Goal: Navigation & Orientation: Find specific page/section

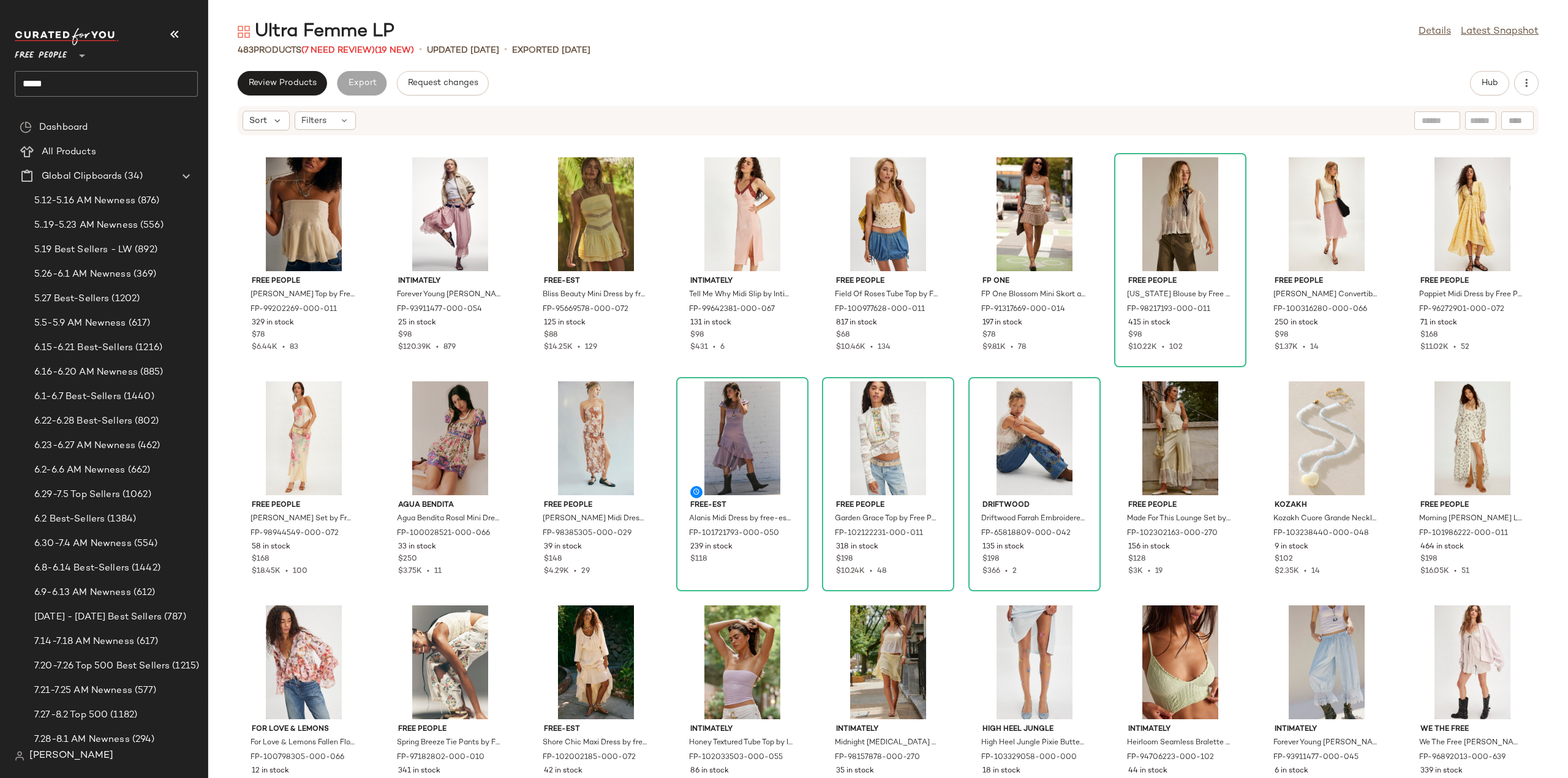
scroll to position [4368, 0]
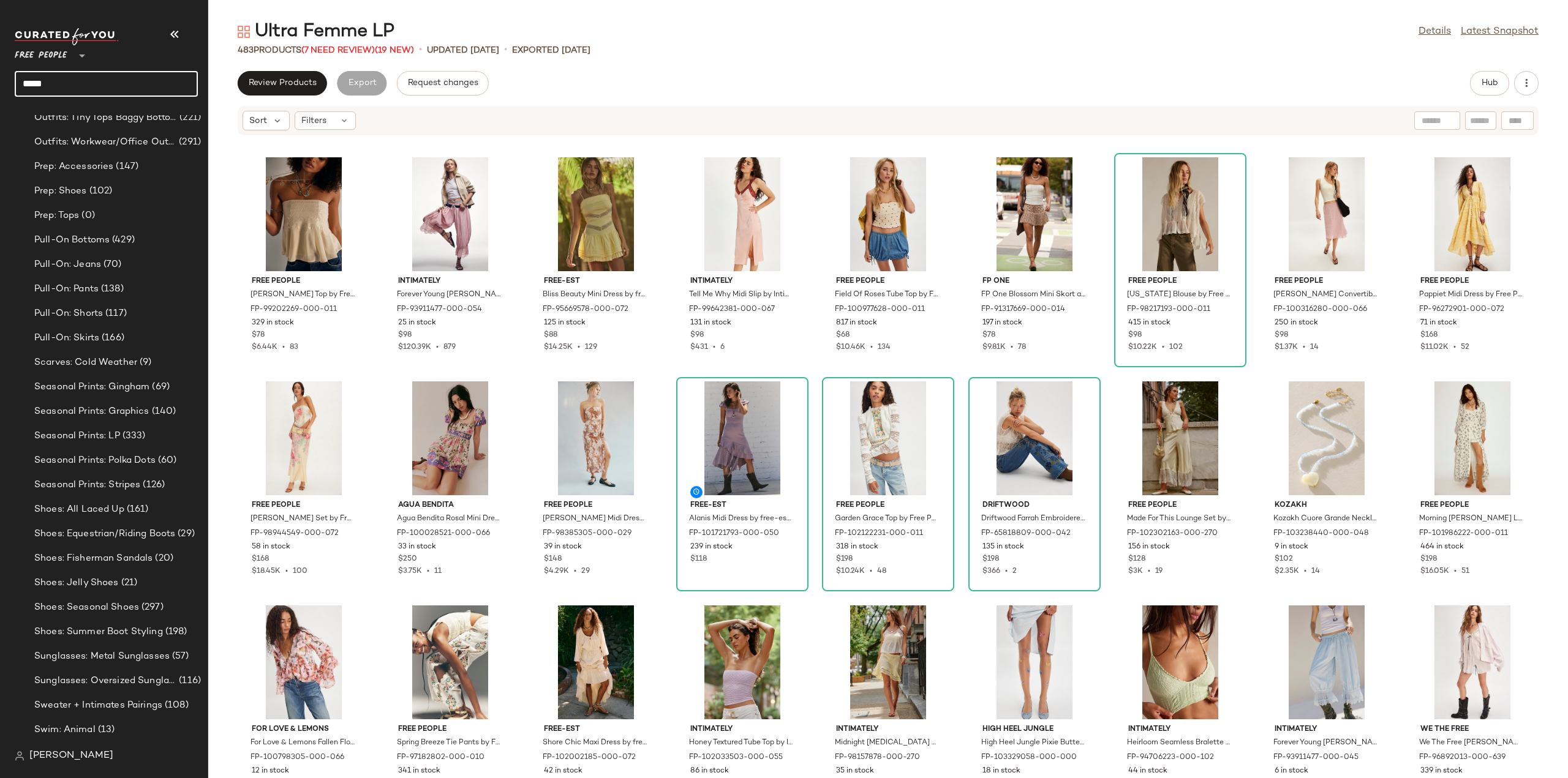
click at [88, 82] on input "*****" at bounding box center [106, 84] width 183 height 26
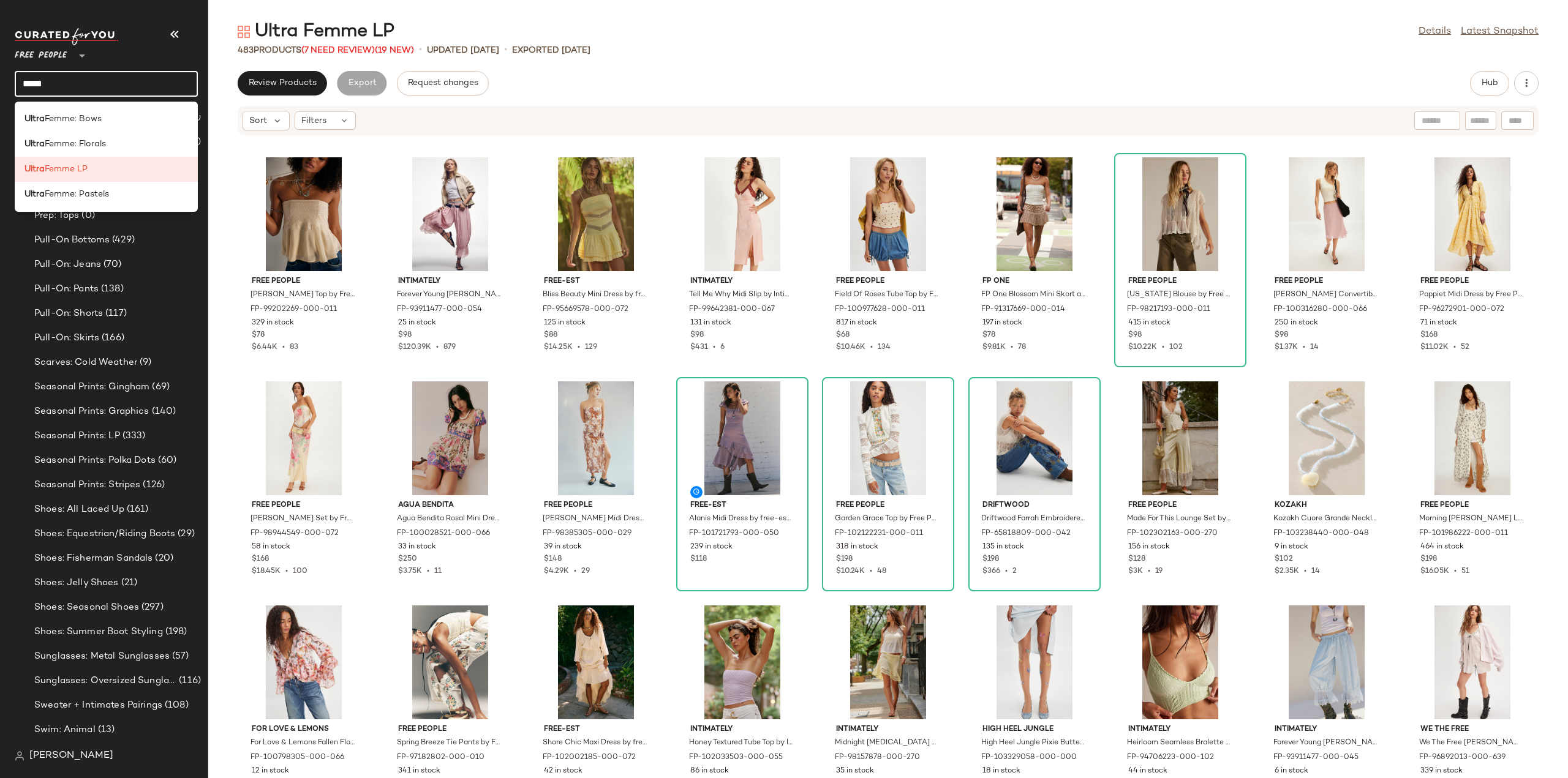
drag, startPoint x: 88, startPoint y: 82, endPoint x: 5, endPoint y: 74, distance: 83.4
click at [5, 74] on nav "Free People ** ***** Dashboard All Products Global Clipboards (34) 5.12-5.16 AM…" at bounding box center [104, 389] width 208 height 778
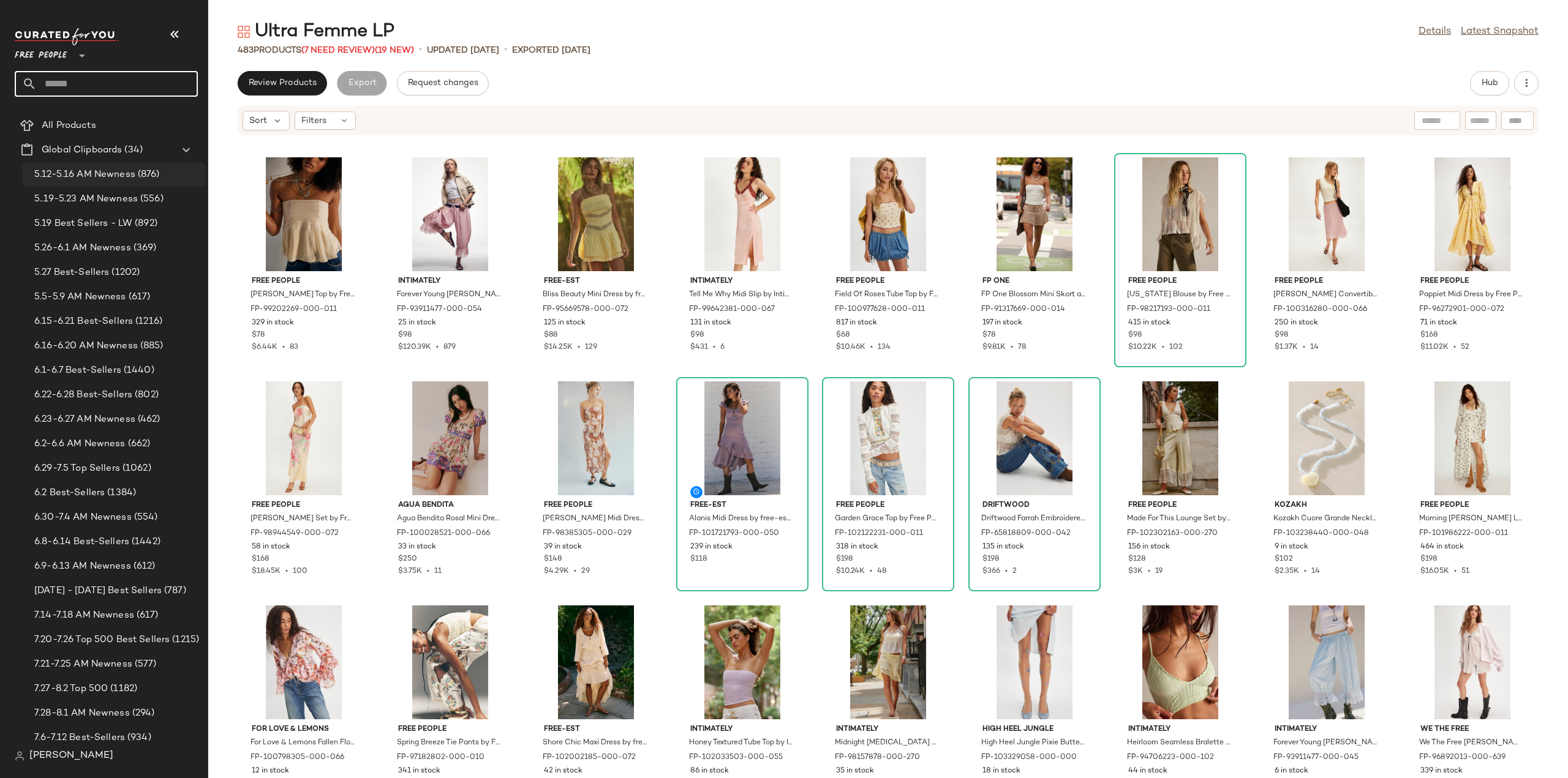
scroll to position [0, 0]
click at [184, 178] on icon at bounding box center [186, 177] width 15 height 15
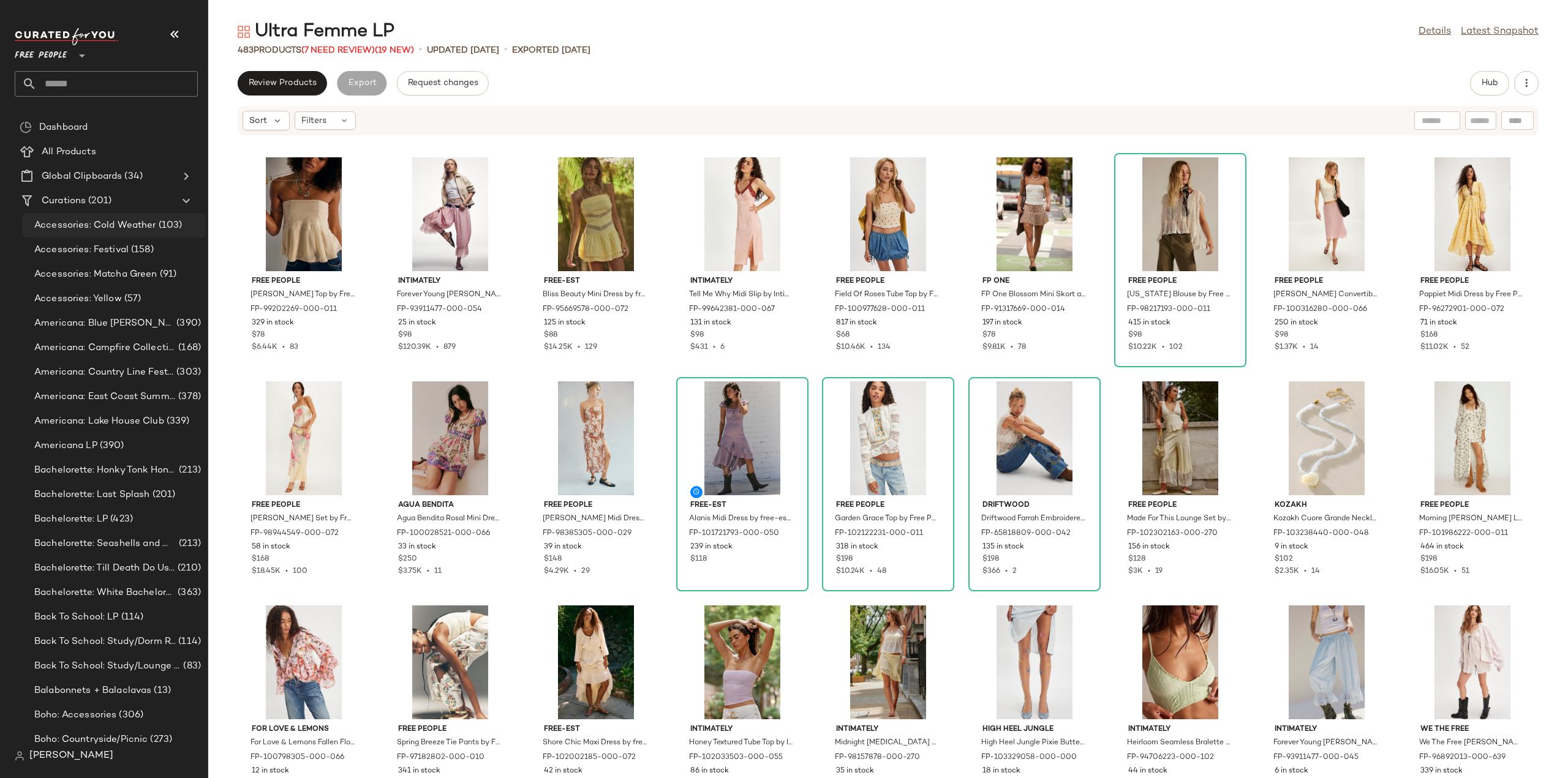
click at [63, 225] on span "Accessories: Cold Weather" at bounding box center [95, 225] width 122 height 14
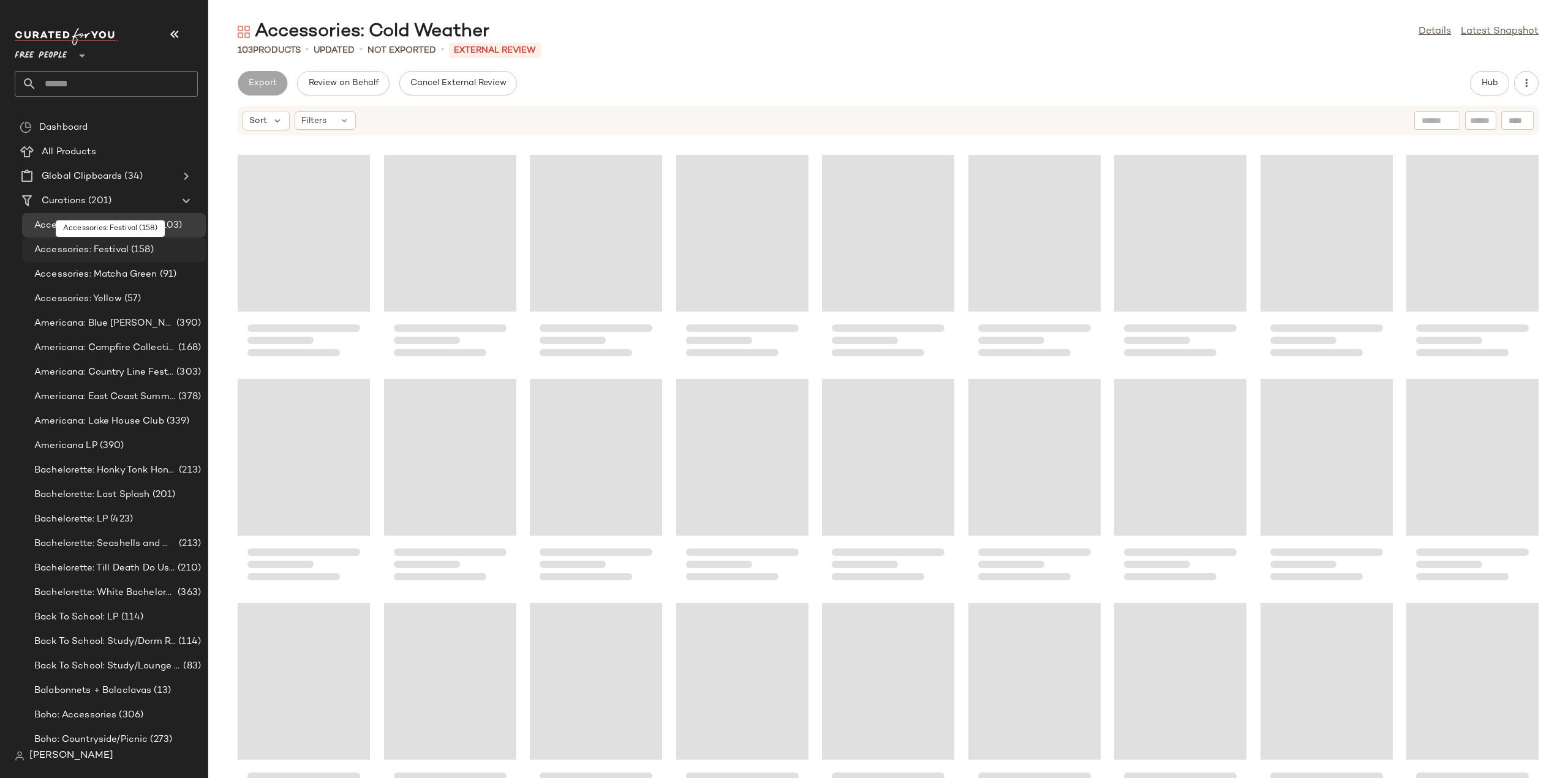
click at [62, 249] on span "Accessories: Festival" at bounding box center [82, 250] width 95 height 14
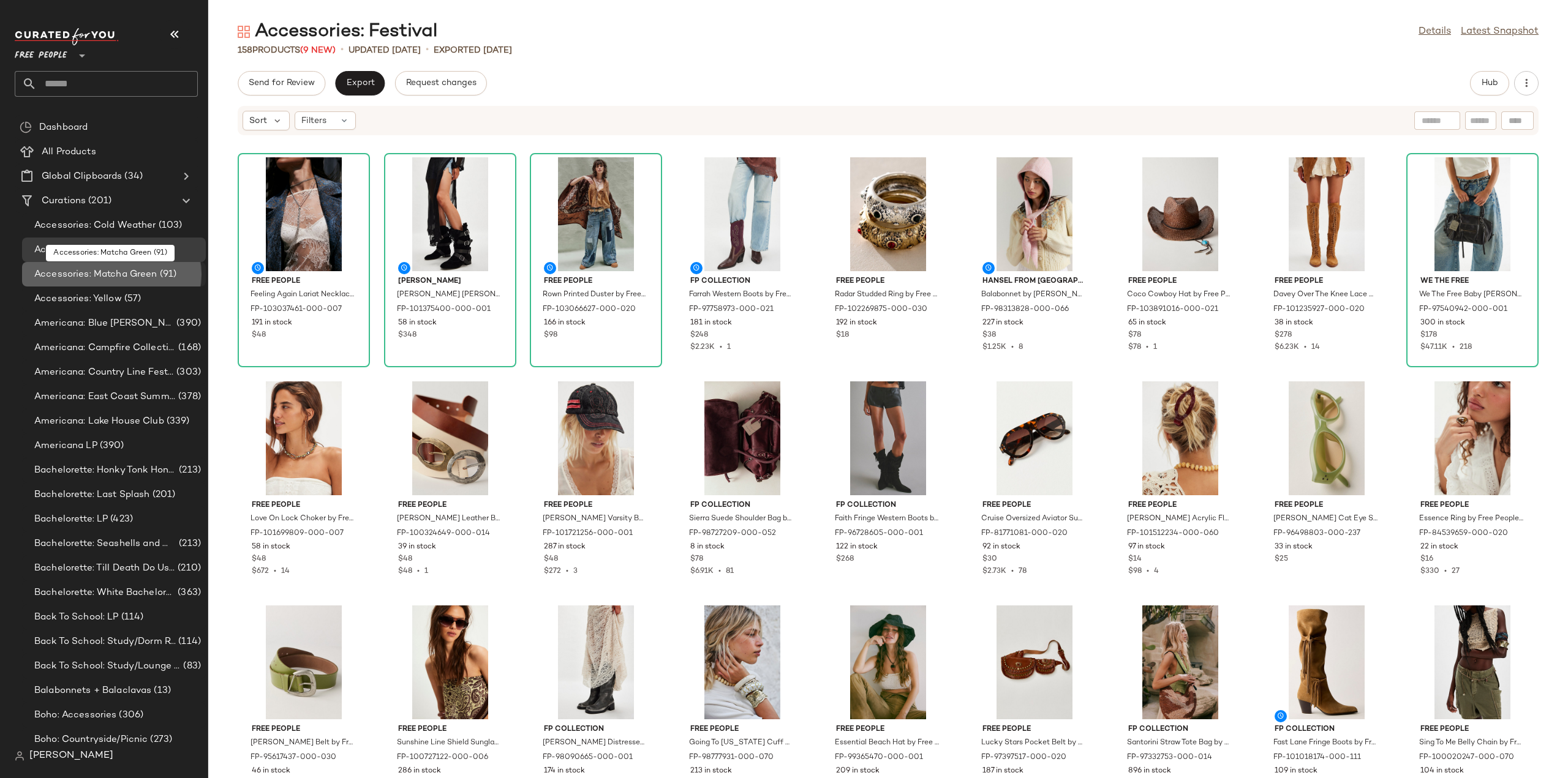
click at [57, 274] on span "Accessories: Matcha Green" at bounding box center [96, 274] width 123 height 14
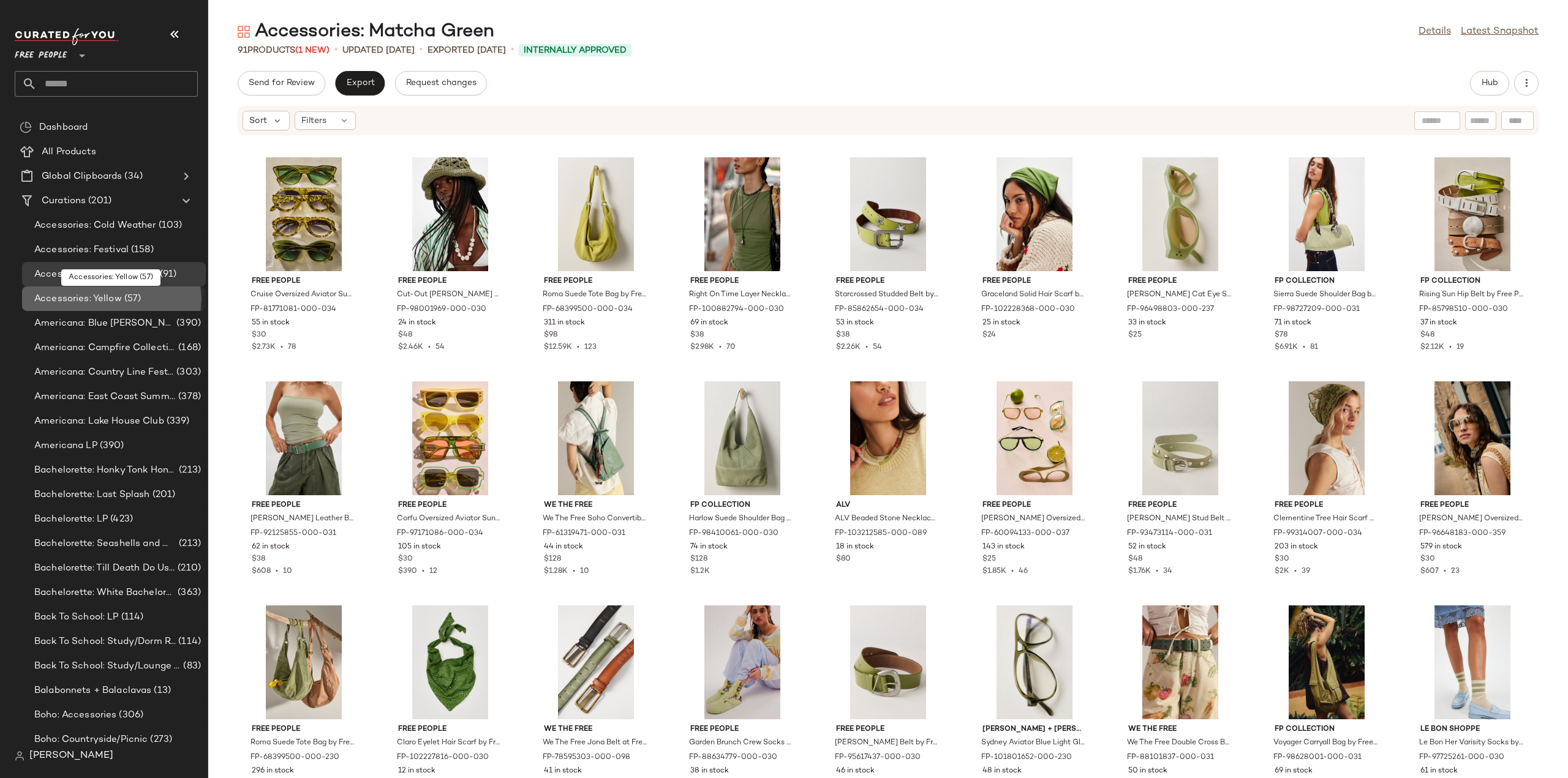
click at [56, 302] on span "Accessories: Yellow" at bounding box center [78, 299] width 88 height 14
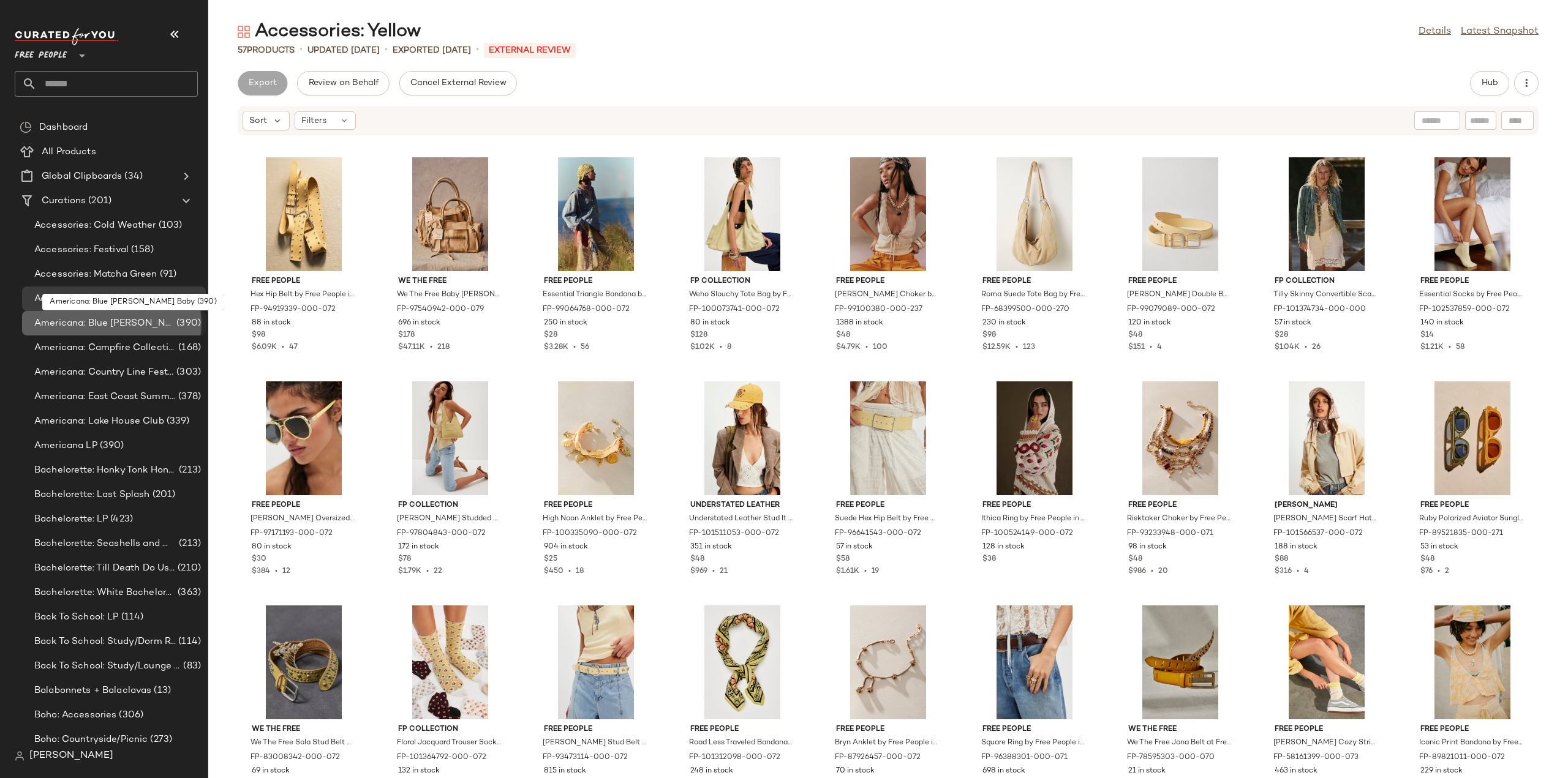
click at [59, 325] on span "Americana: Blue [PERSON_NAME] Baby" at bounding box center [104, 323] width 140 height 14
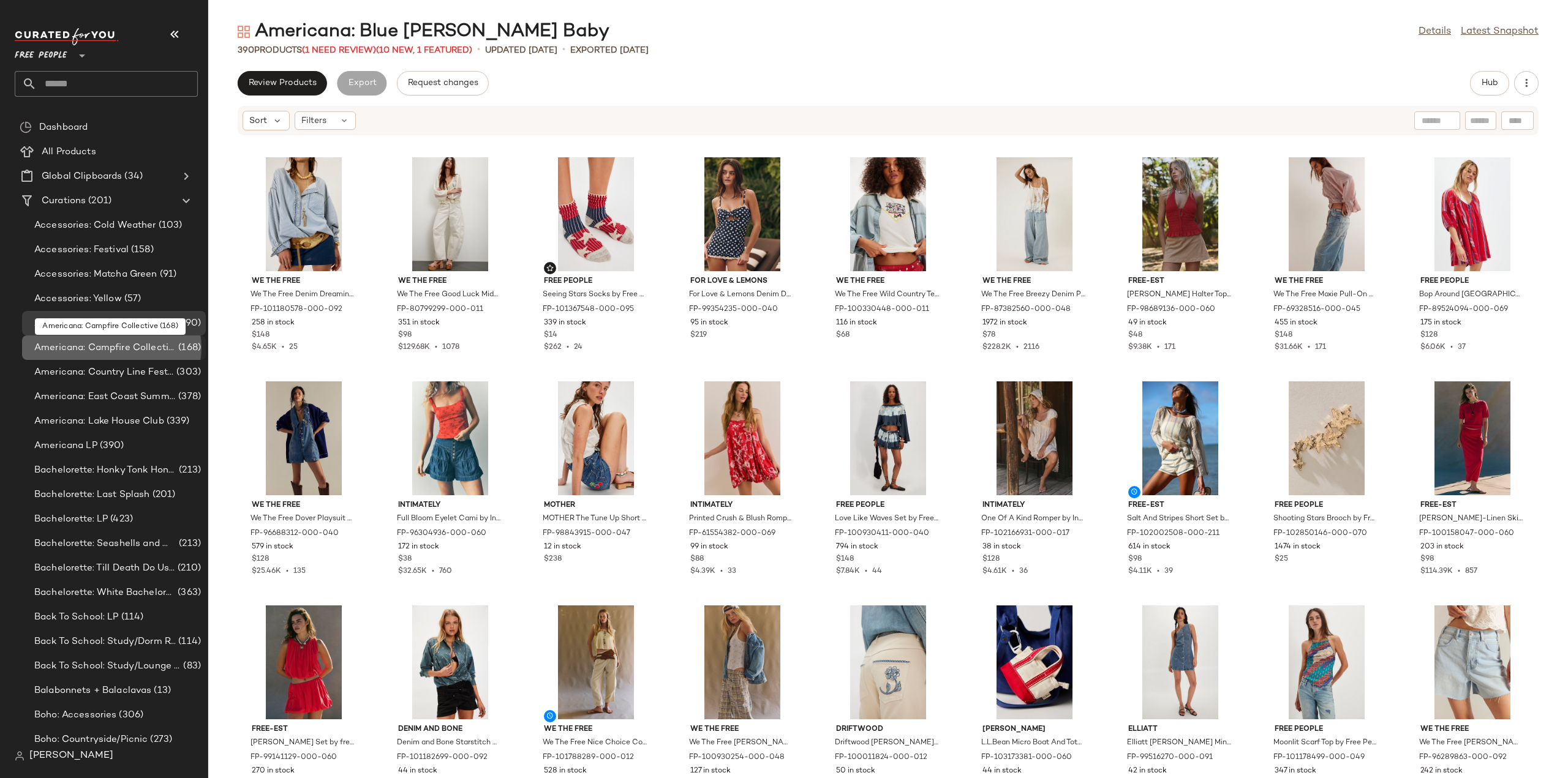
click at [57, 349] on span "Americana: Campfire Collective" at bounding box center [105, 348] width 141 height 14
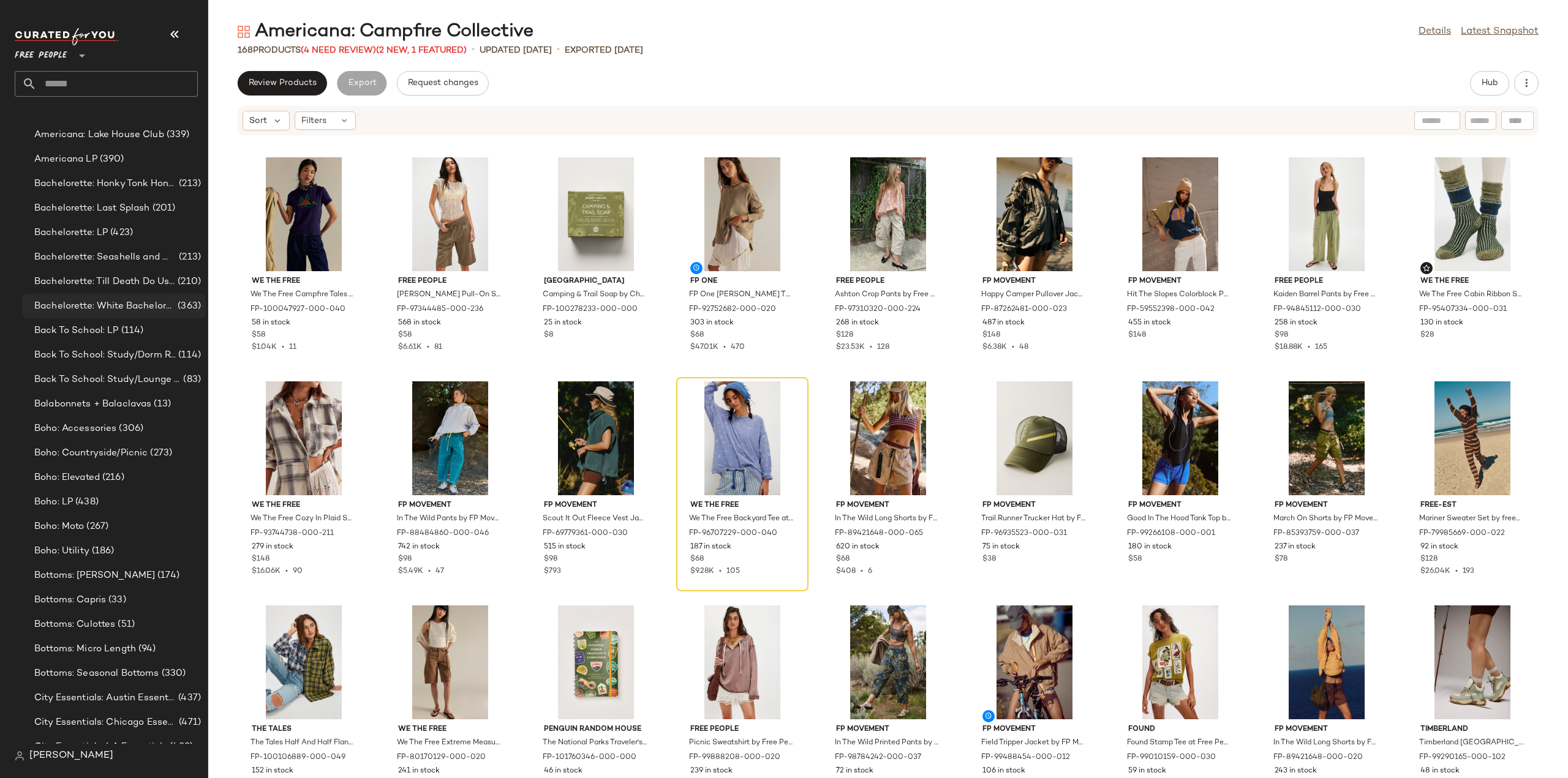
scroll to position [306, 0]
click at [65, 306] on span "Back To School: LP" at bounding box center [77, 311] width 85 height 14
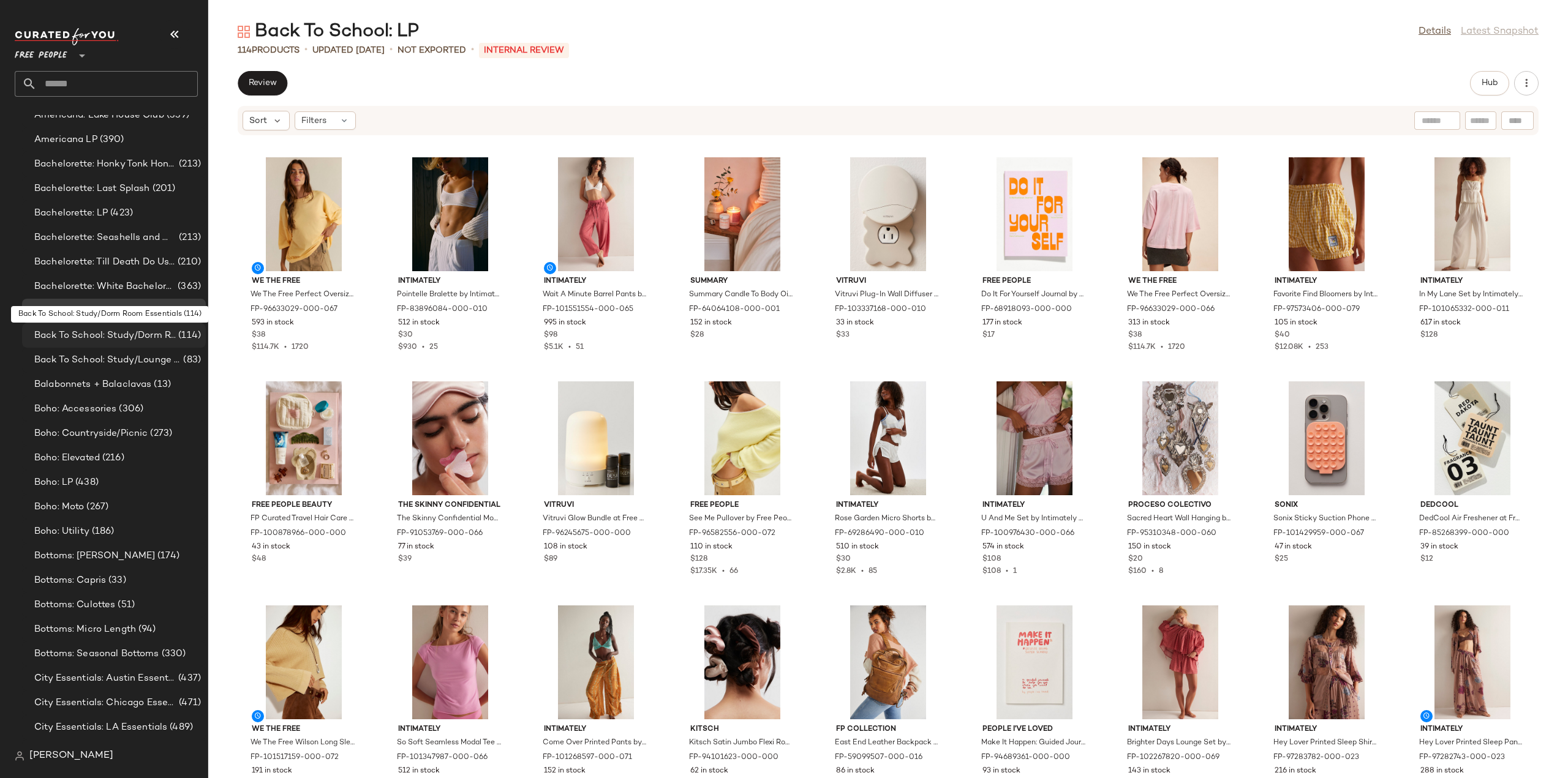
click at [71, 336] on span "Back To School: Study/Dorm Room Essentials" at bounding box center [105, 335] width 141 height 14
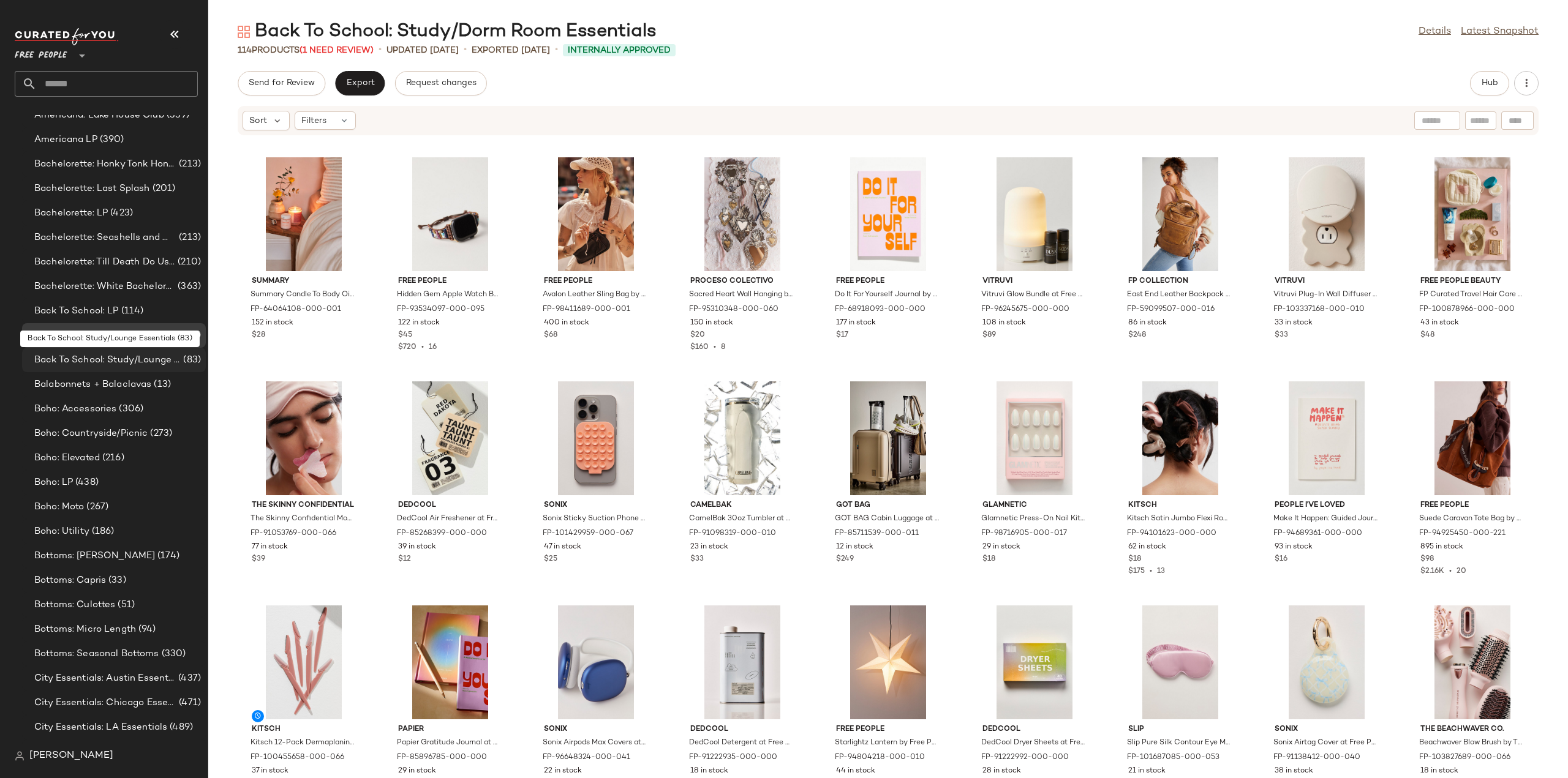
click at [90, 362] on span "Back To School: Study/Lounge Essentials" at bounding box center [107, 360] width 146 height 14
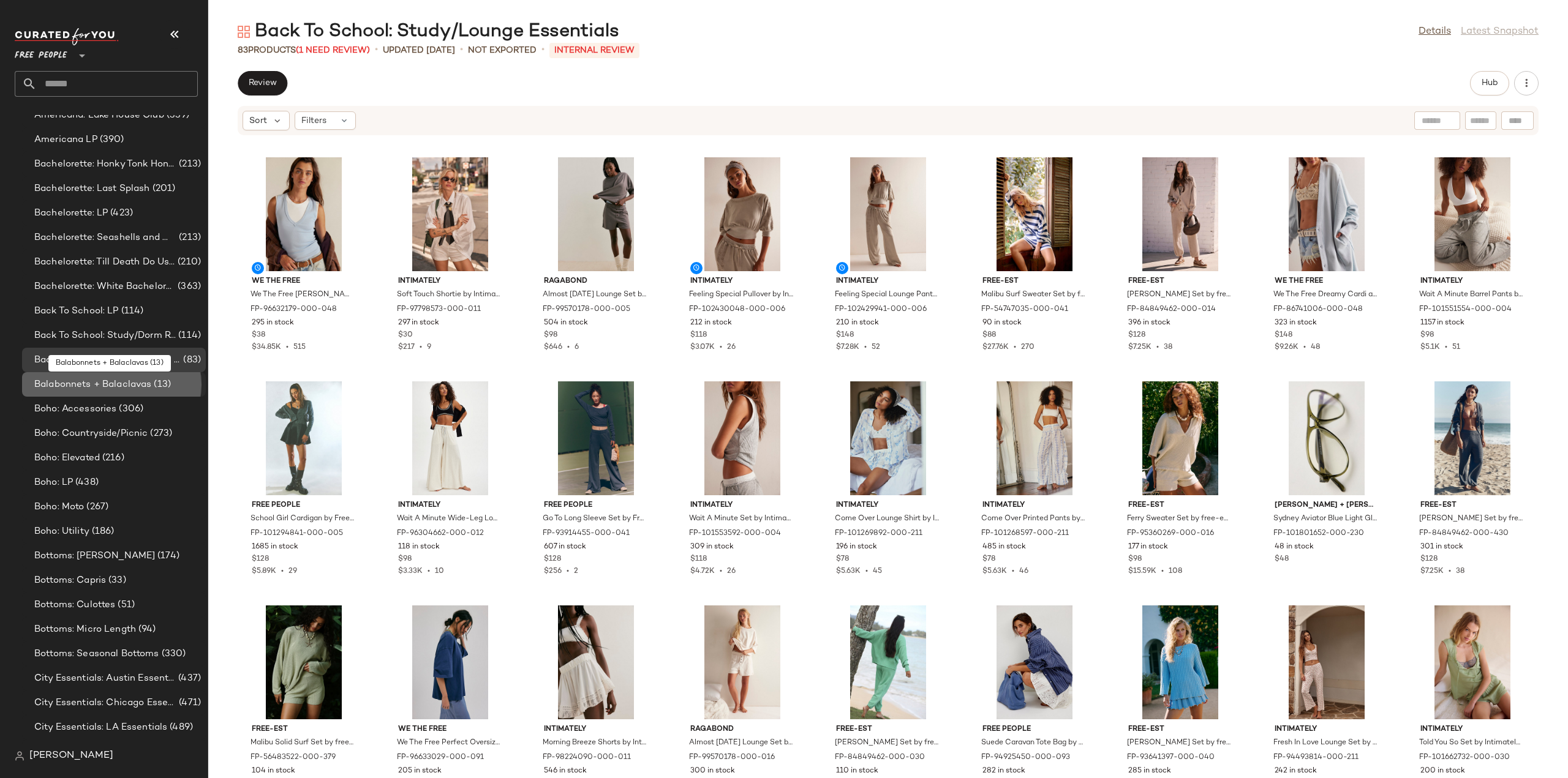
click at [78, 386] on span "Balabonnets + Balaclavas" at bounding box center [93, 385] width 117 height 14
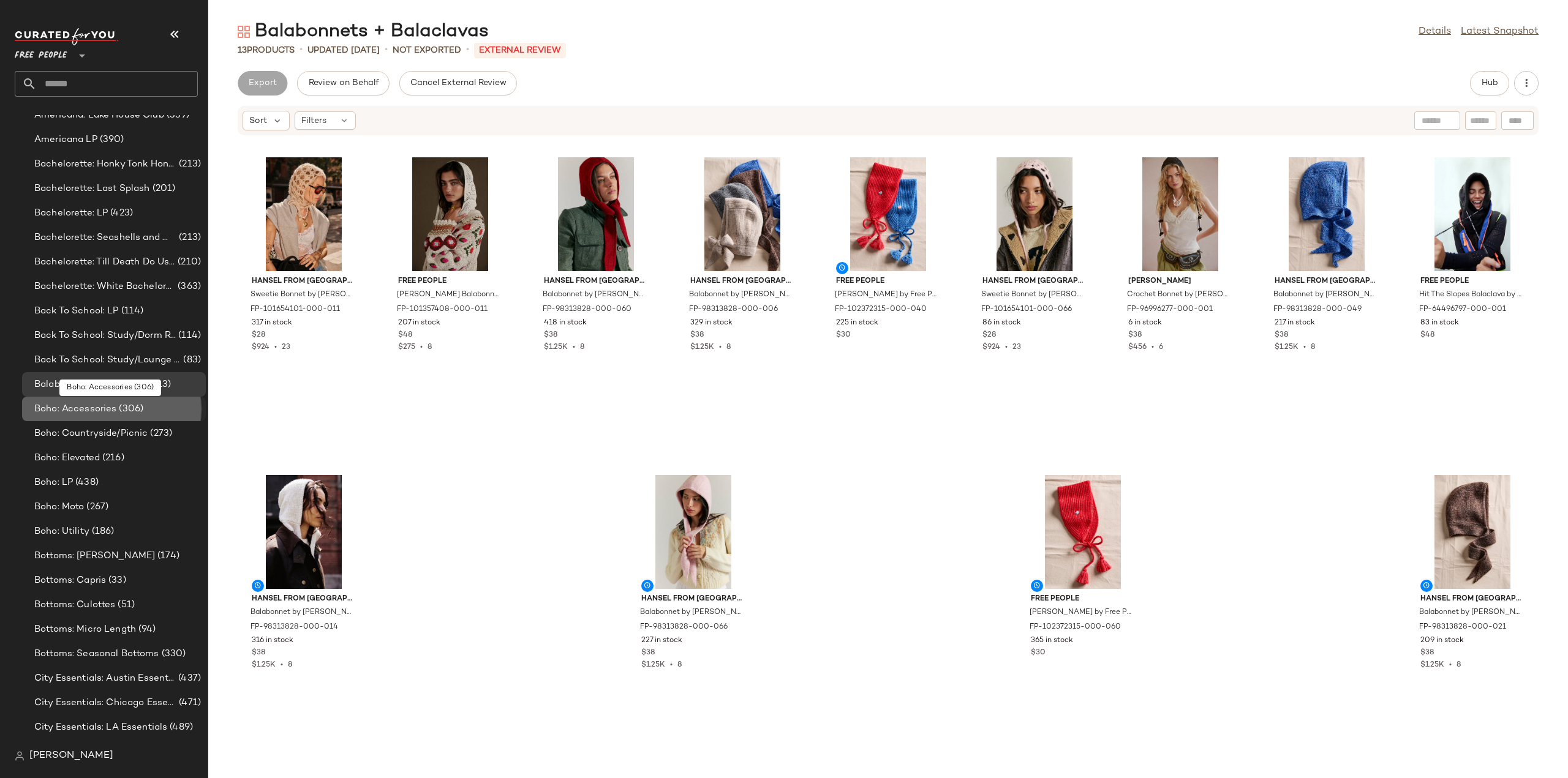
click at [76, 411] on span "Boho: Accessories" at bounding box center [75, 409] width 82 height 14
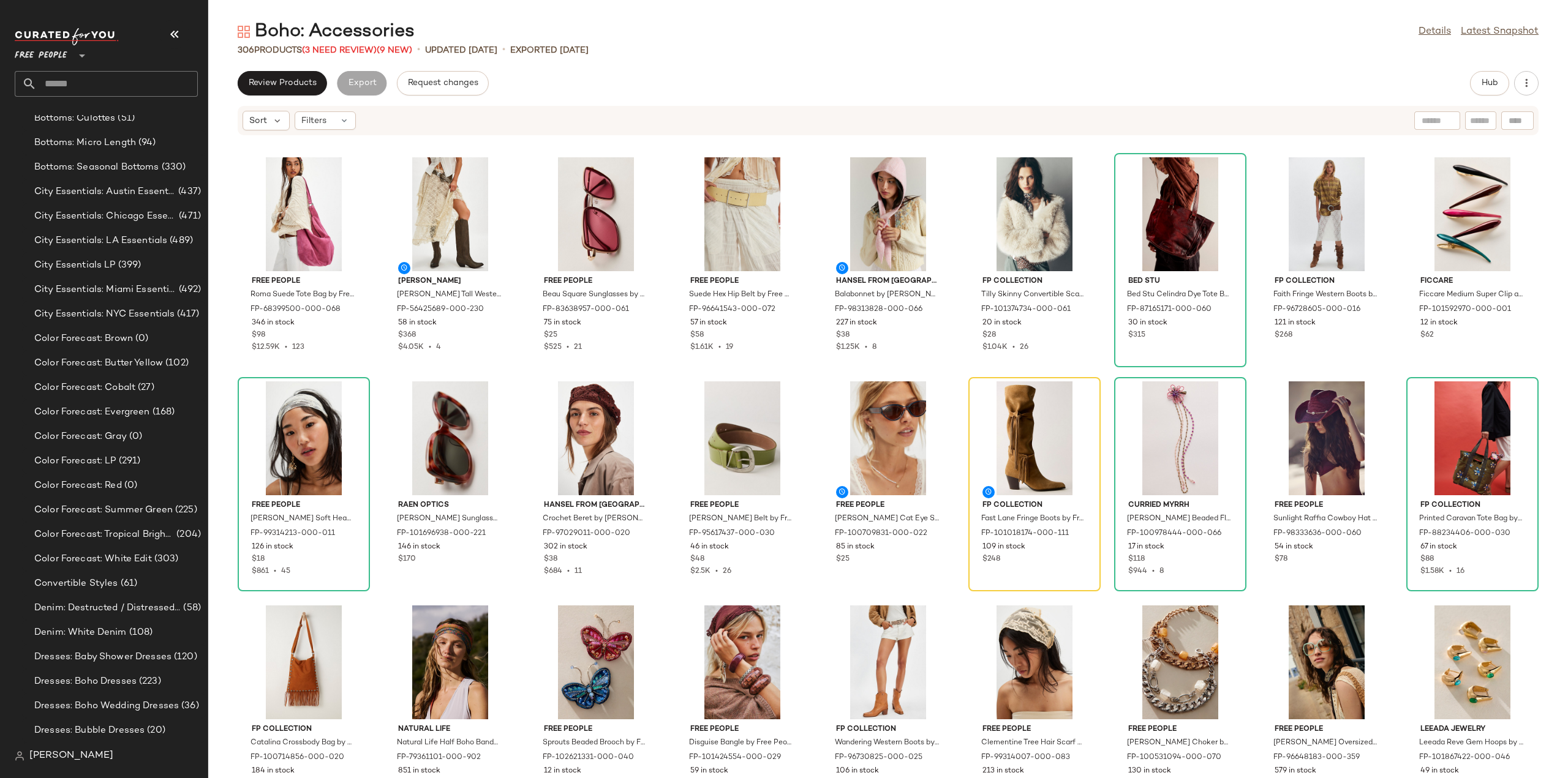
scroll to position [796, 0]
click at [74, 337] on span "Color Forecast: Brown" at bounding box center [84, 335] width 99 height 14
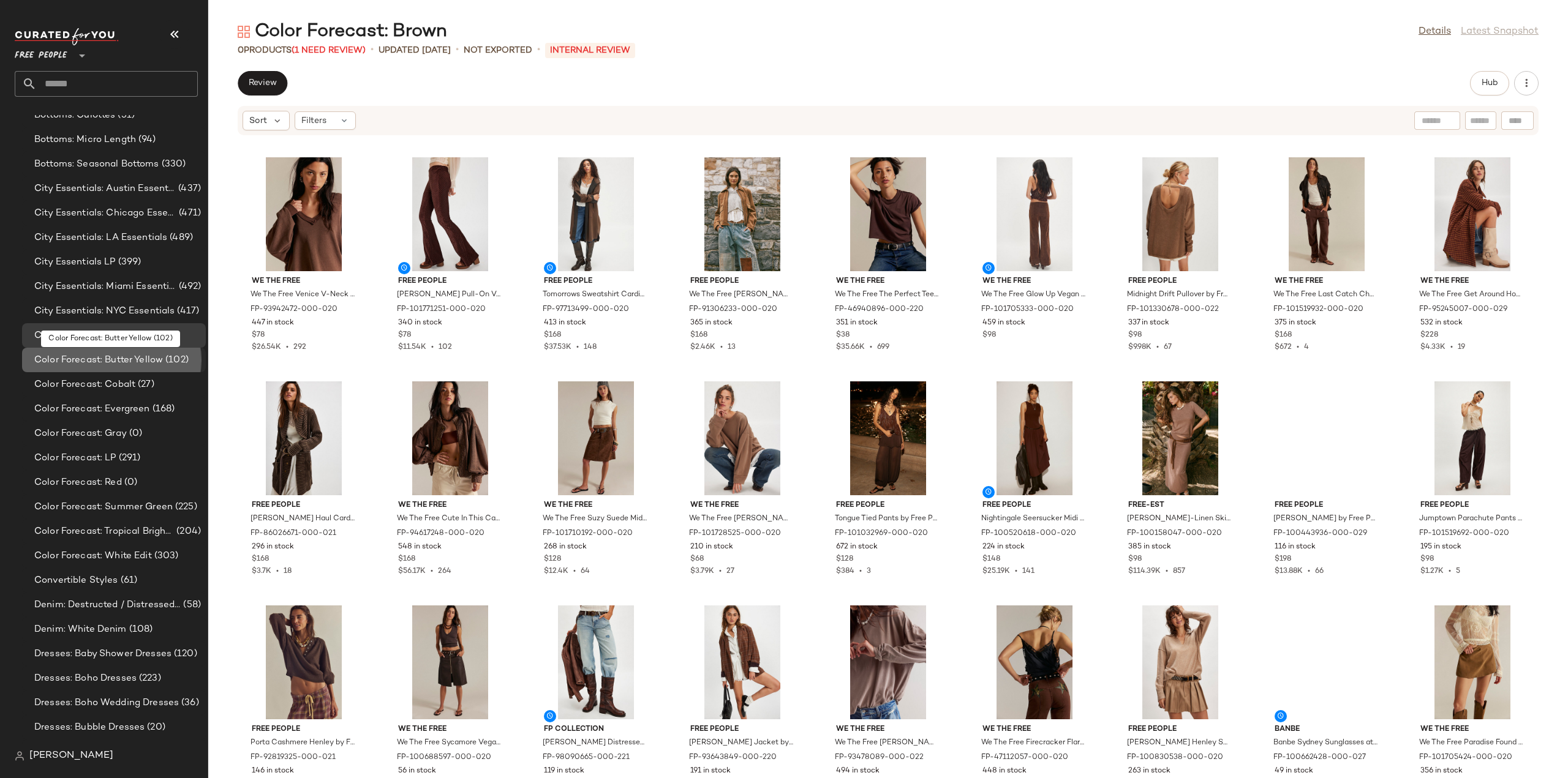
click at [77, 360] on span "Color Forecast: Butter Yellow" at bounding box center [99, 360] width 129 height 14
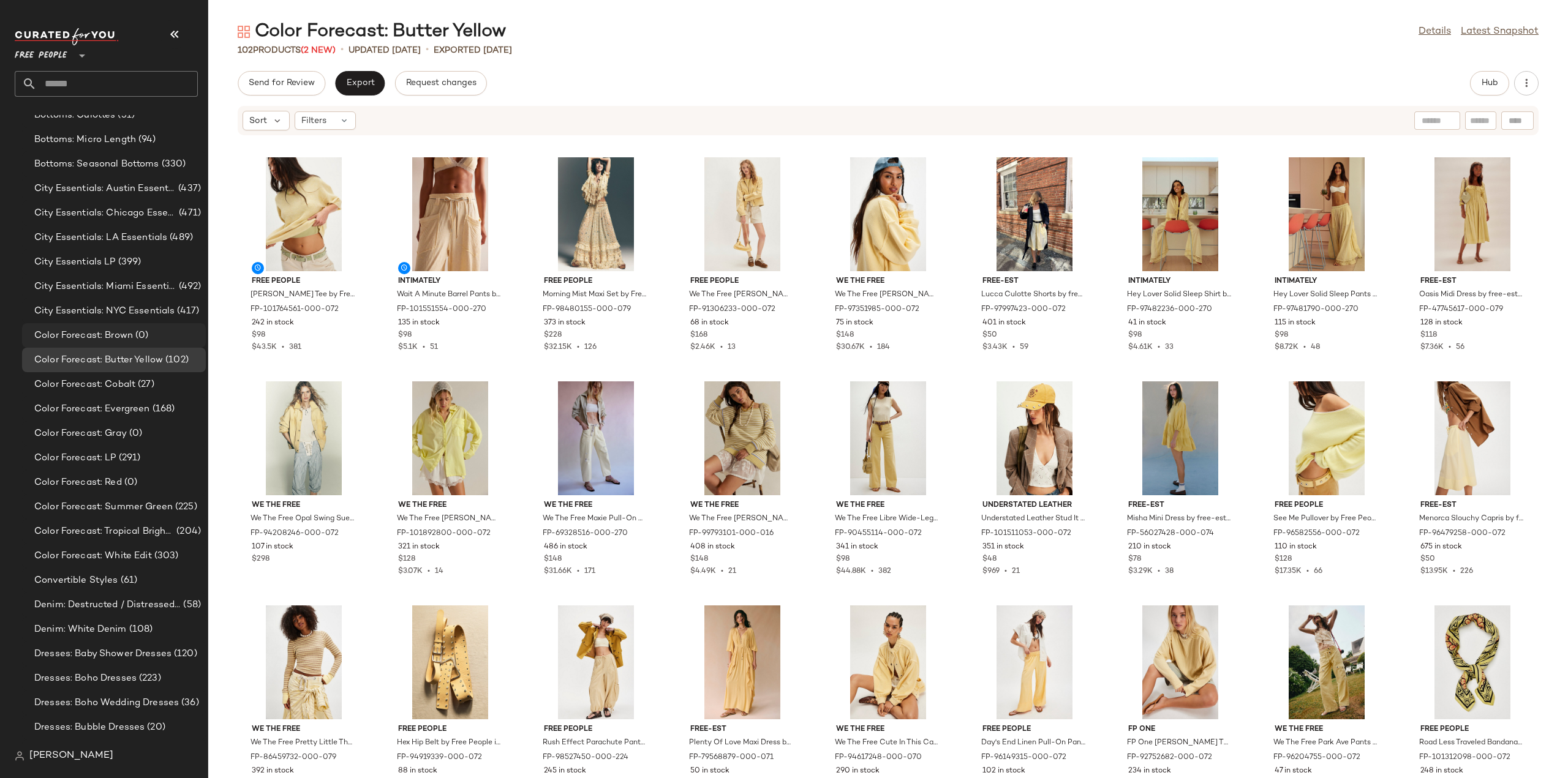
click at [77, 328] on span "Color Forecast: Brown" at bounding box center [84, 335] width 99 height 14
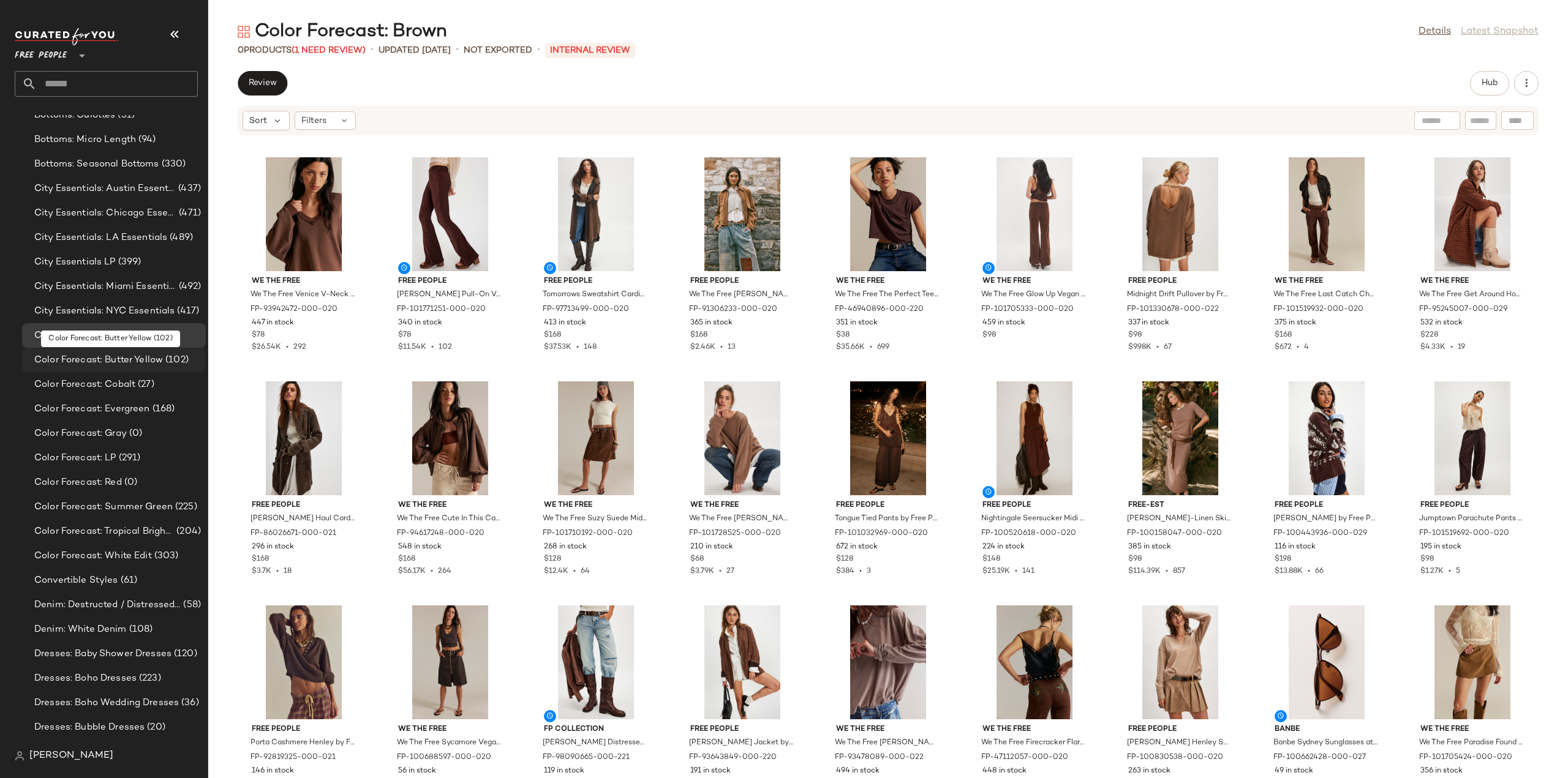
click at [77, 362] on span "Color Forecast: Butter Yellow" at bounding box center [99, 360] width 129 height 14
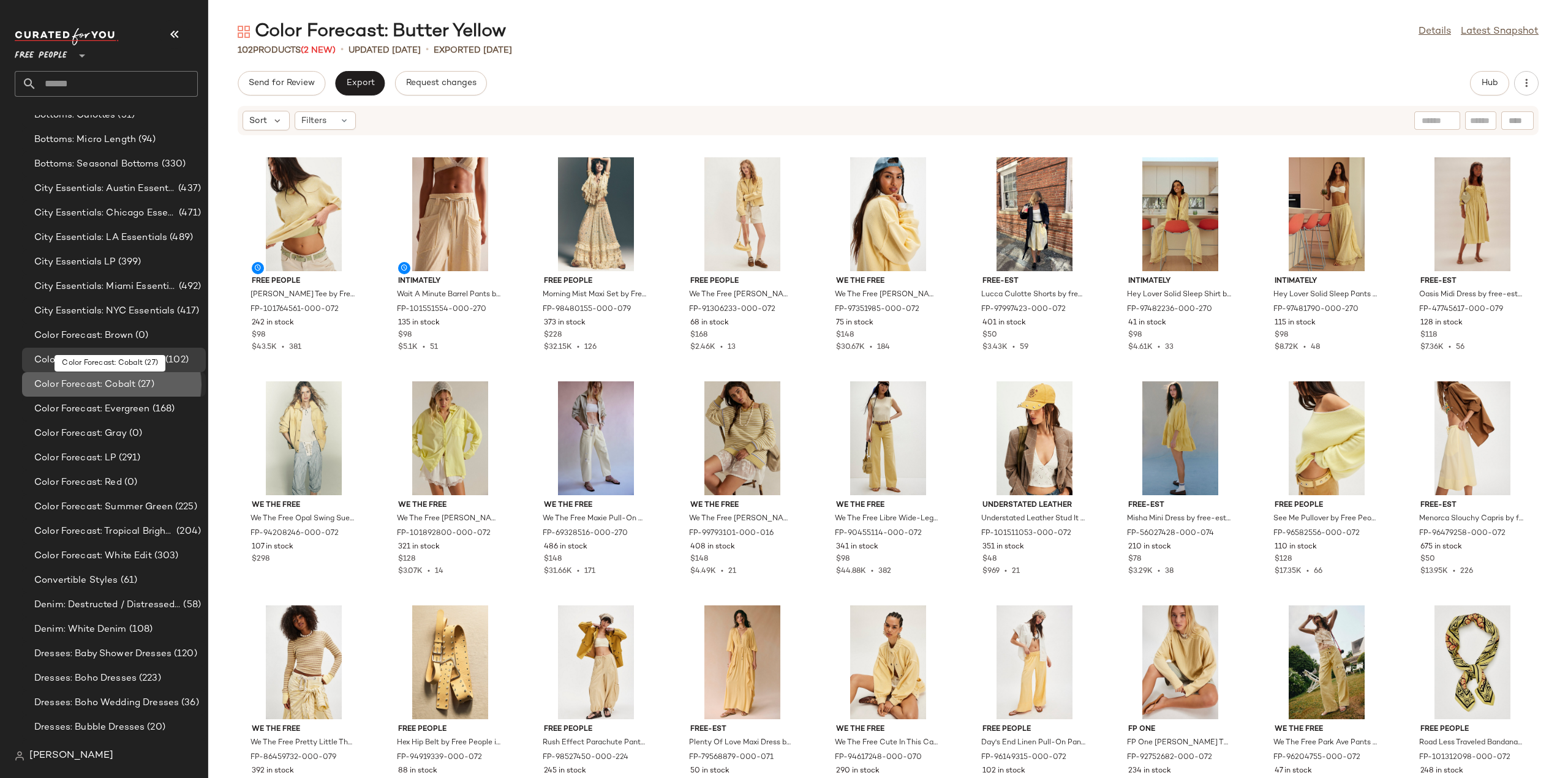
click at [66, 385] on span "Color Forecast: Cobalt" at bounding box center [85, 385] width 101 height 14
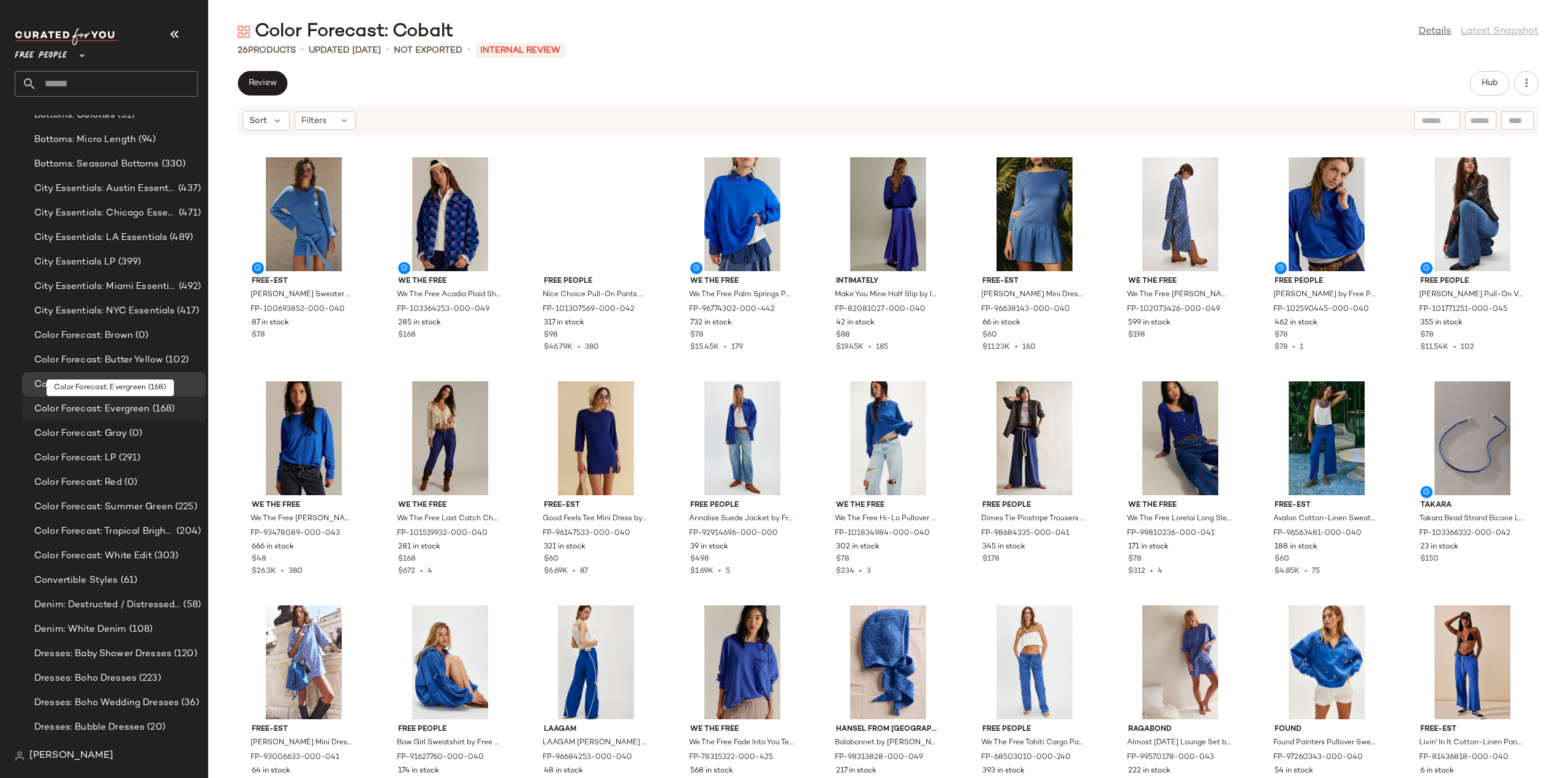
click at [69, 409] on span "Color Forecast: Evergreen" at bounding box center [92, 409] width 116 height 14
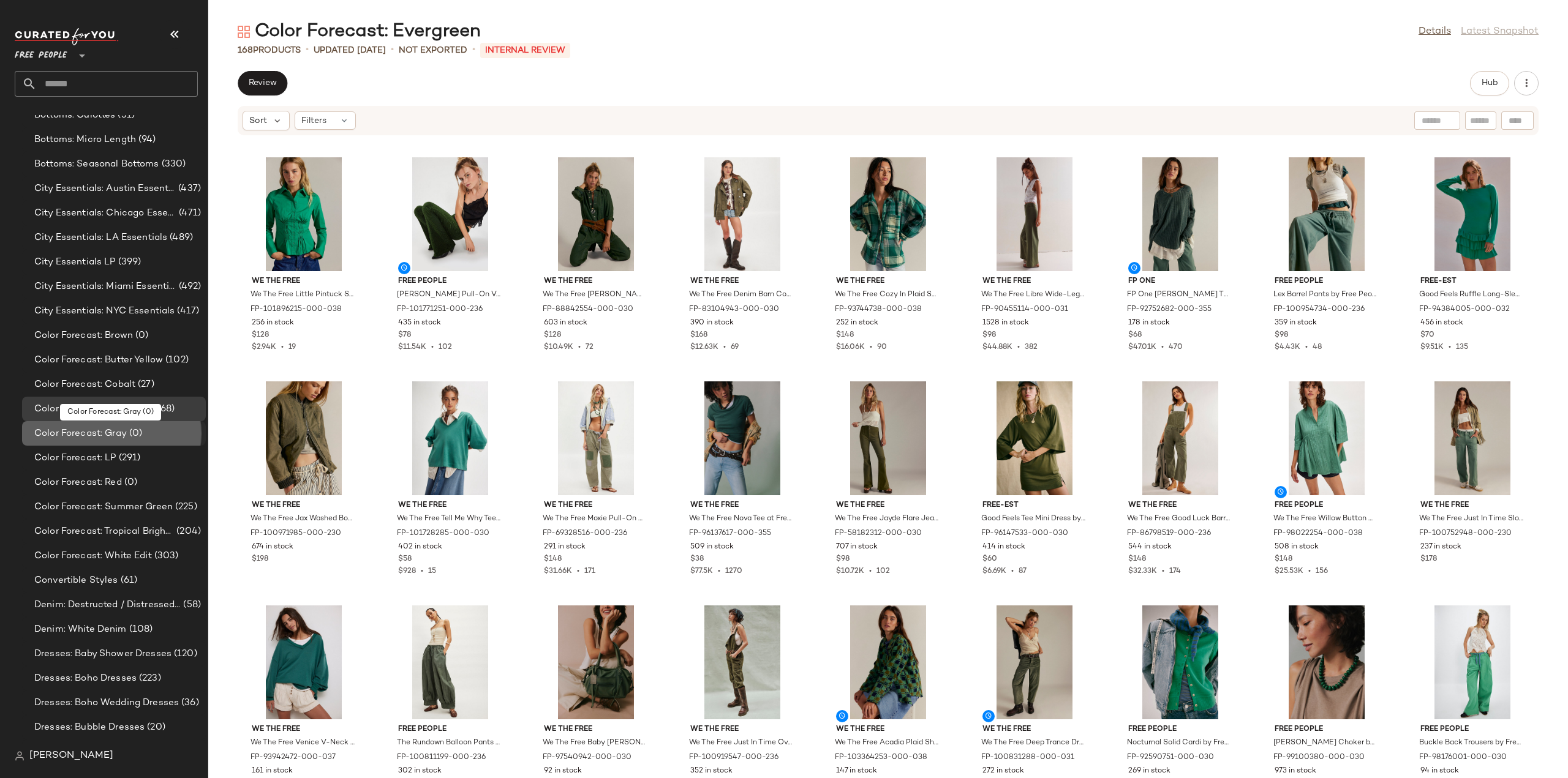
click at [66, 433] on span "Color Forecast: Gray" at bounding box center [81, 433] width 93 height 14
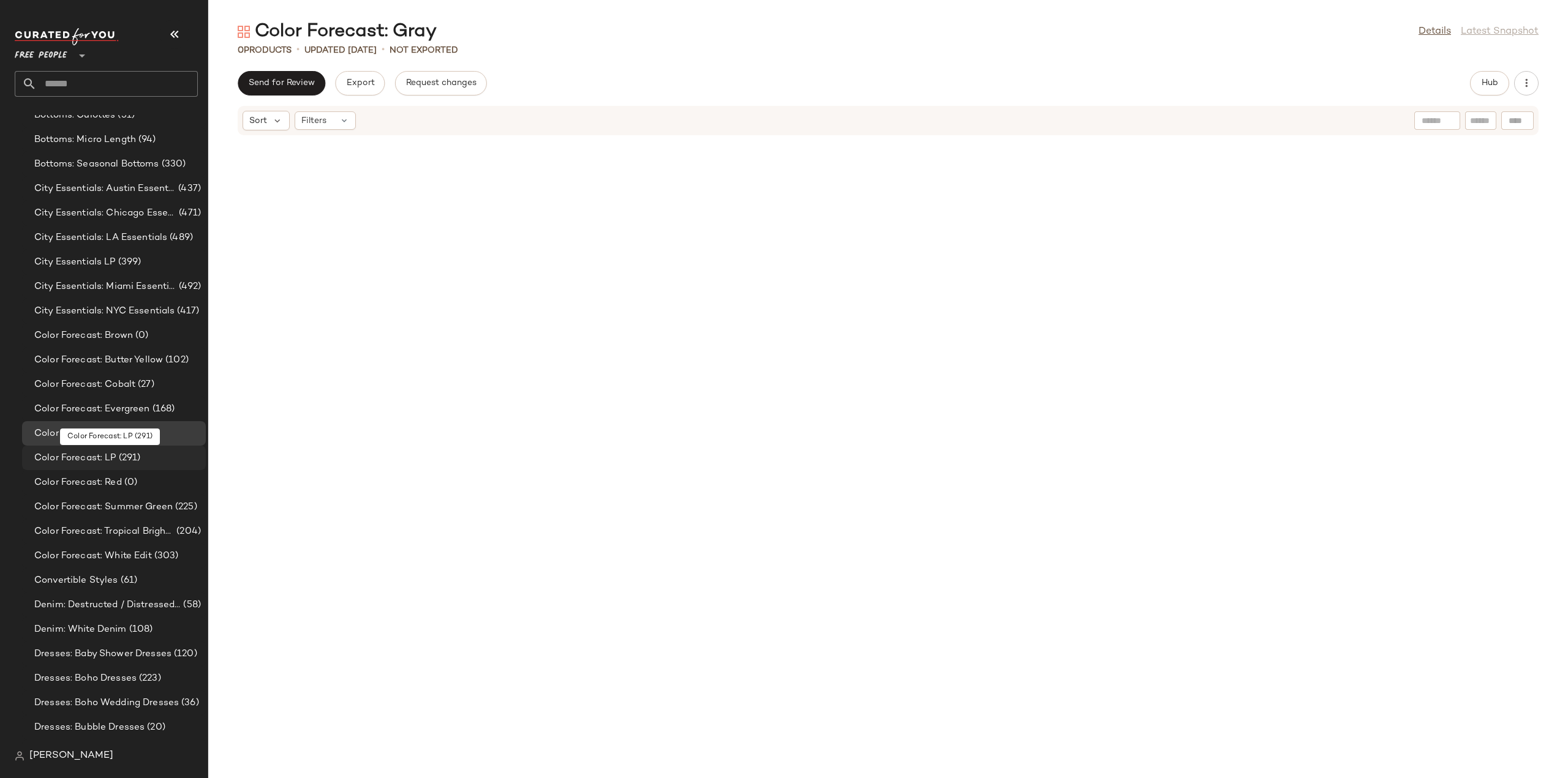
click at [62, 462] on span "Color Forecast: LP" at bounding box center [75, 458] width 82 height 14
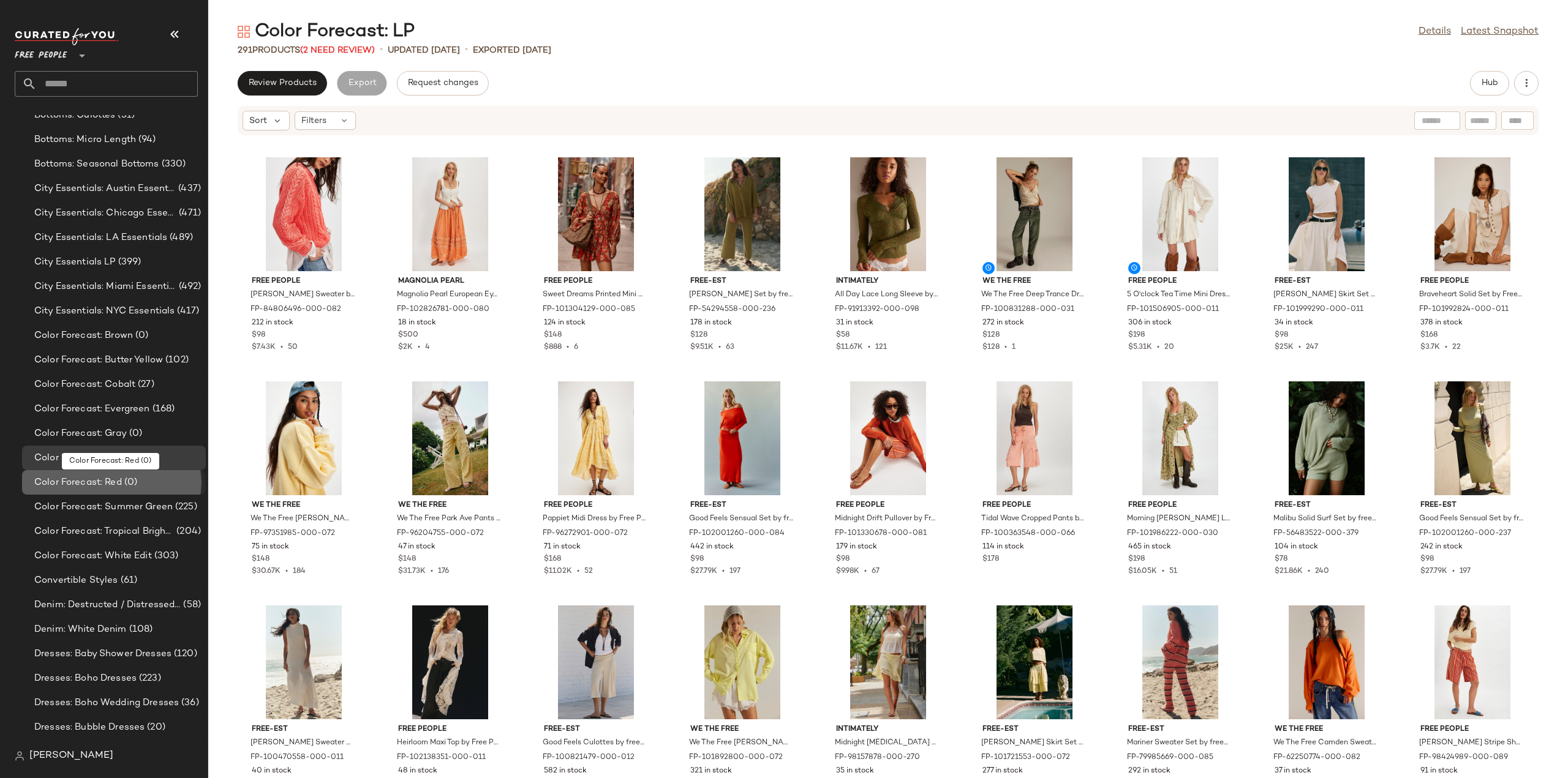
click at [57, 480] on span "Color Forecast: Red" at bounding box center [78, 482] width 88 height 14
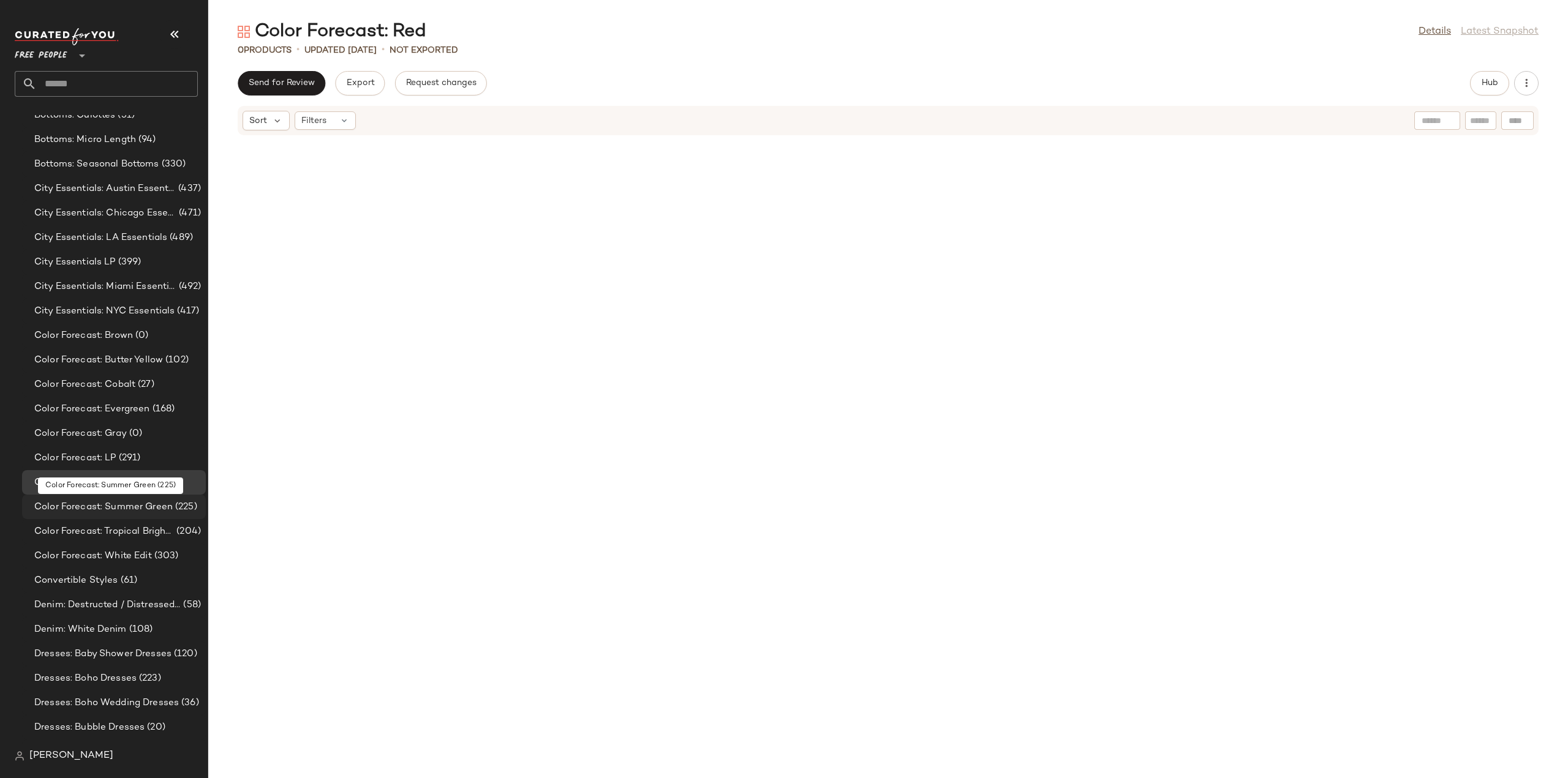
click at [61, 509] on span "Color Forecast: Summer Green" at bounding box center [104, 507] width 138 height 14
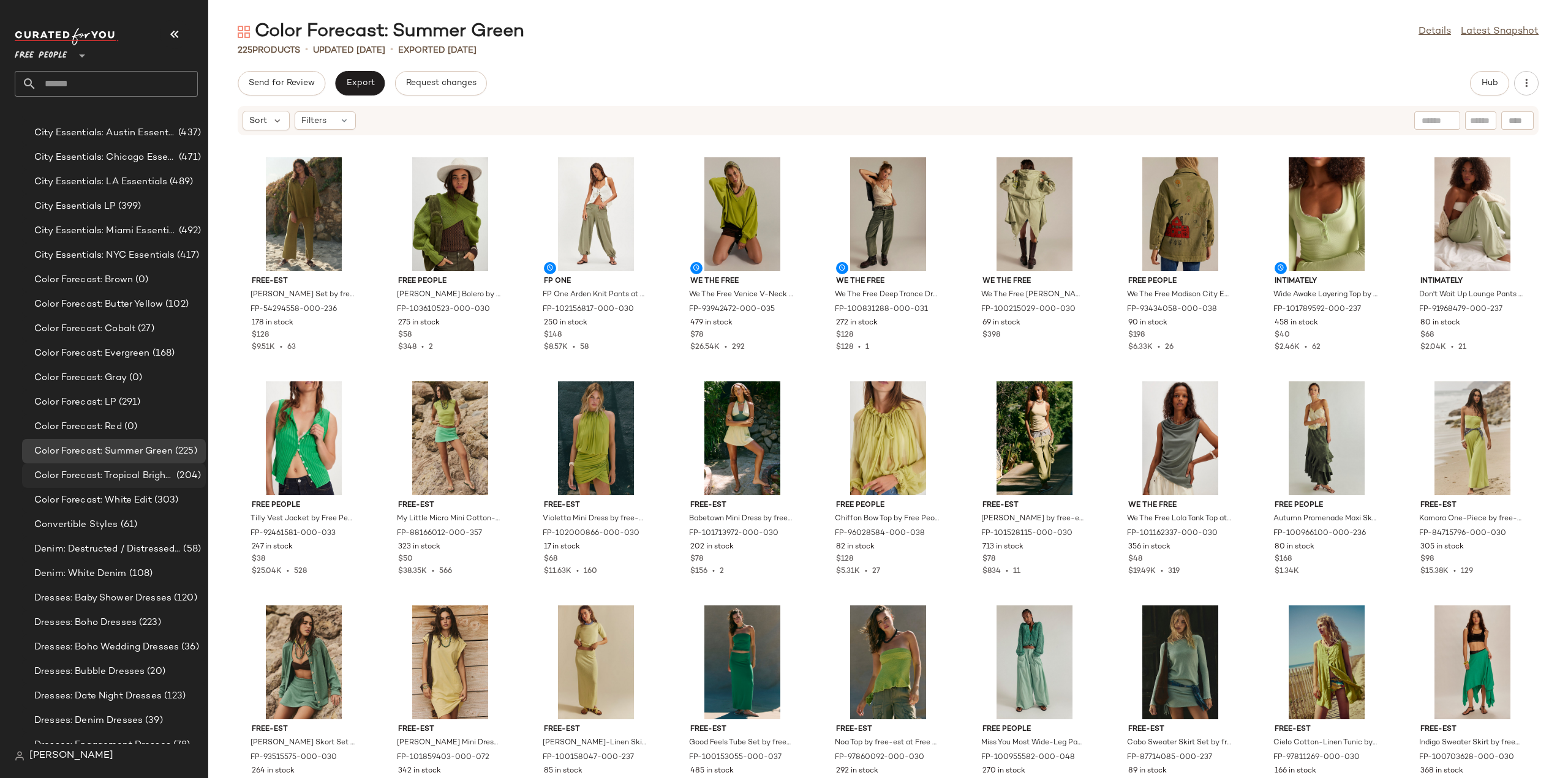
scroll to position [918, 0]
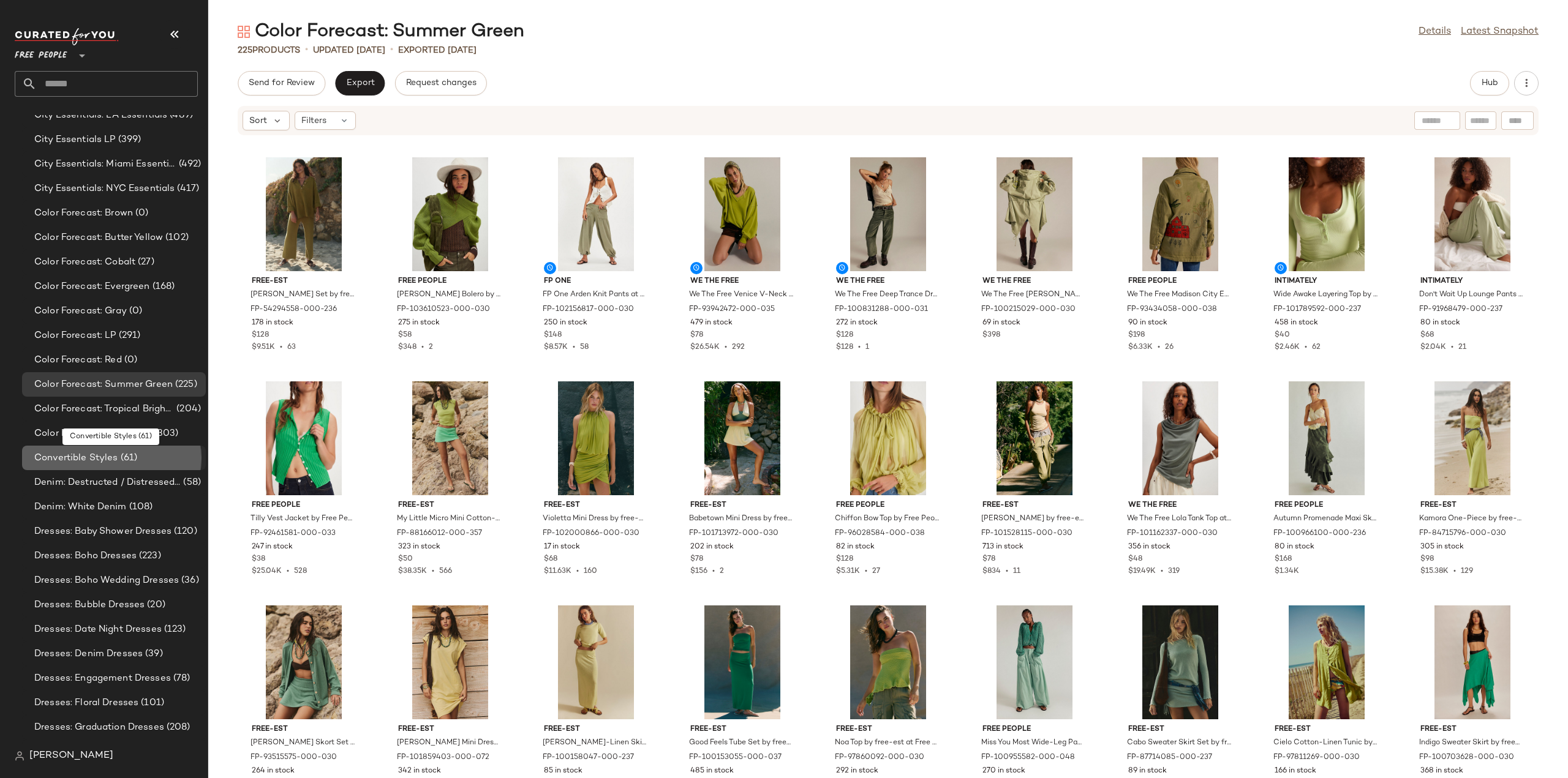
click at [75, 453] on span "Convertible Styles" at bounding box center [77, 458] width 84 height 14
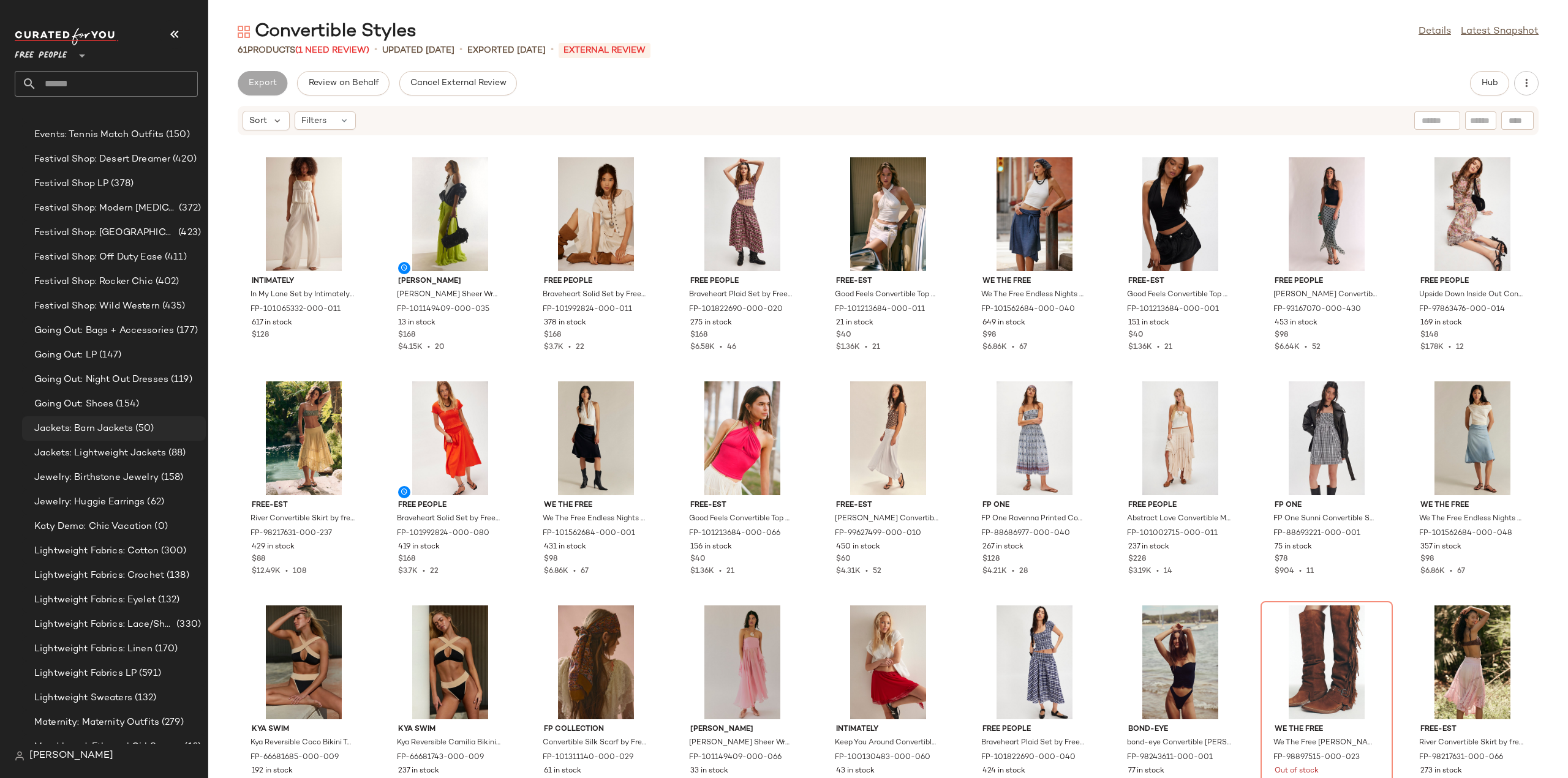
scroll to position [1897, 0]
click at [76, 345] on div "Going Out: LP (147)" at bounding box center [114, 335] width 183 height 25
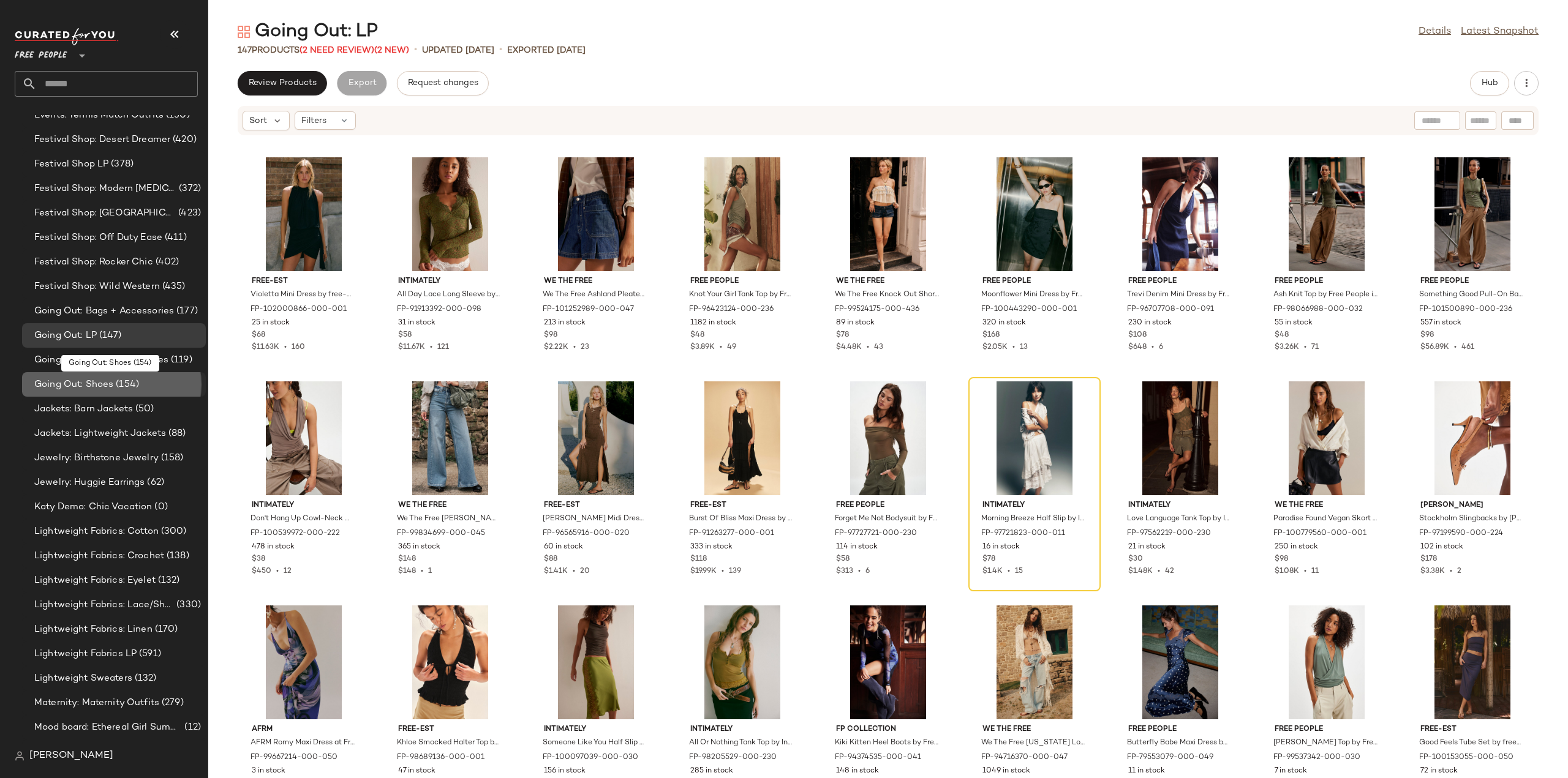
click at [76, 383] on span "Going Out: Shoes" at bounding box center [74, 385] width 79 height 14
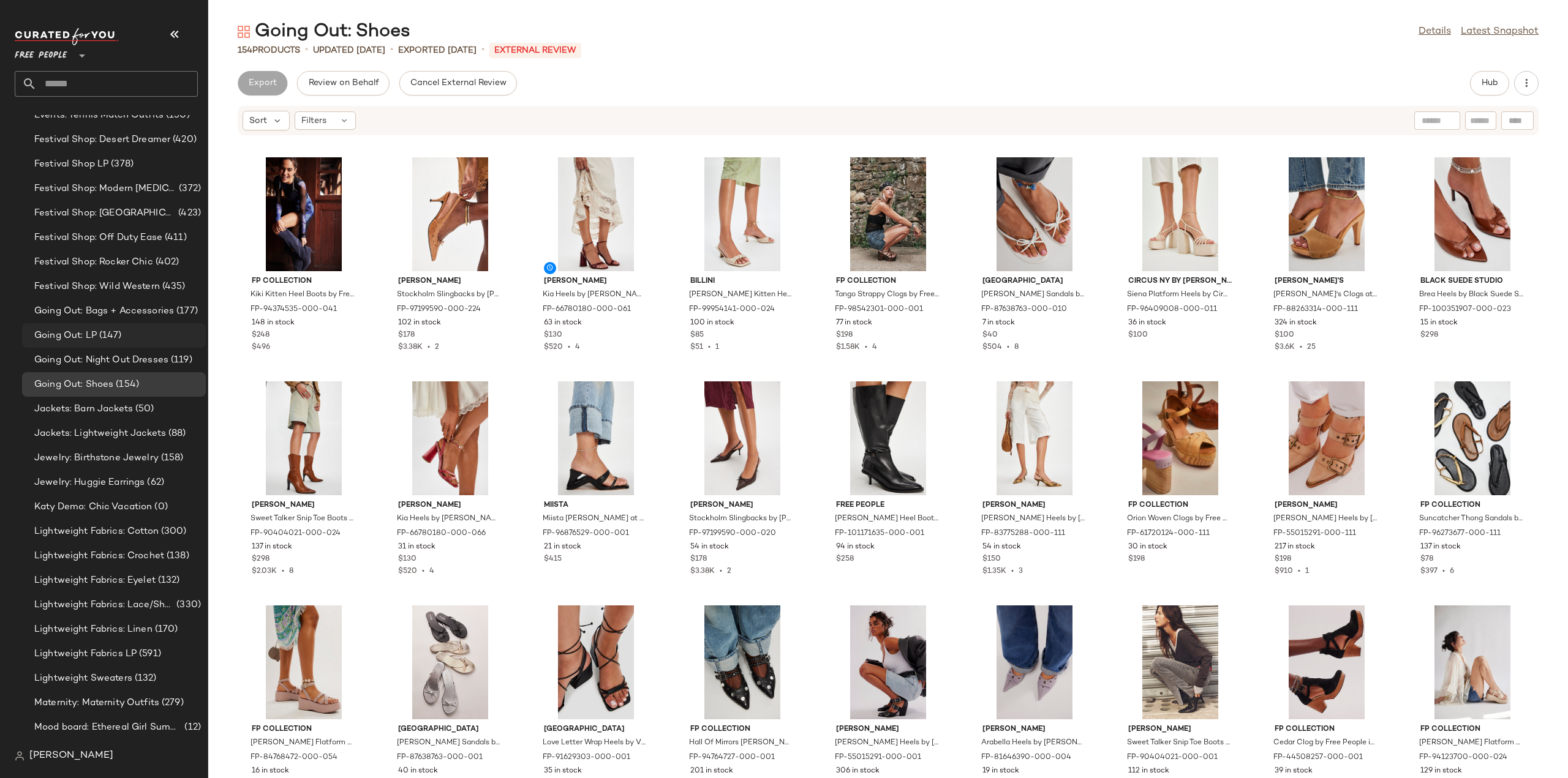
click at [67, 332] on span "Going Out: LP" at bounding box center [65, 335] width 62 height 14
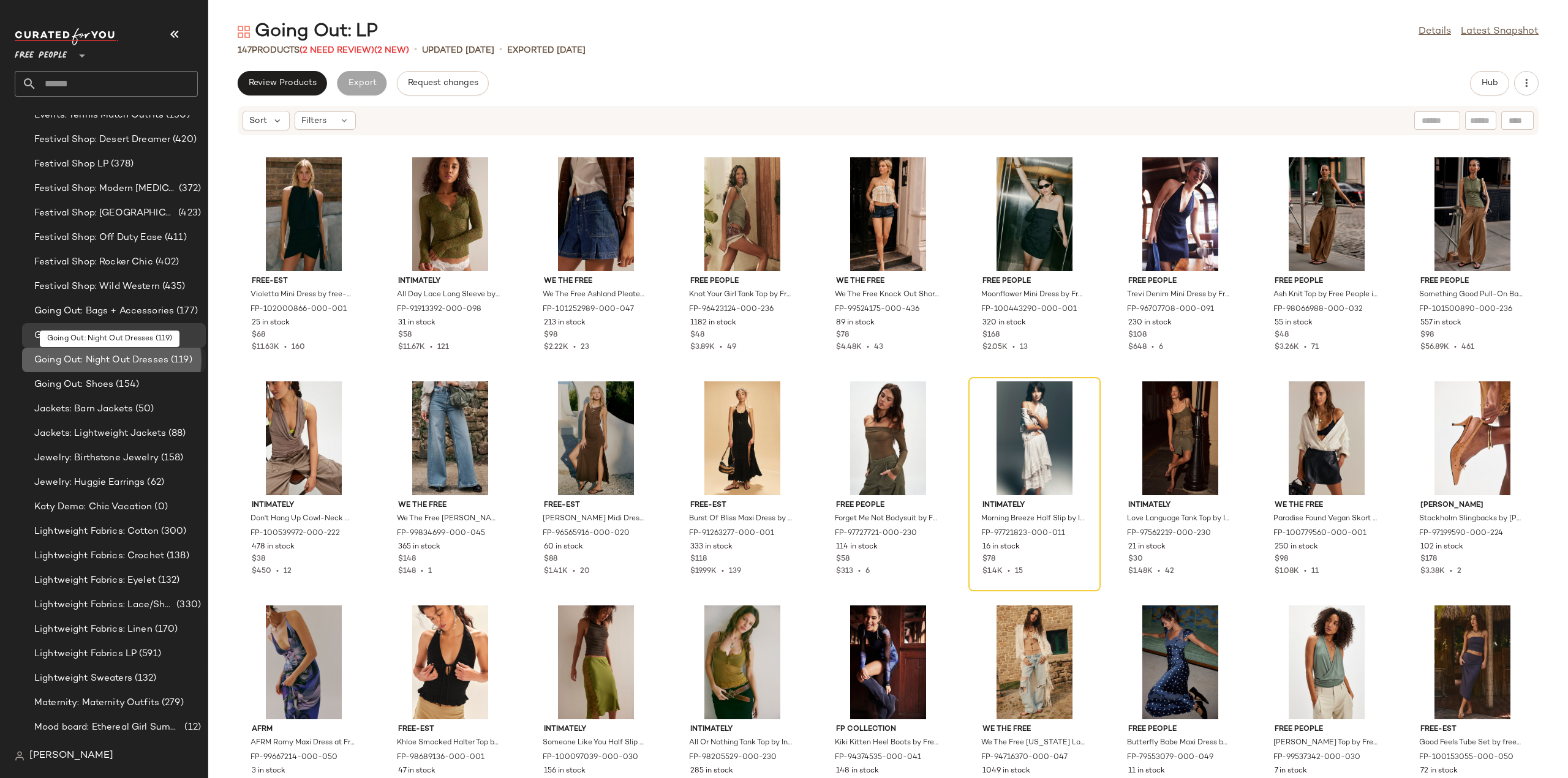
click at [74, 361] on span "Going Out: Night Out Dresses" at bounding box center [101, 360] width 134 height 14
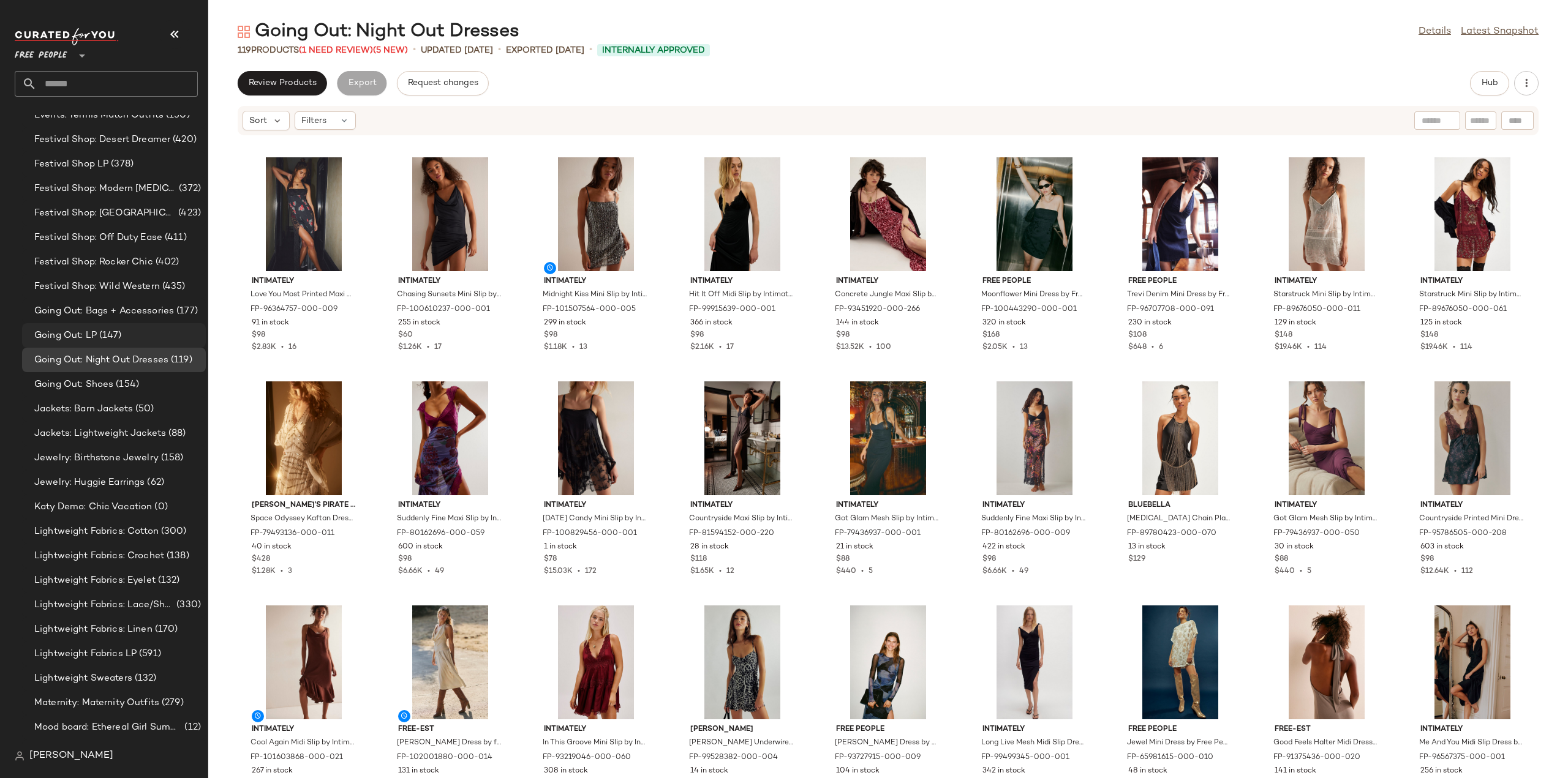
click at [62, 337] on span "Going Out: LP" at bounding box center [65, 335] width 62 height 14
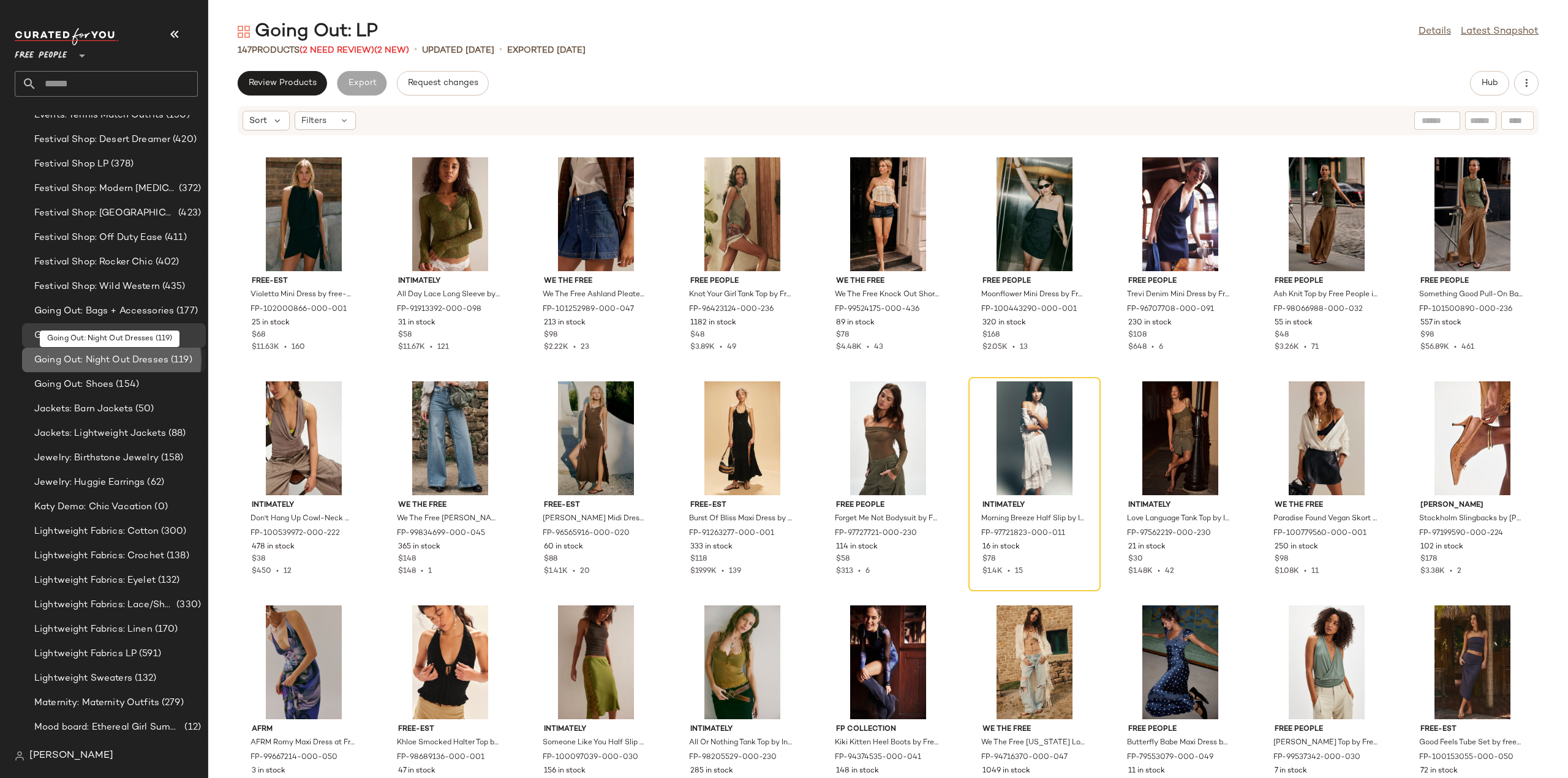
click at [67, 362] on span "Going Out: Night Out Dresses" at bounding box center [101, 360] width 134 height 14
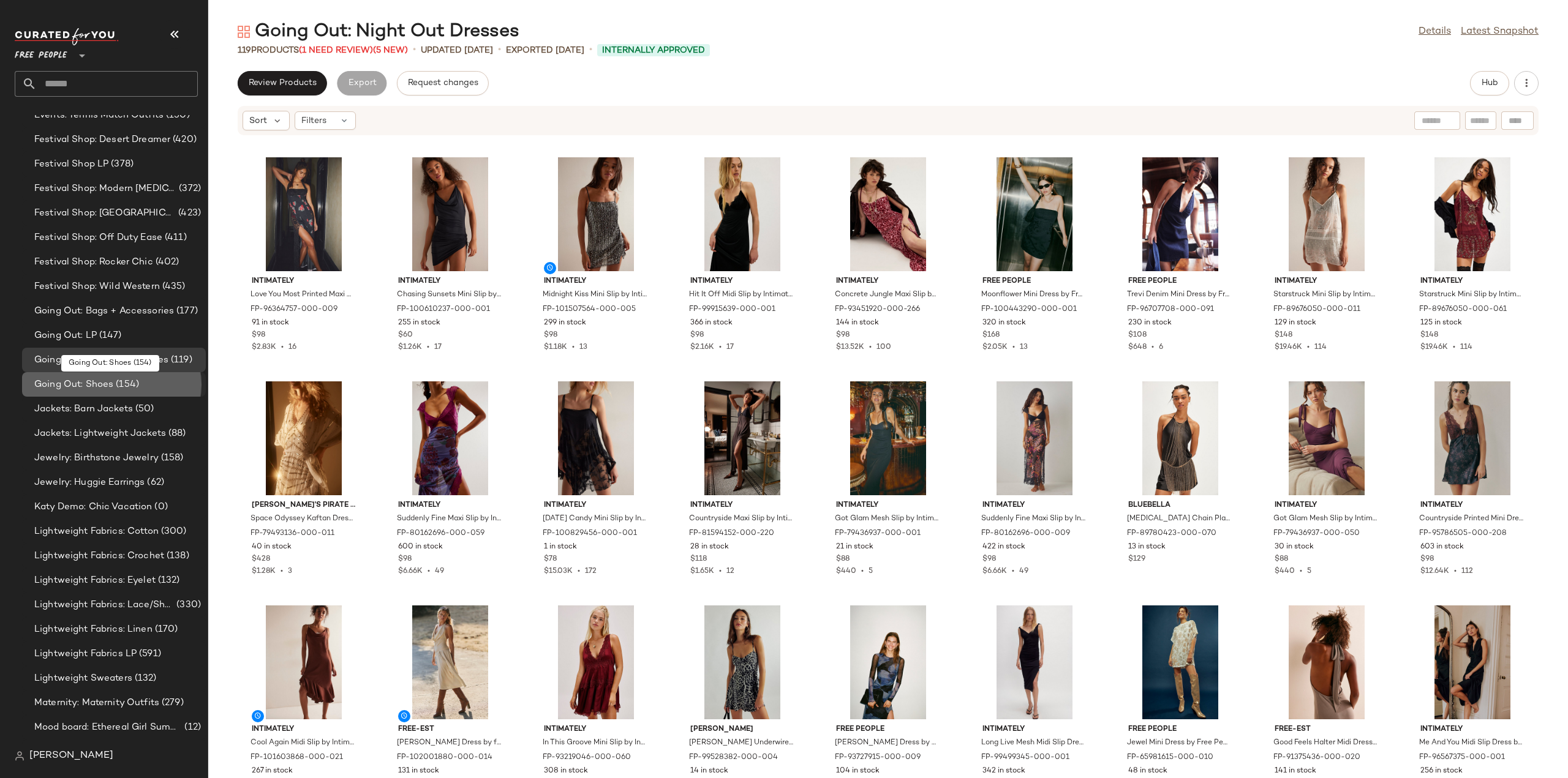
click at [57, 383] on span "Going Out: Shoes" at bounding box center [74, 385] width 79 height 14
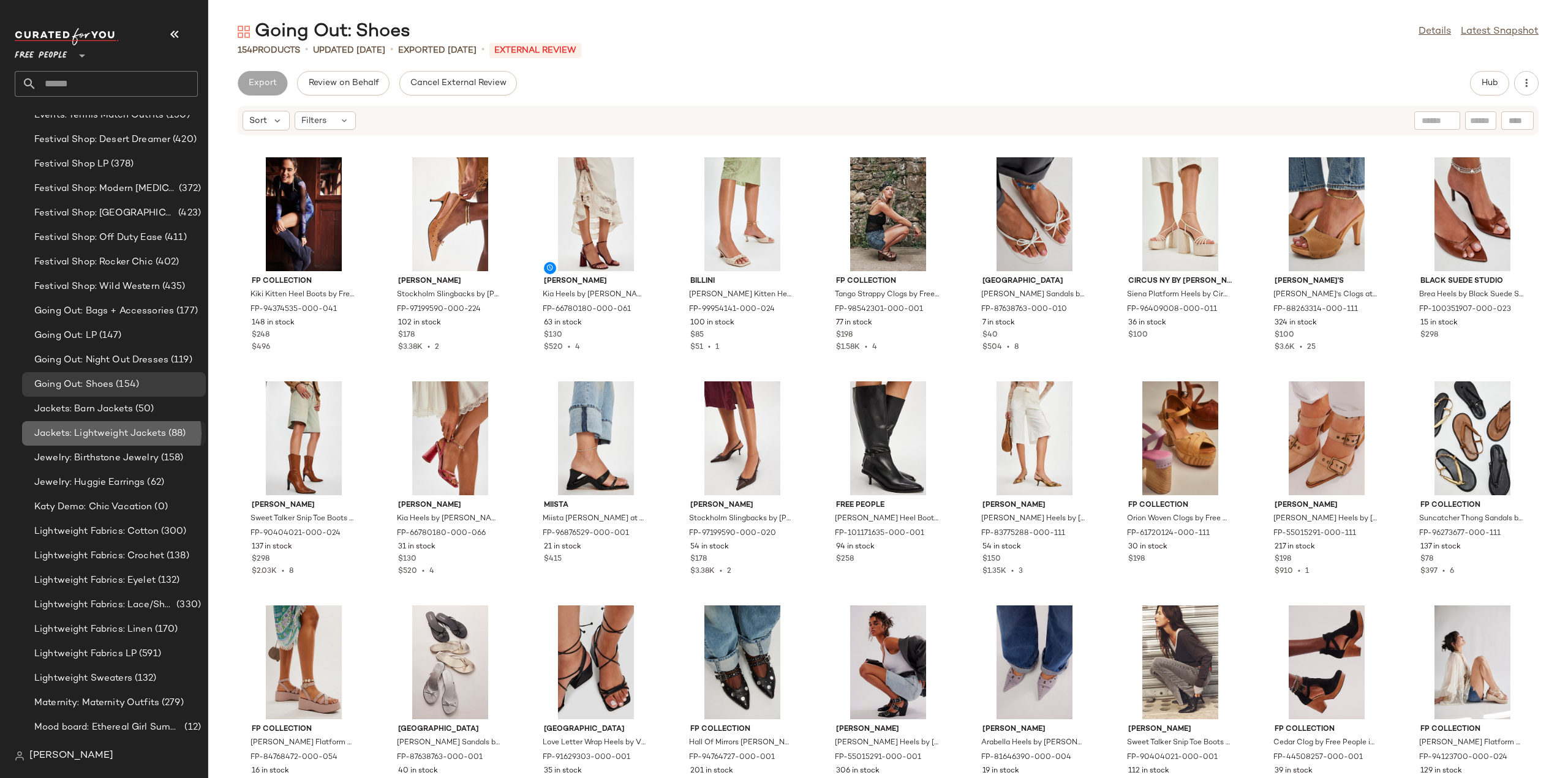
click at [90, 427] on span "Jackets: Lightweight Jackets" at bounding box center [100, 433] width 132 height 14
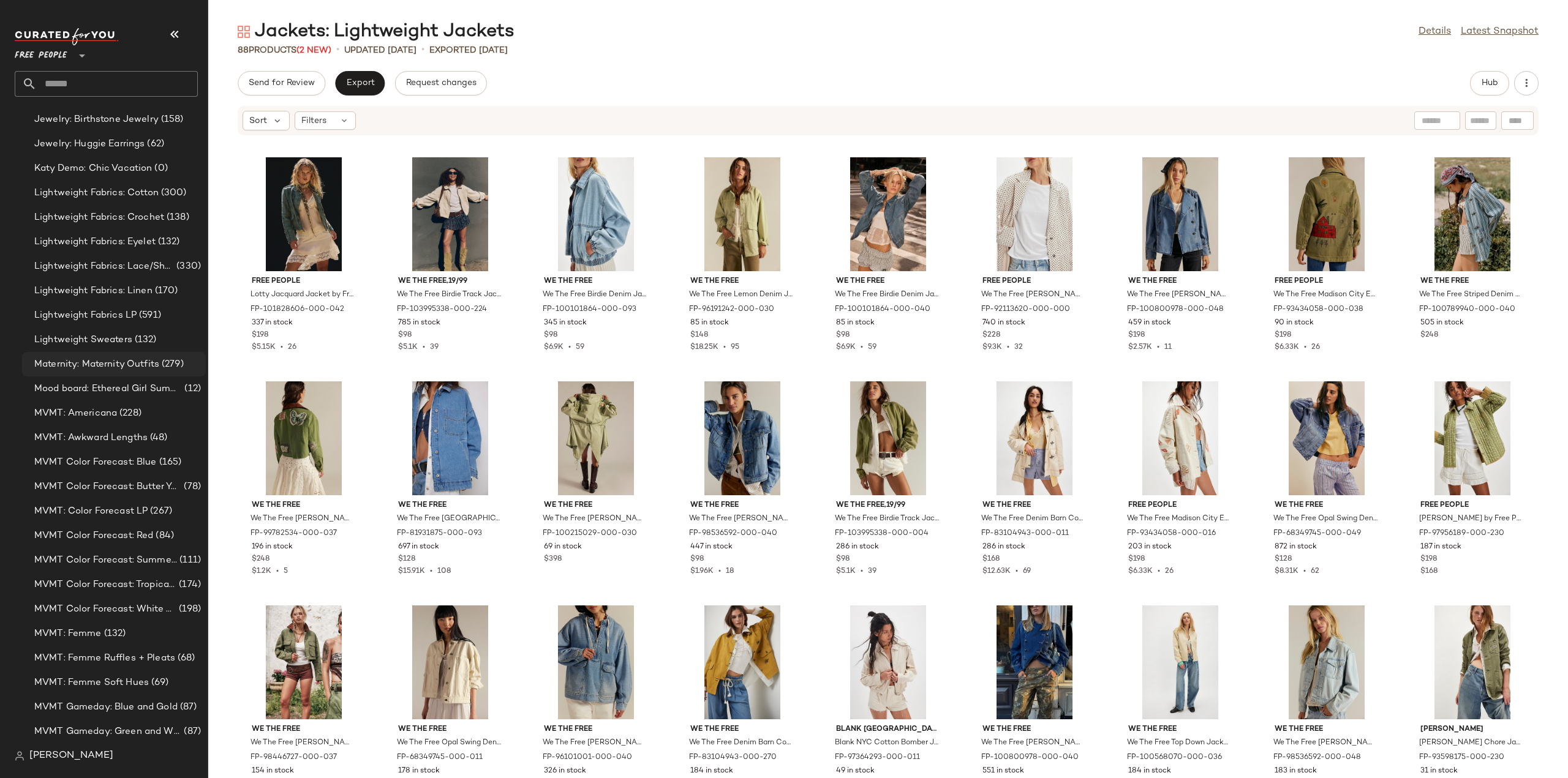
scroll to position [2265, 0]
click at [77, 403] on span "MVMT: Awkward Lengths" at bounding box center [91, 409] width 113 height 14
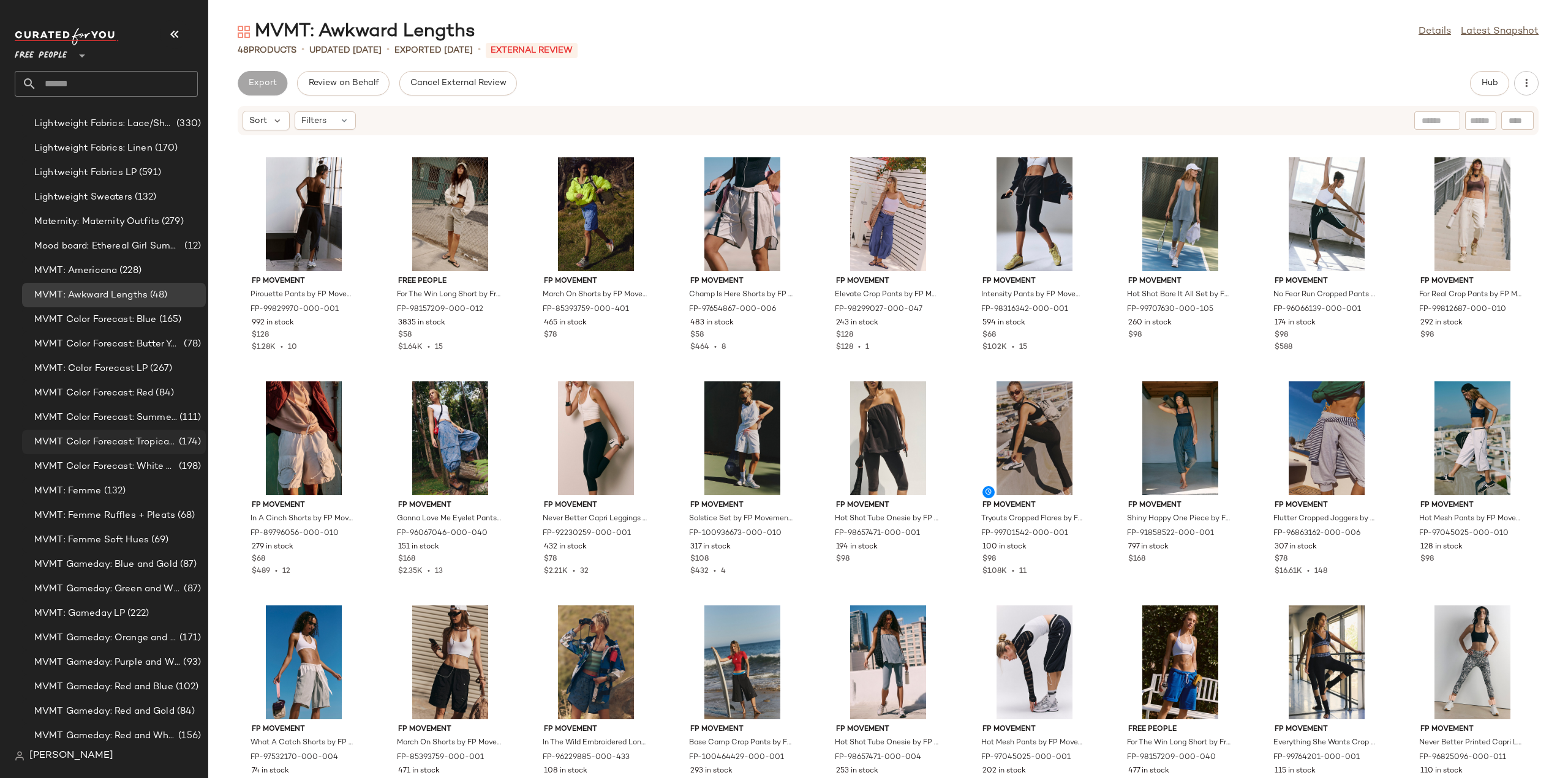
scroll to position [2448, 0]
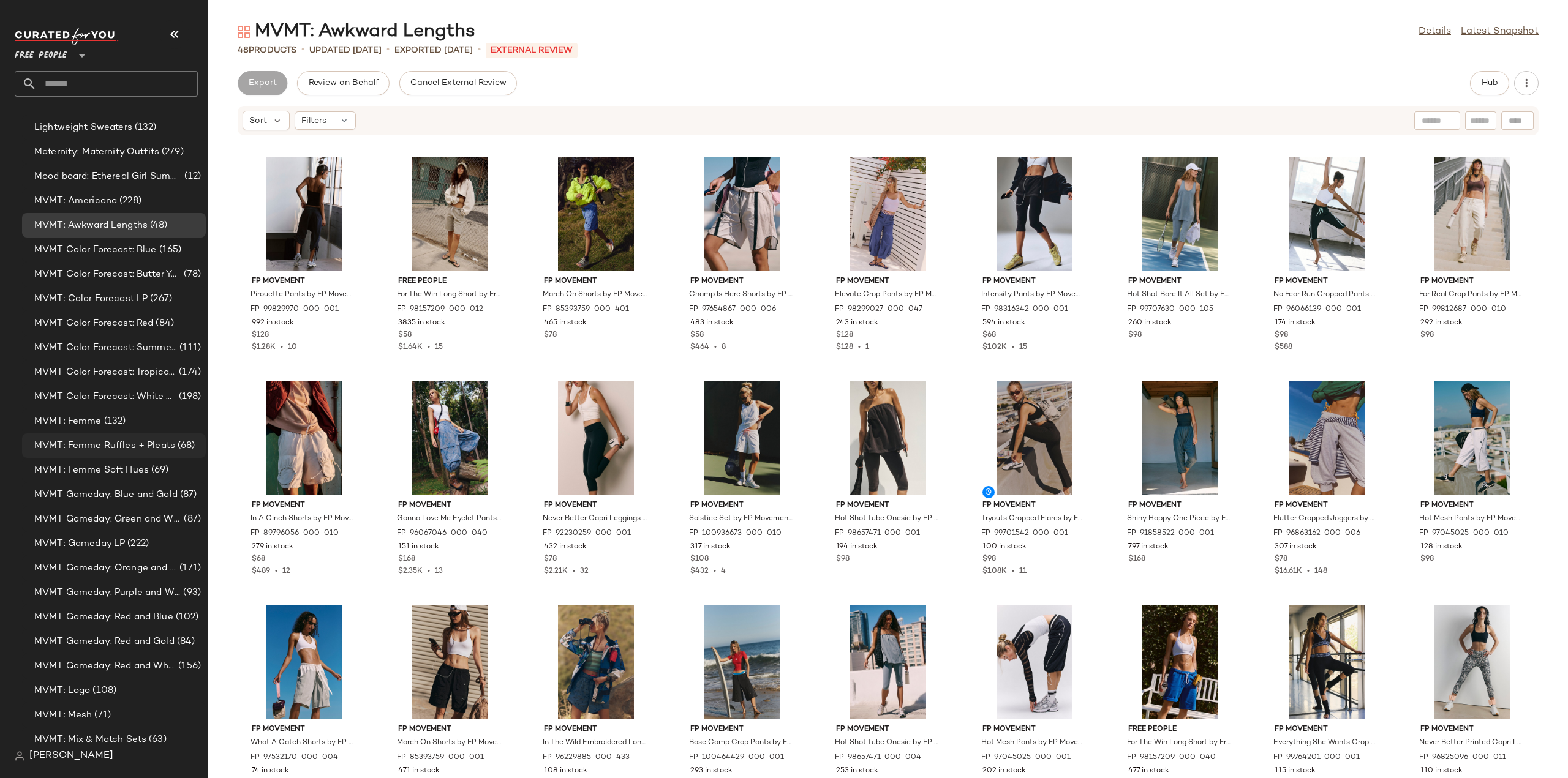
click at [75, 417] on span "MVMT: Femme" at bounding box center [68, 421] width 67 height 14
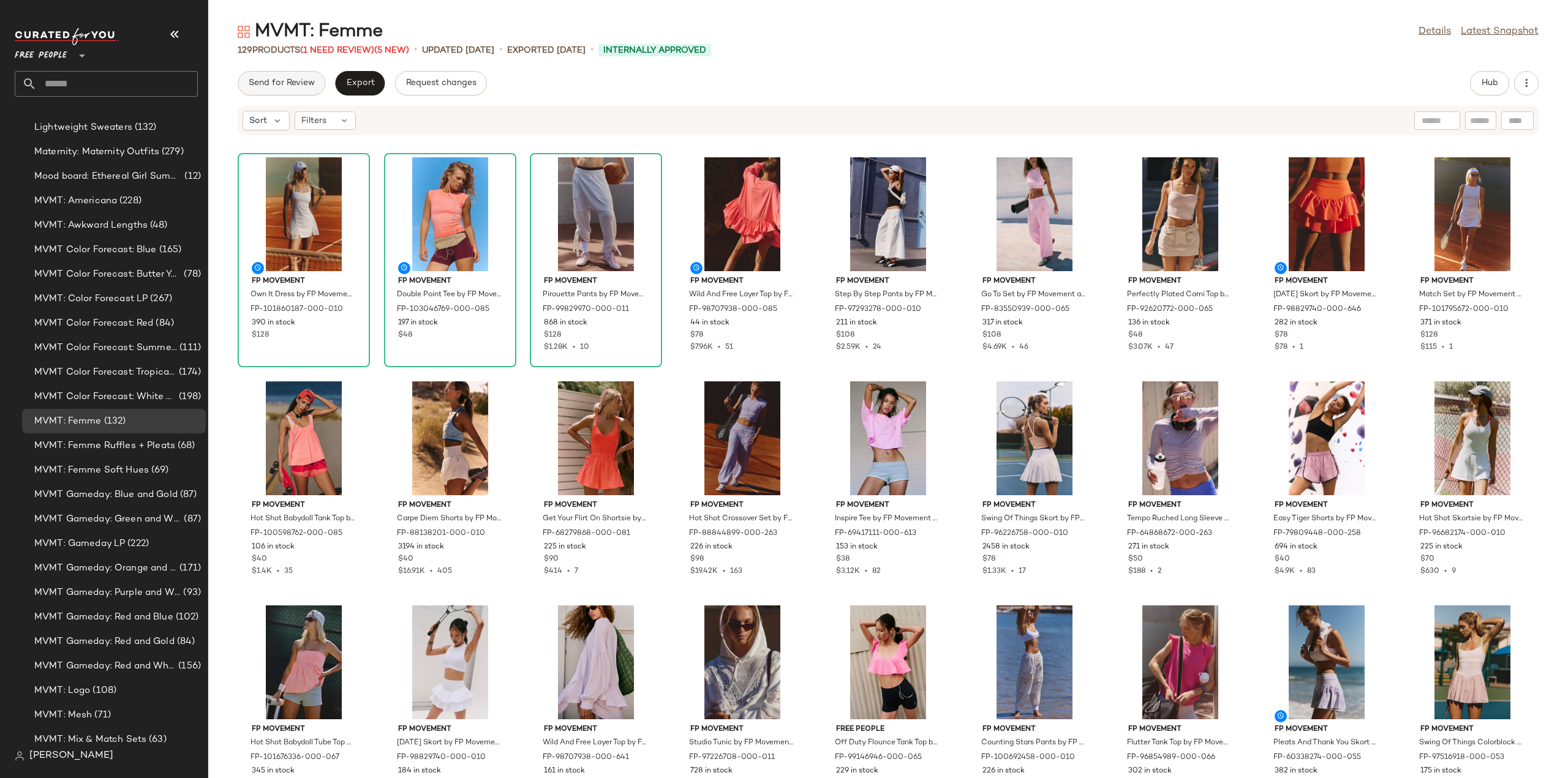
click at [283, 84] on span "Send for Review" at bounding box center [281, 83] width 67 height 10
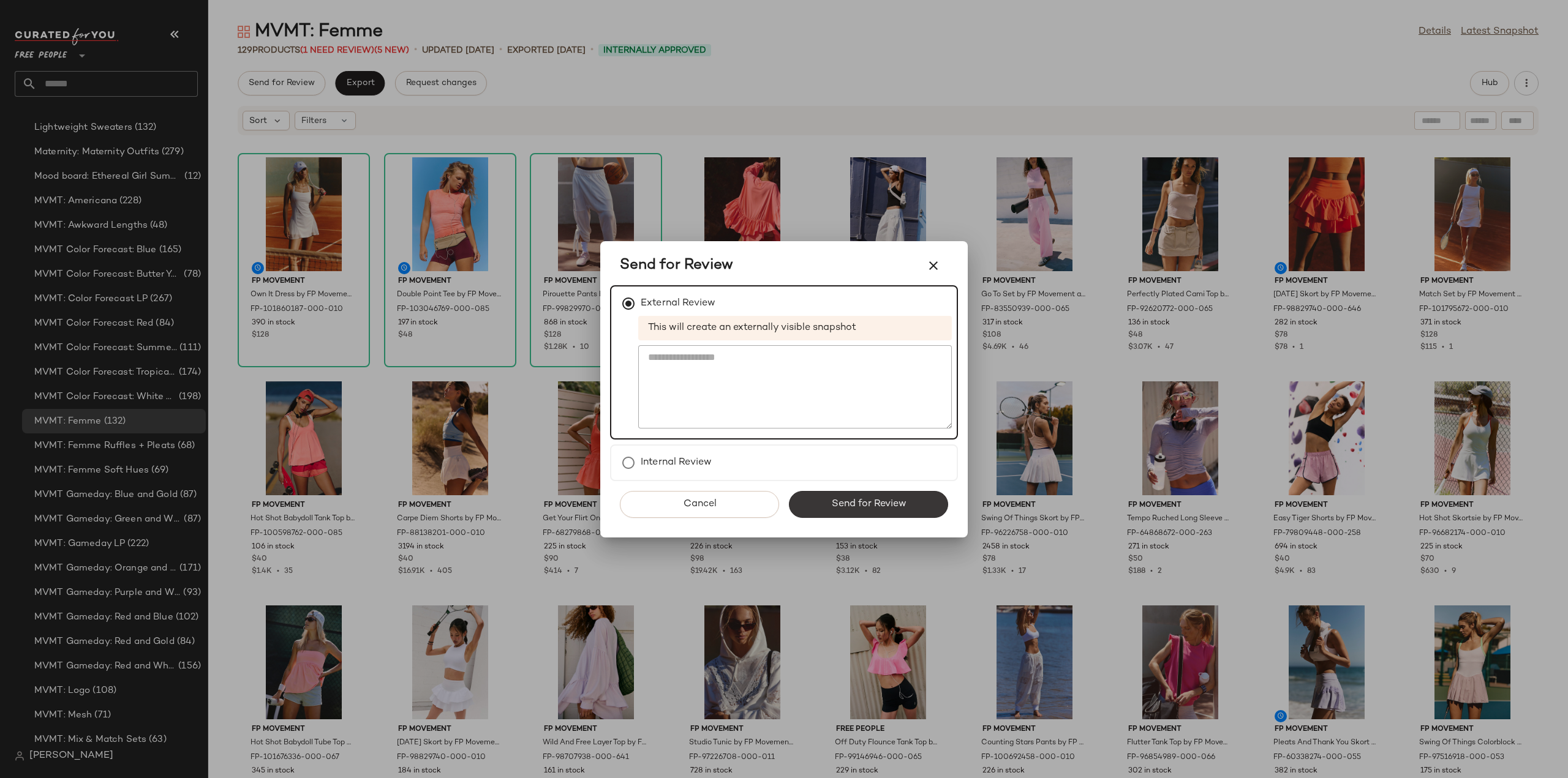
click at [869, 507] on span "Send for Review" at bounding box center [868, 504] width 75 height 12
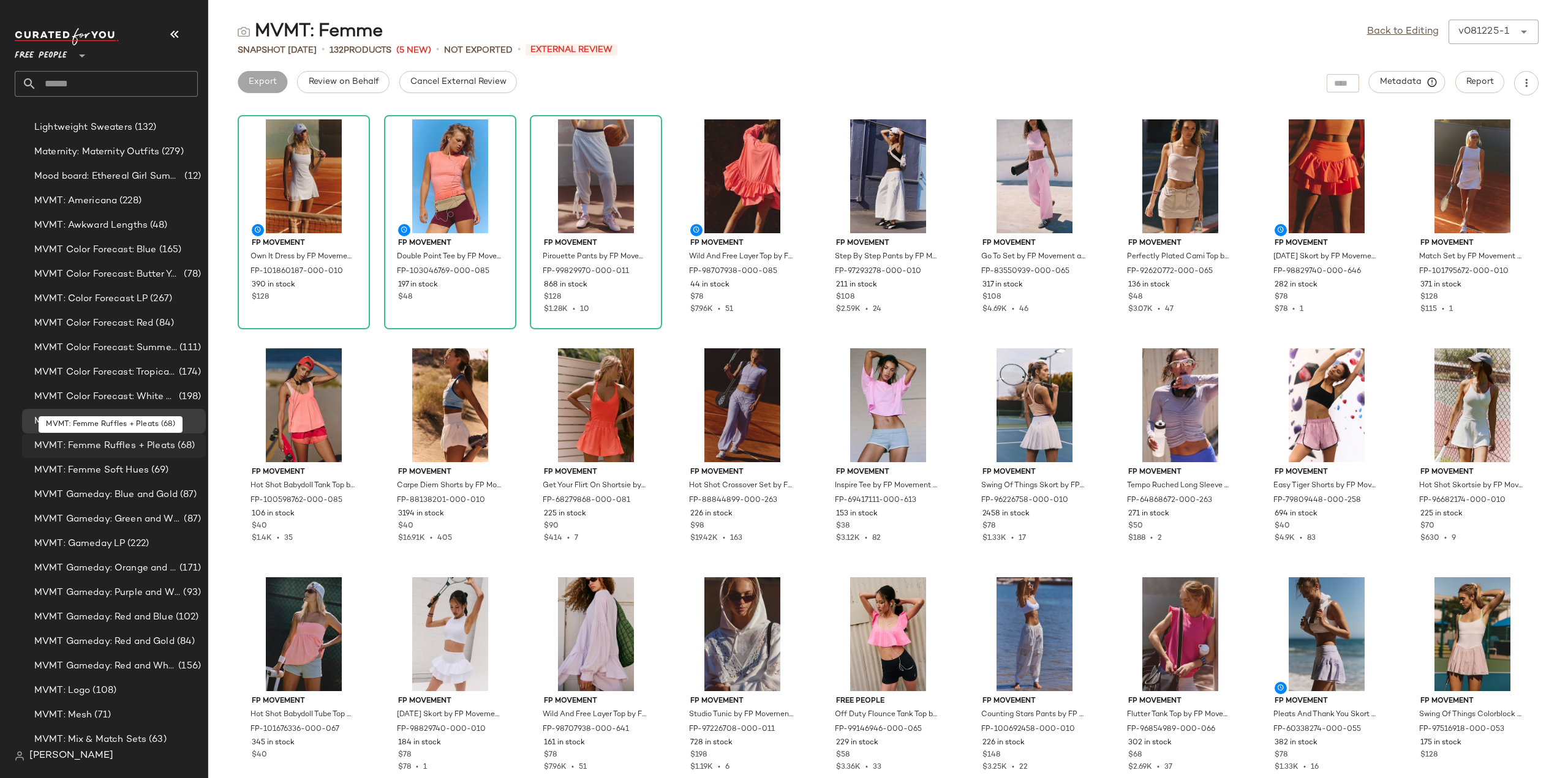
click at [96, 448] on span "MVMT: Femme Ruffles + Pleats" at bounding box center [105, 446] width 141 height 14
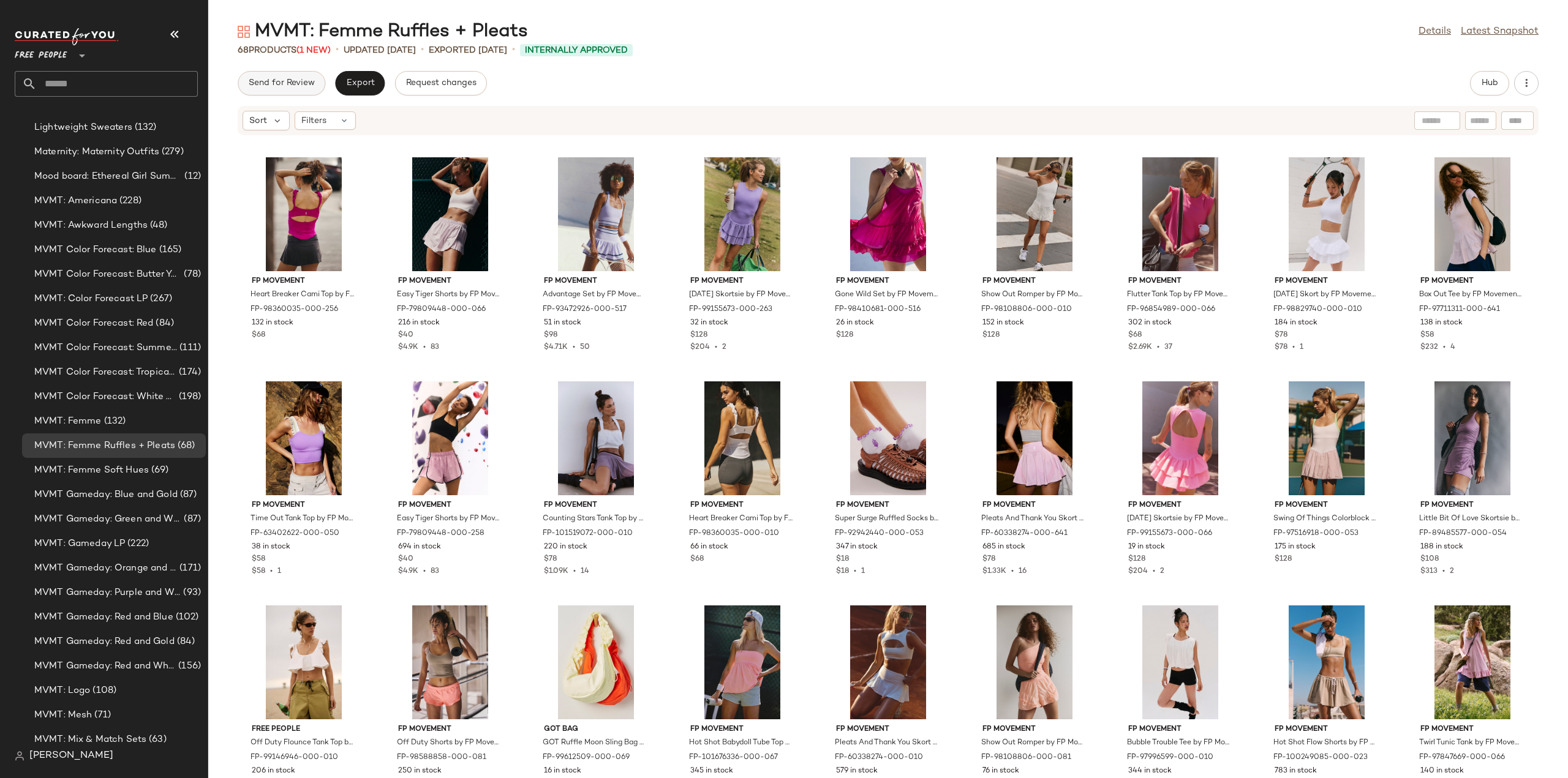
click at [262, 83] on span "Send for Review" at bounding box center [281, 83] width 67 height 10
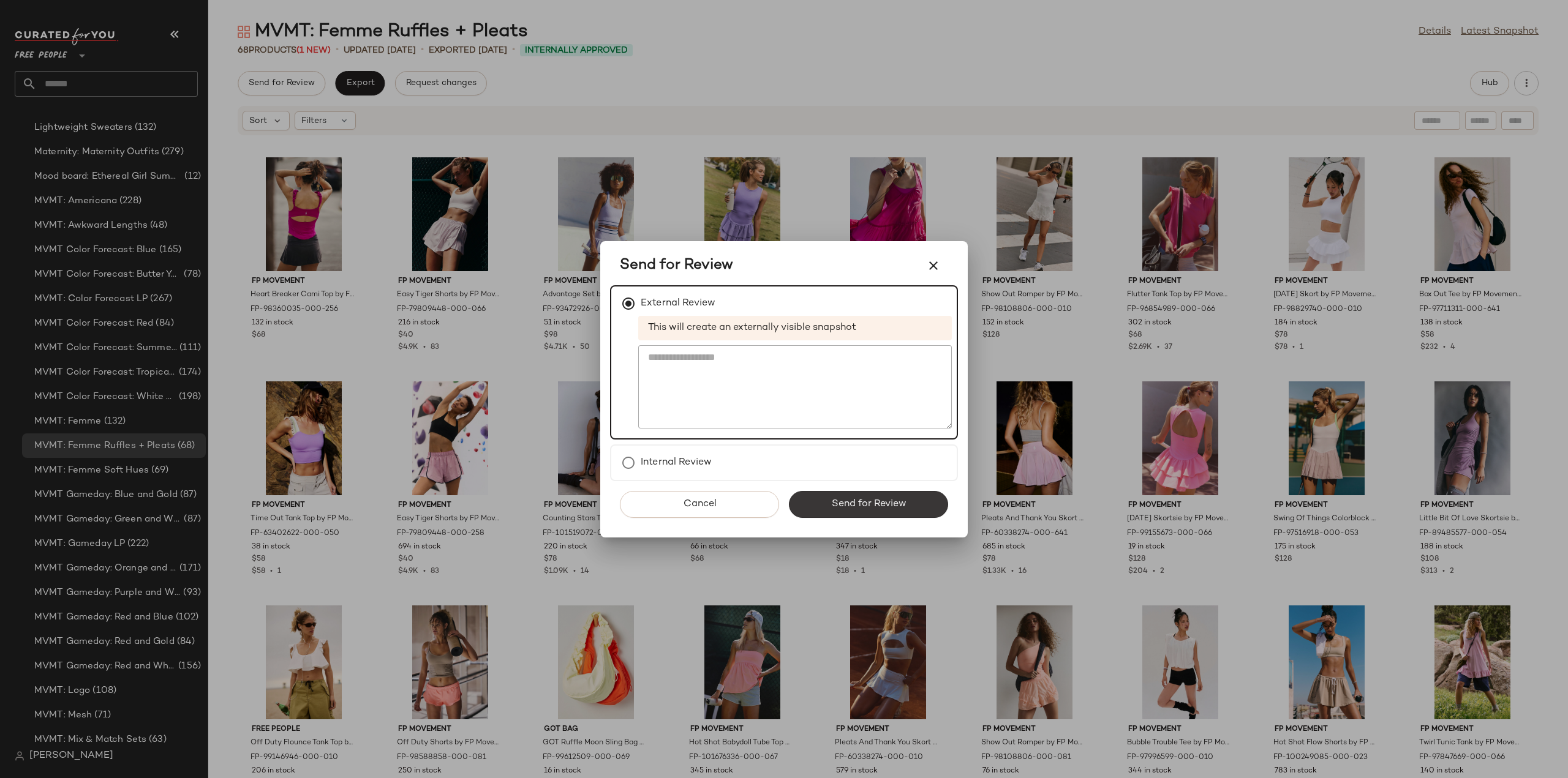
click at [866, 509] on span "Send for Review" at bounding box center [868, 504] width 75 height 12
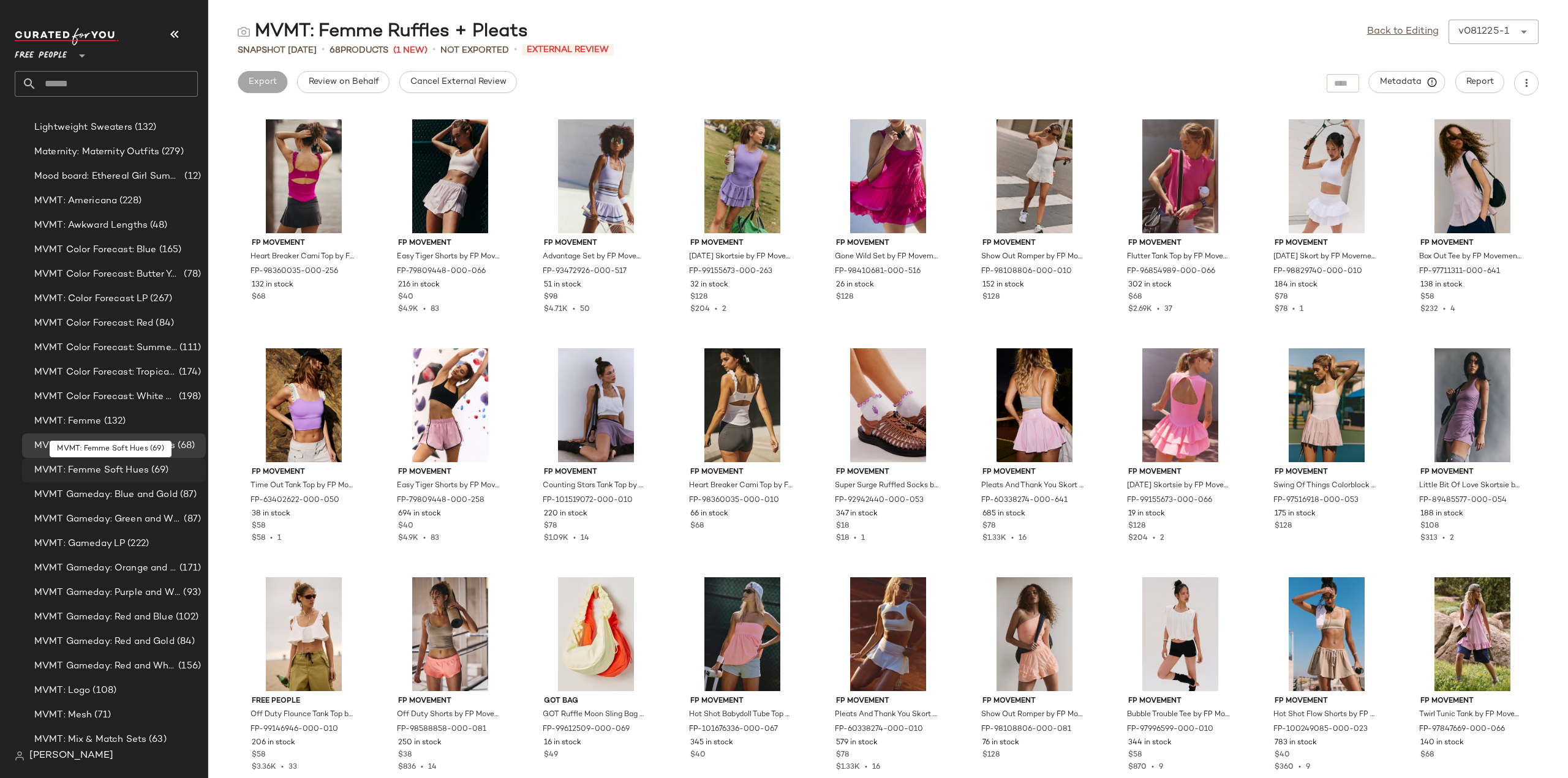
click at [82, 471] on span "MVMT: Femme Soft Hues" at bounding box center [91, 470] width 114 height 14
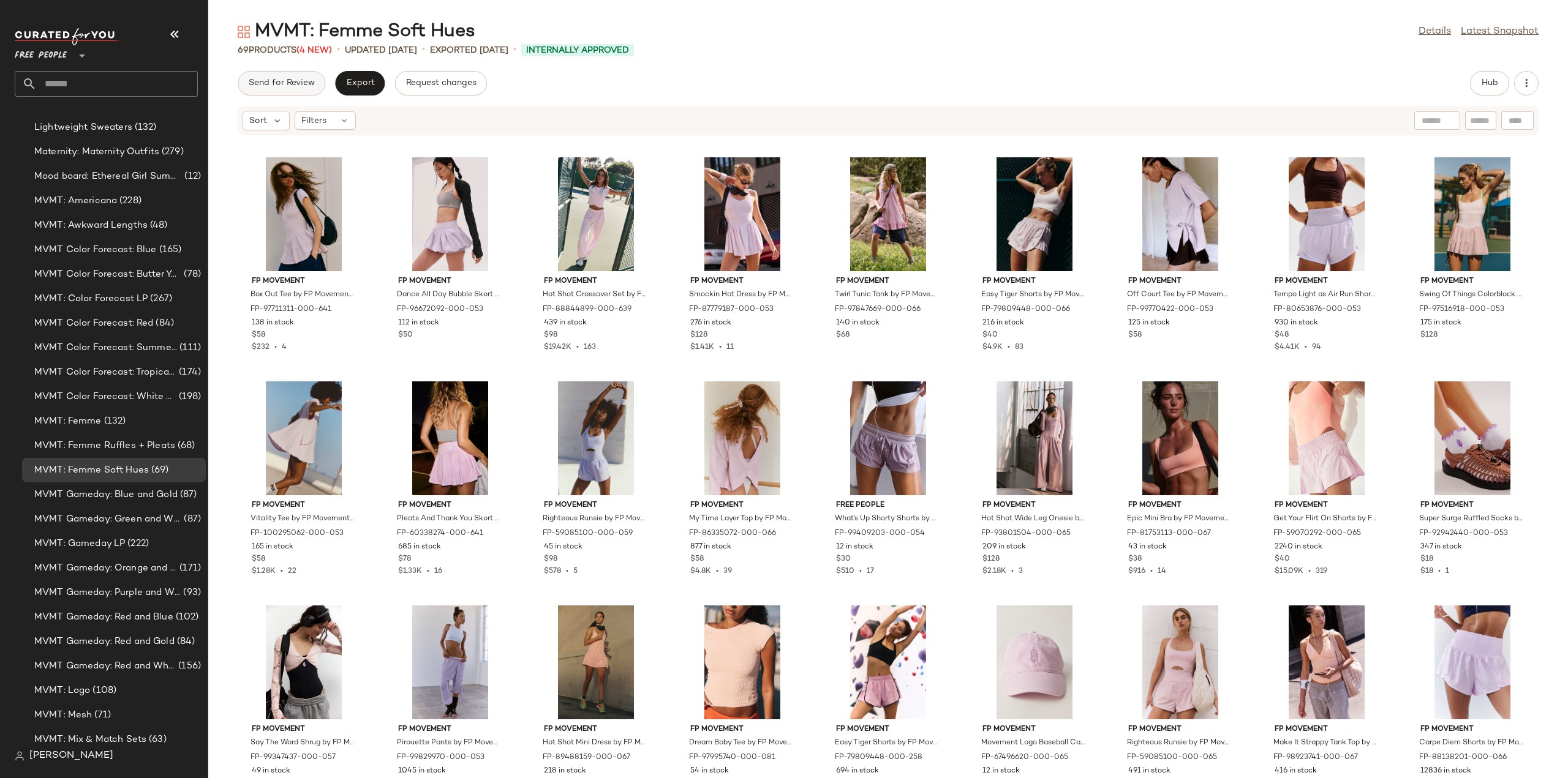
click at [277, 85] on span "Send for Review" at bounding box center [281, 83] width 67 height 10
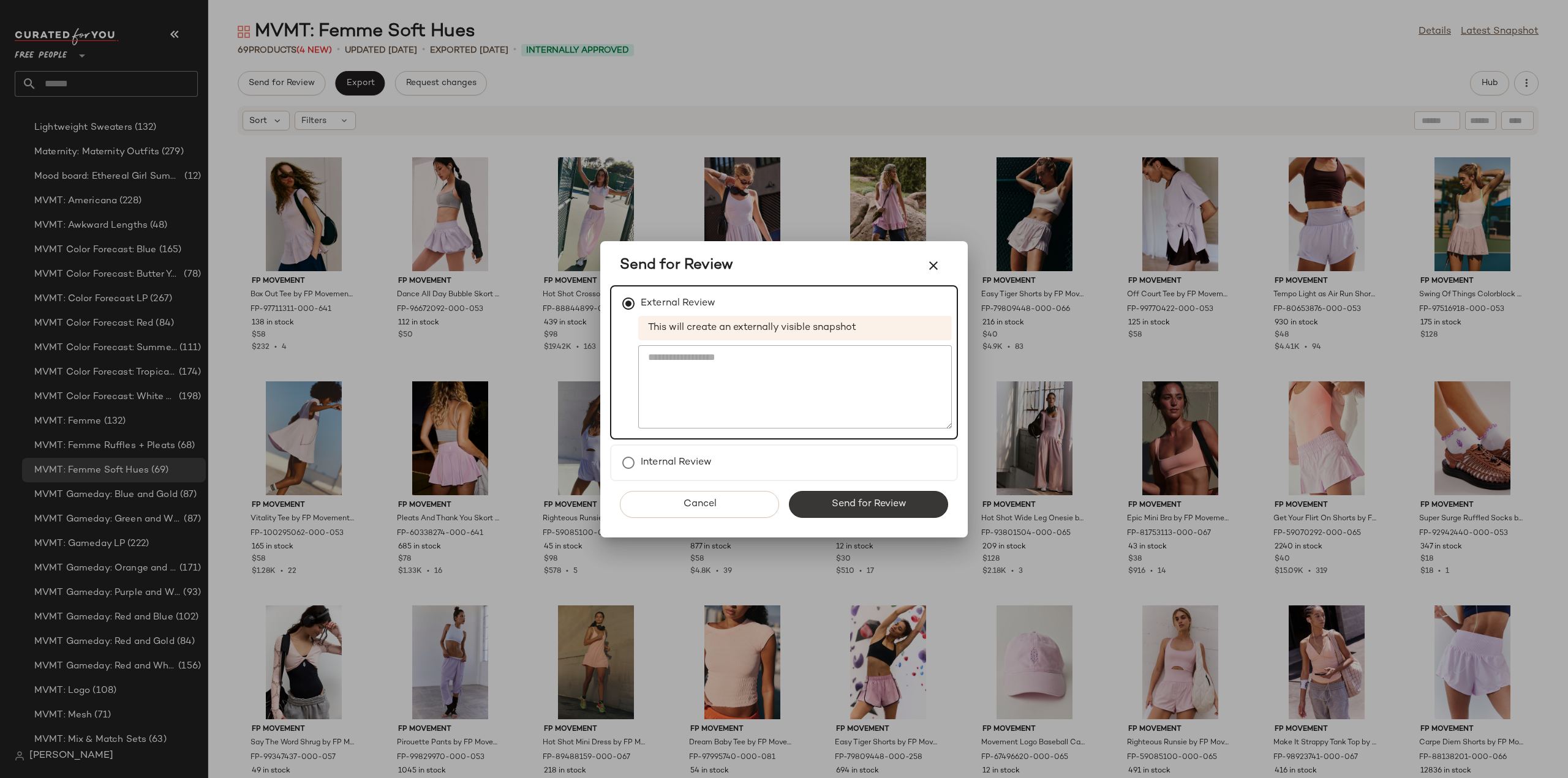
click at [884, 501] on span "Send for Review" at bounding box center [868, 504] width 75 height 12
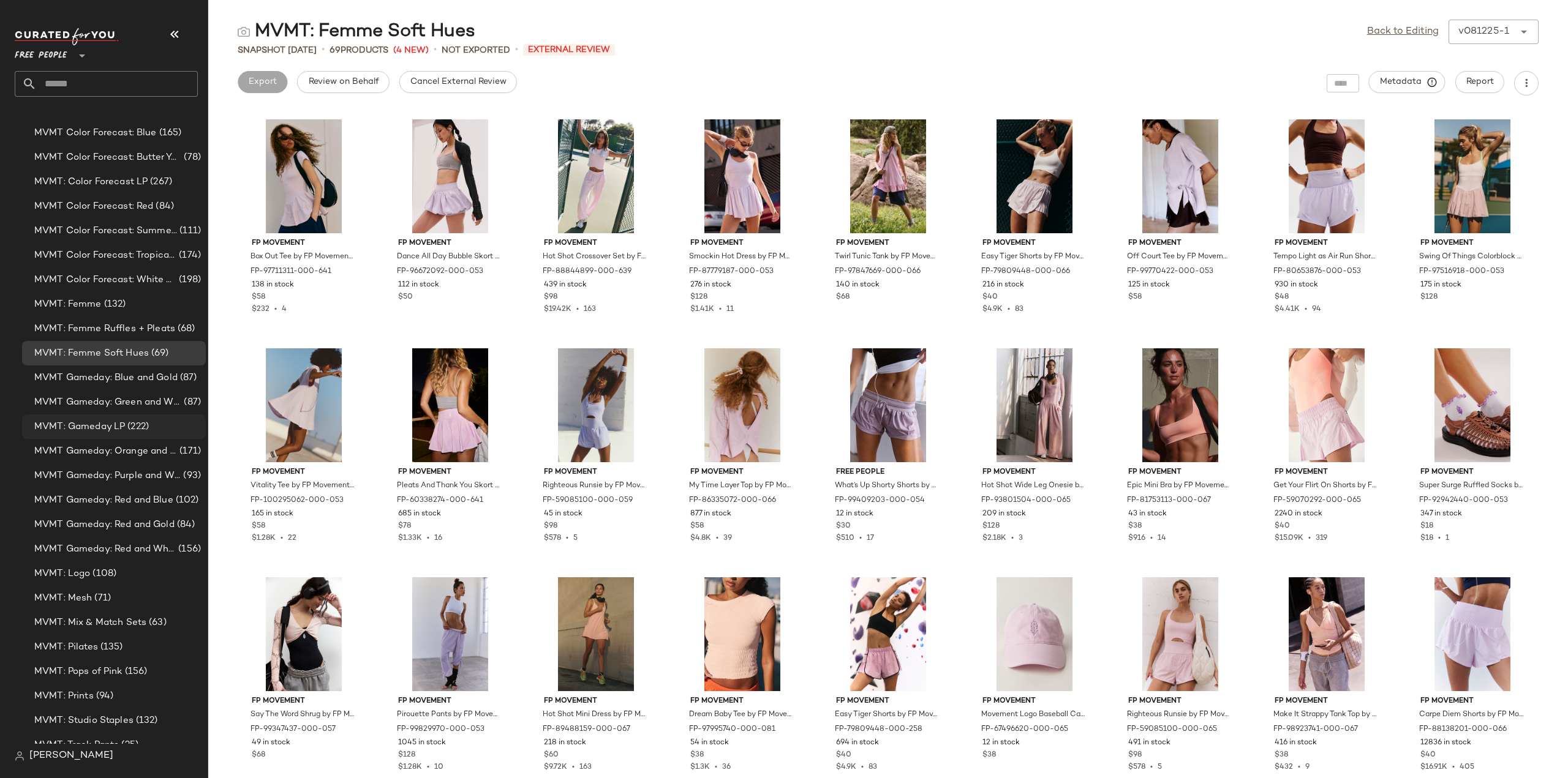
scroll to position [2570, 0]
click at [67, 571] on span "MVMT: Logo" at bounding box center [62, 568] width 56 height 14
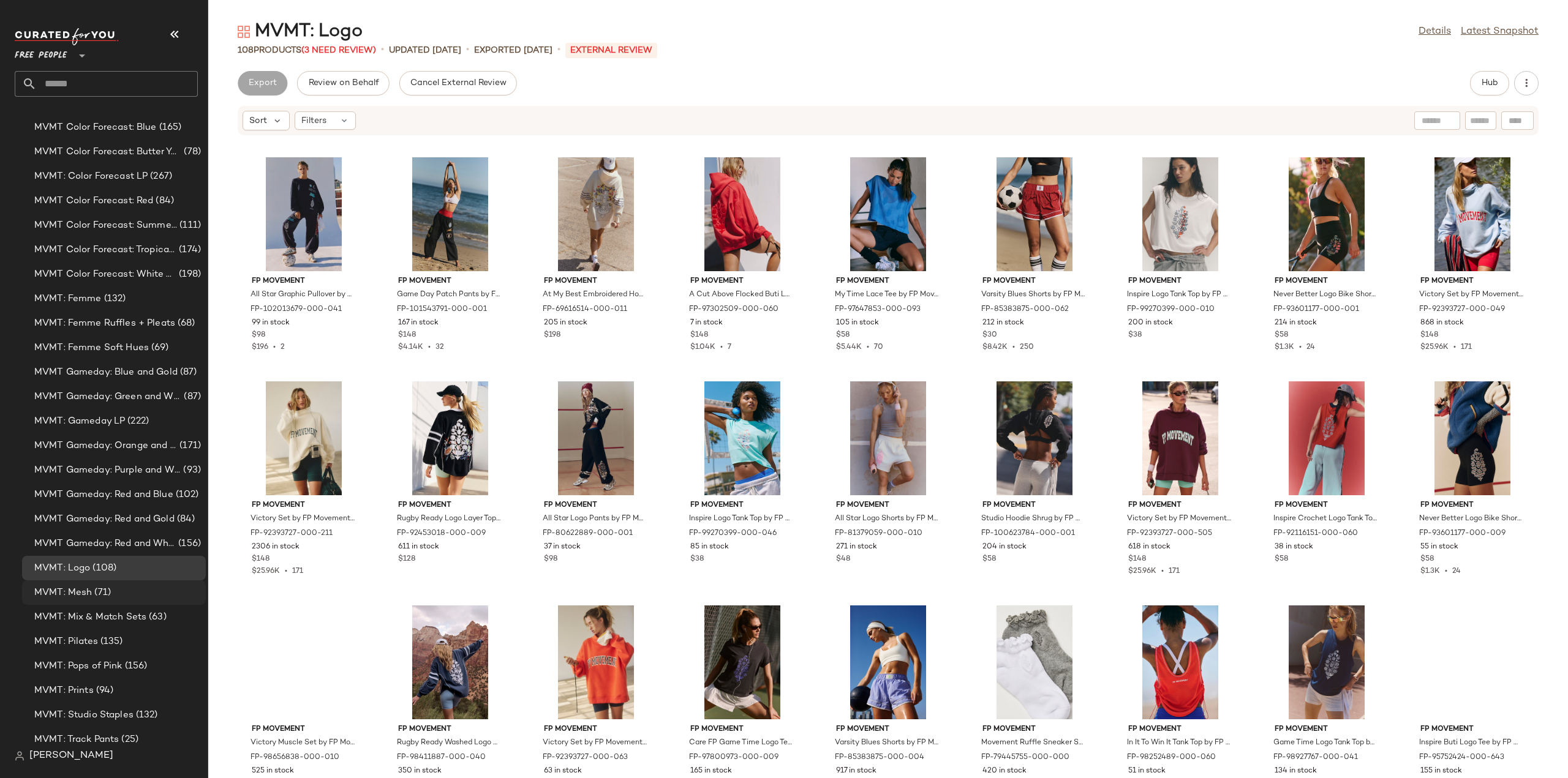
click at [55, 592] on span "MVMT: Mesh" at bounding box center [63, 593] width 57 height 14
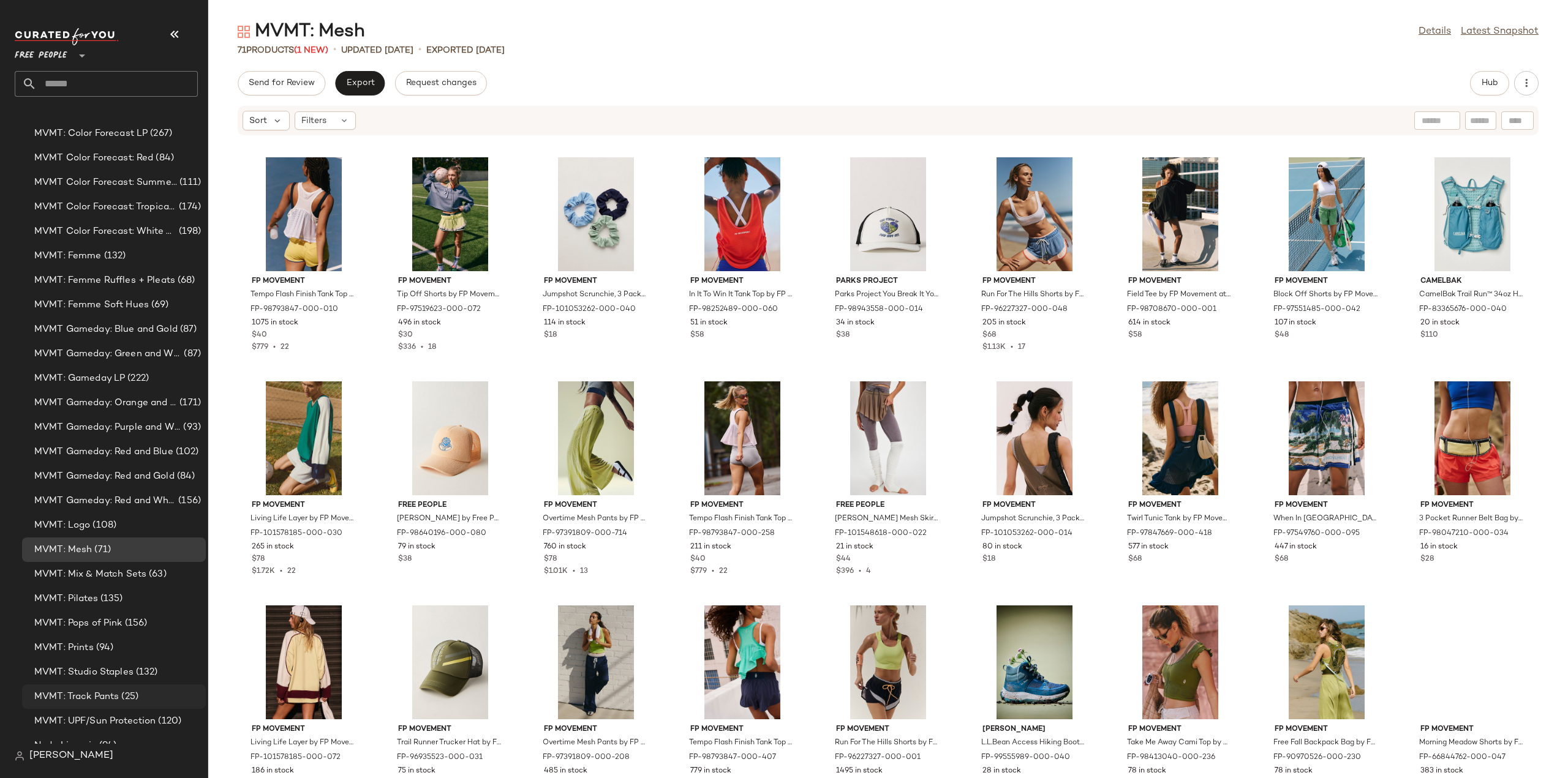
scroll to position [2693, 0]
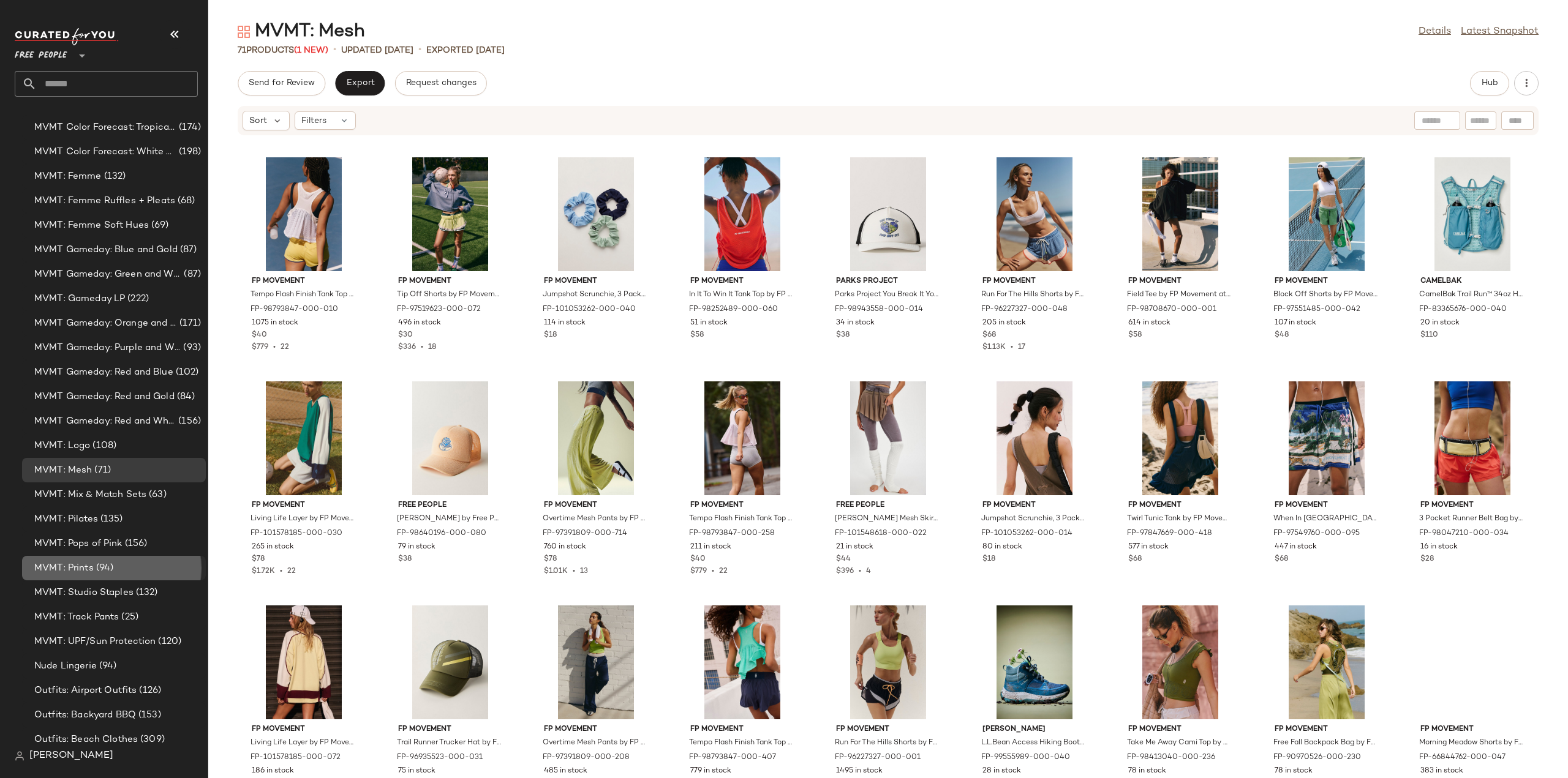
click at [57, 567] on span "MVMT: Prints" at bounding box center [64, 568] width 59 height 14
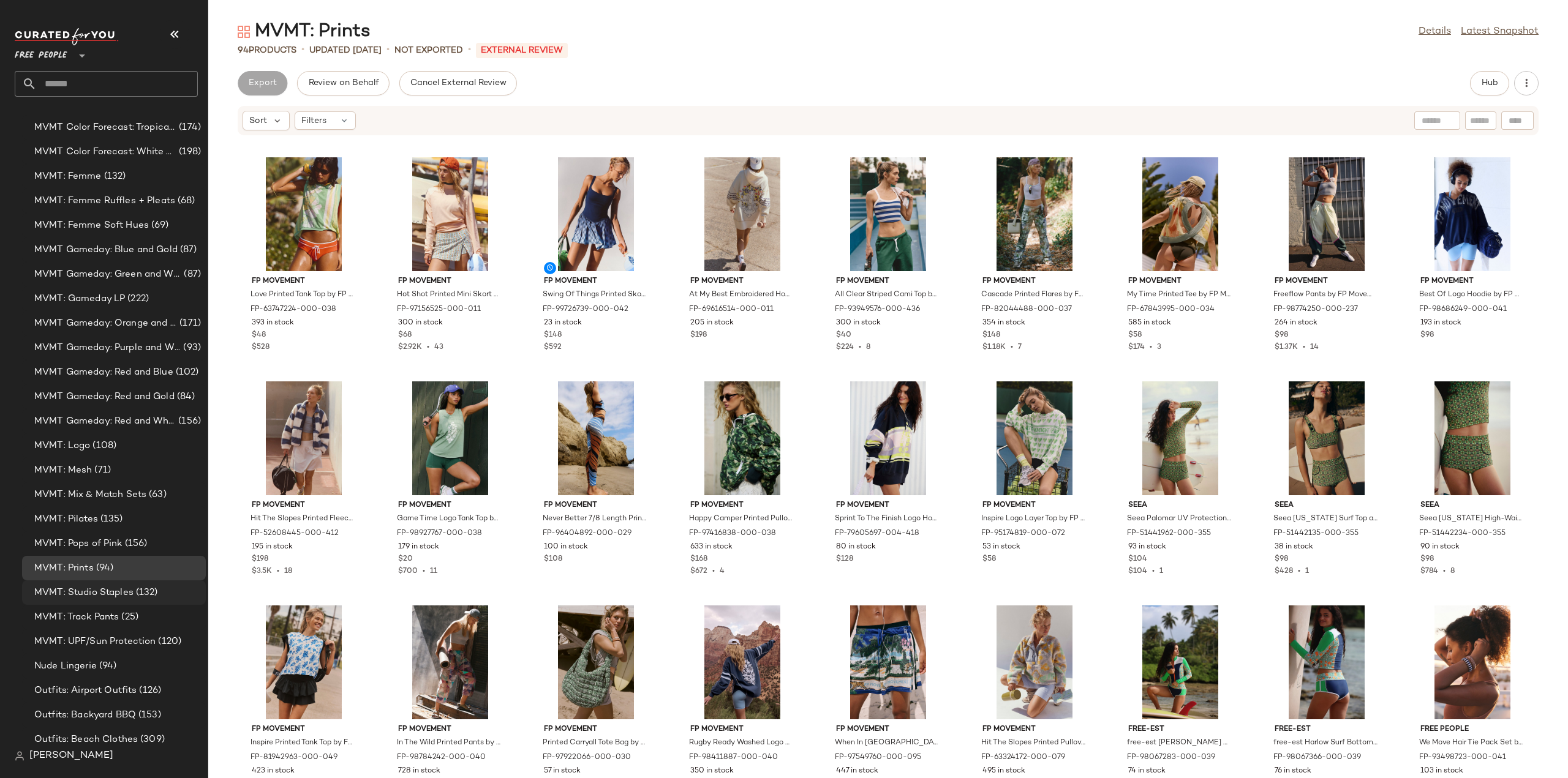
click at [58, 593] on span "MVMT: Studio Staples" at bounding box center [84, 593] width 99 height 14
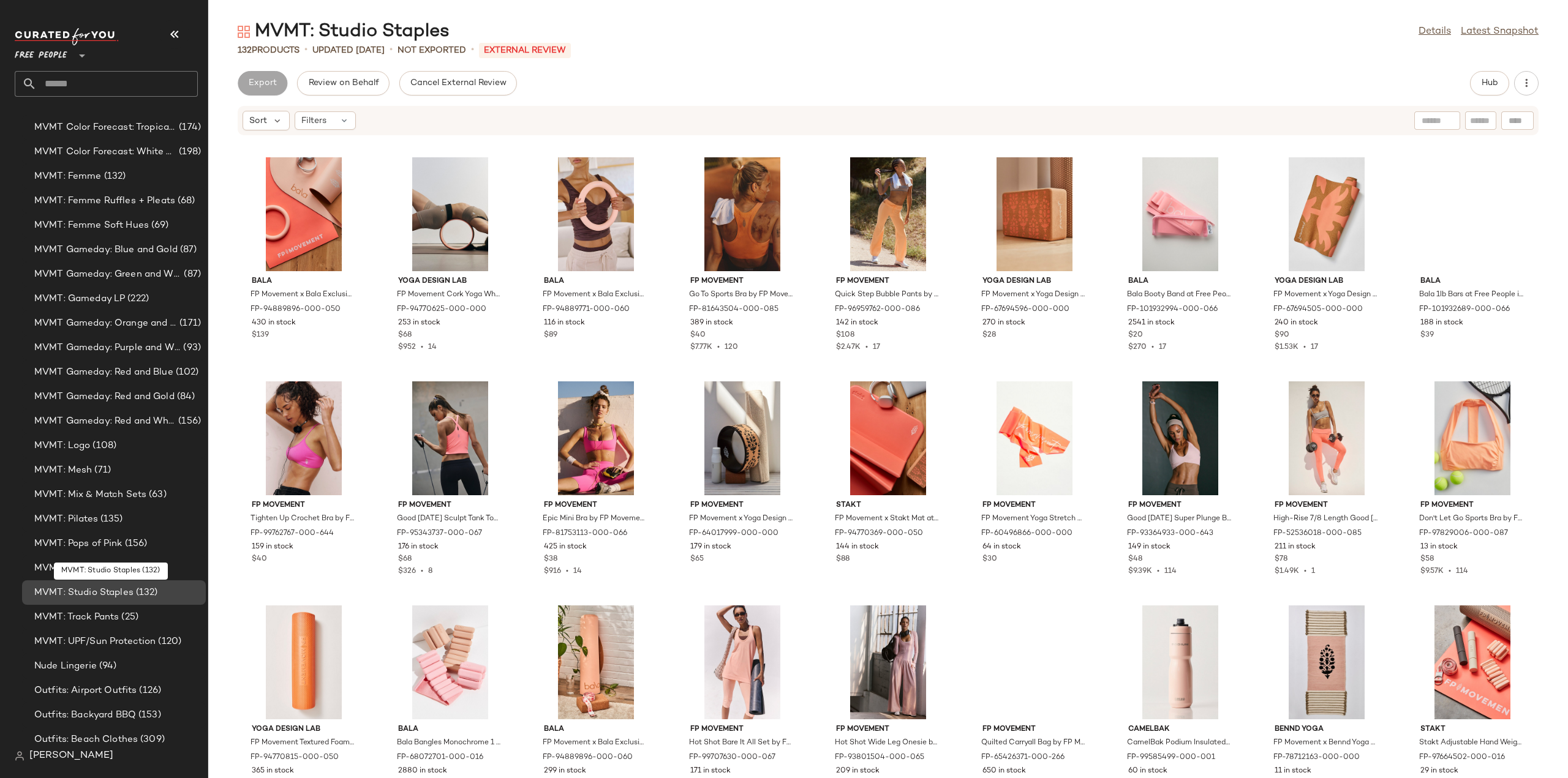
scroll to position [2754, 0]
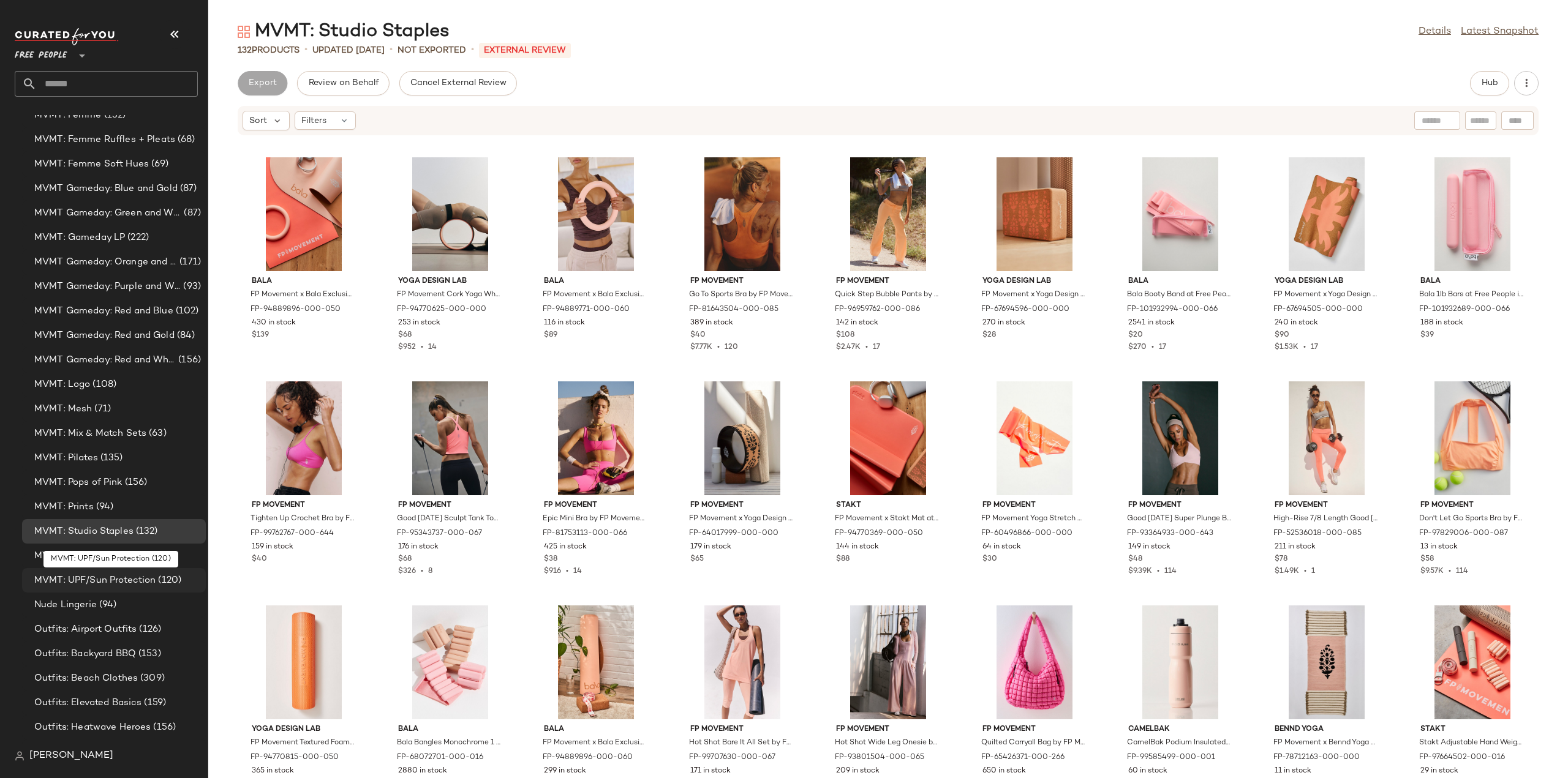
click at [59, 580] on span "MVMT: UPF/Sun Protection" at bounding box center [95, 580] width 121 height 14
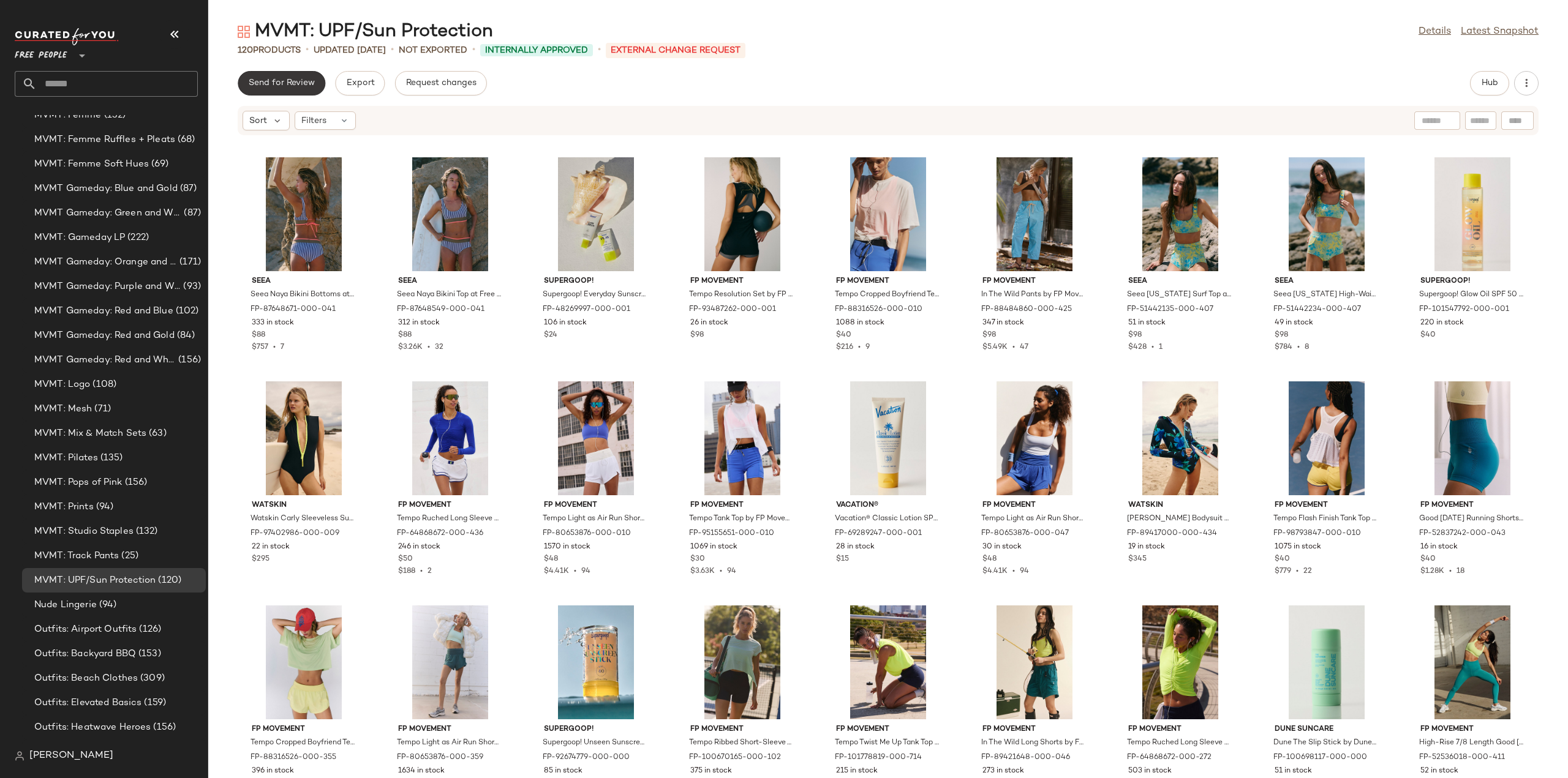
click at [280, 88] on span "Send for Review" at bounding box center [281, 83] width 67 height 10
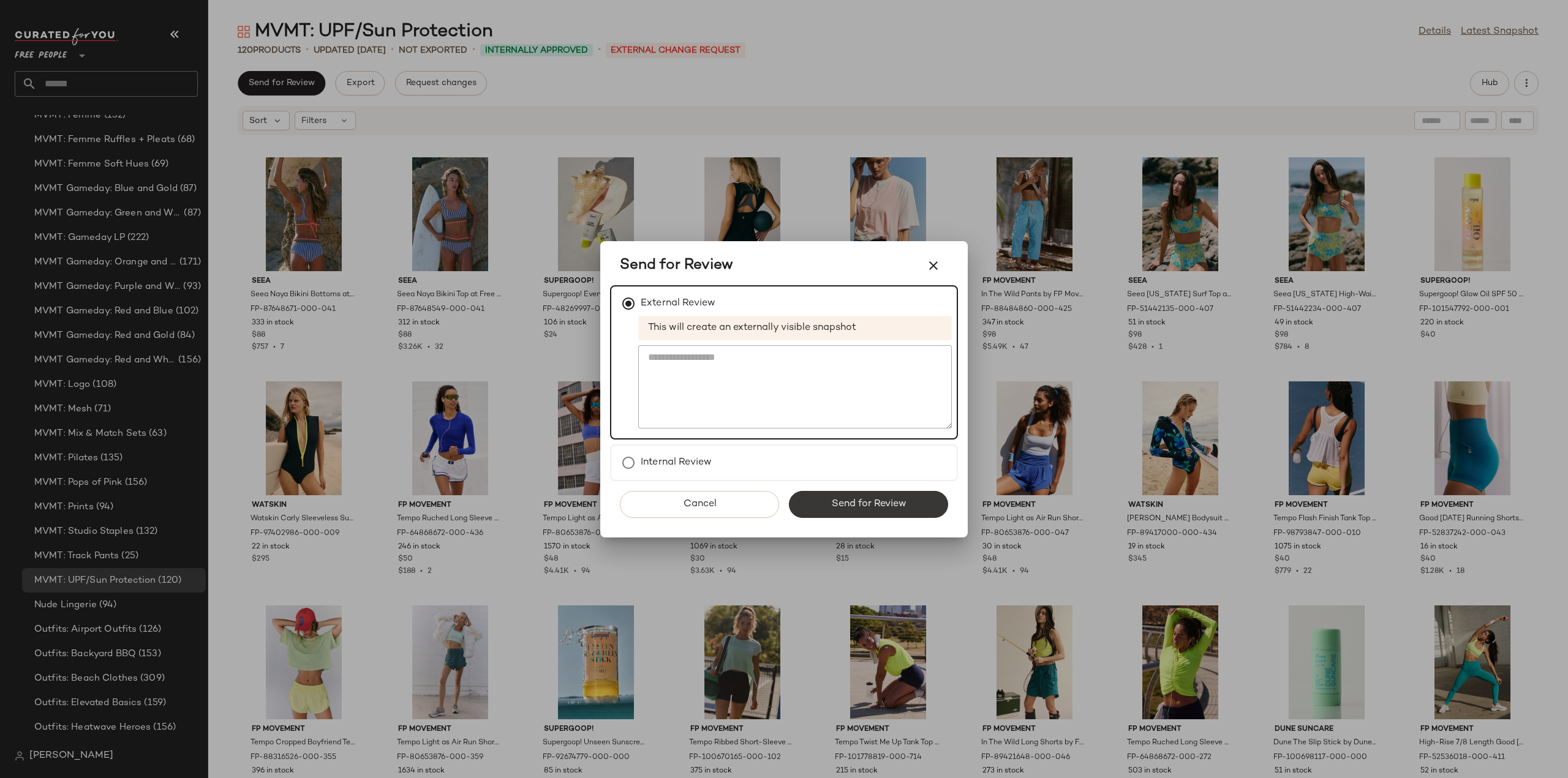
click at [864, 502] on span "Send for Review" at bounding box center [868, 504] width 75 height 12
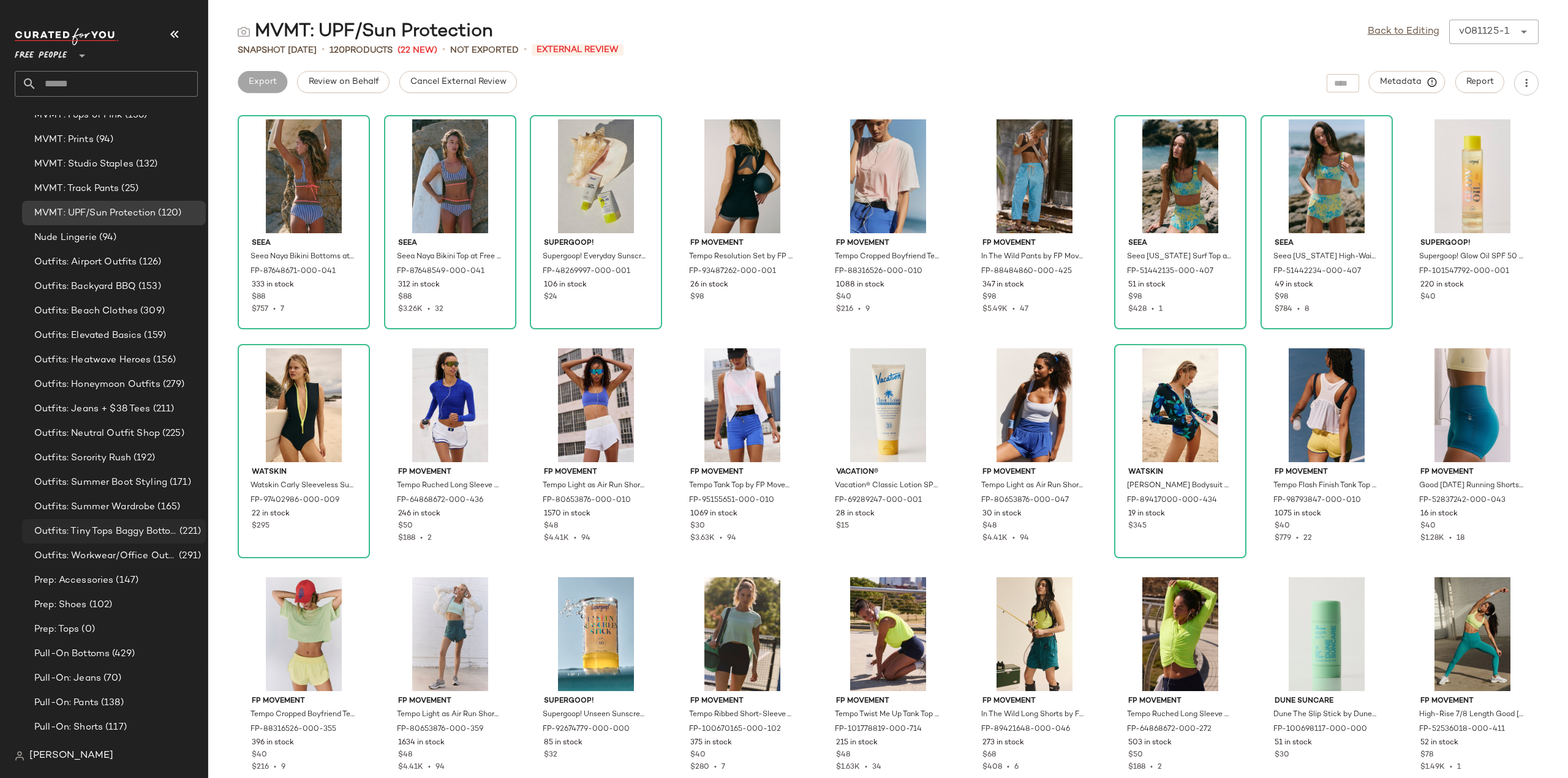
scroll to position [3183, 0]
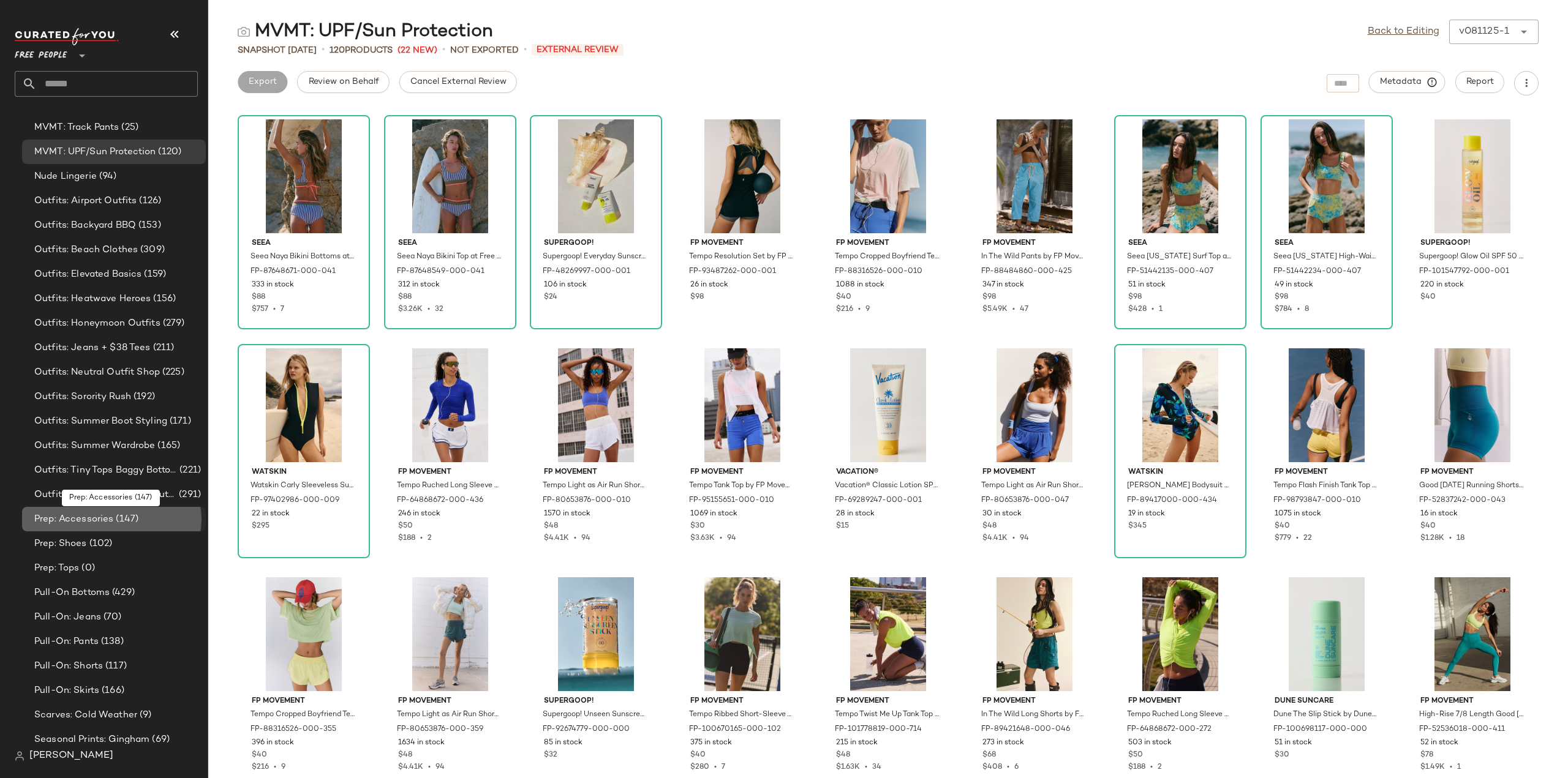
click at [59, 518] on span "Prep: Accessories" at bounding box center [74, 519] width 79 height 14
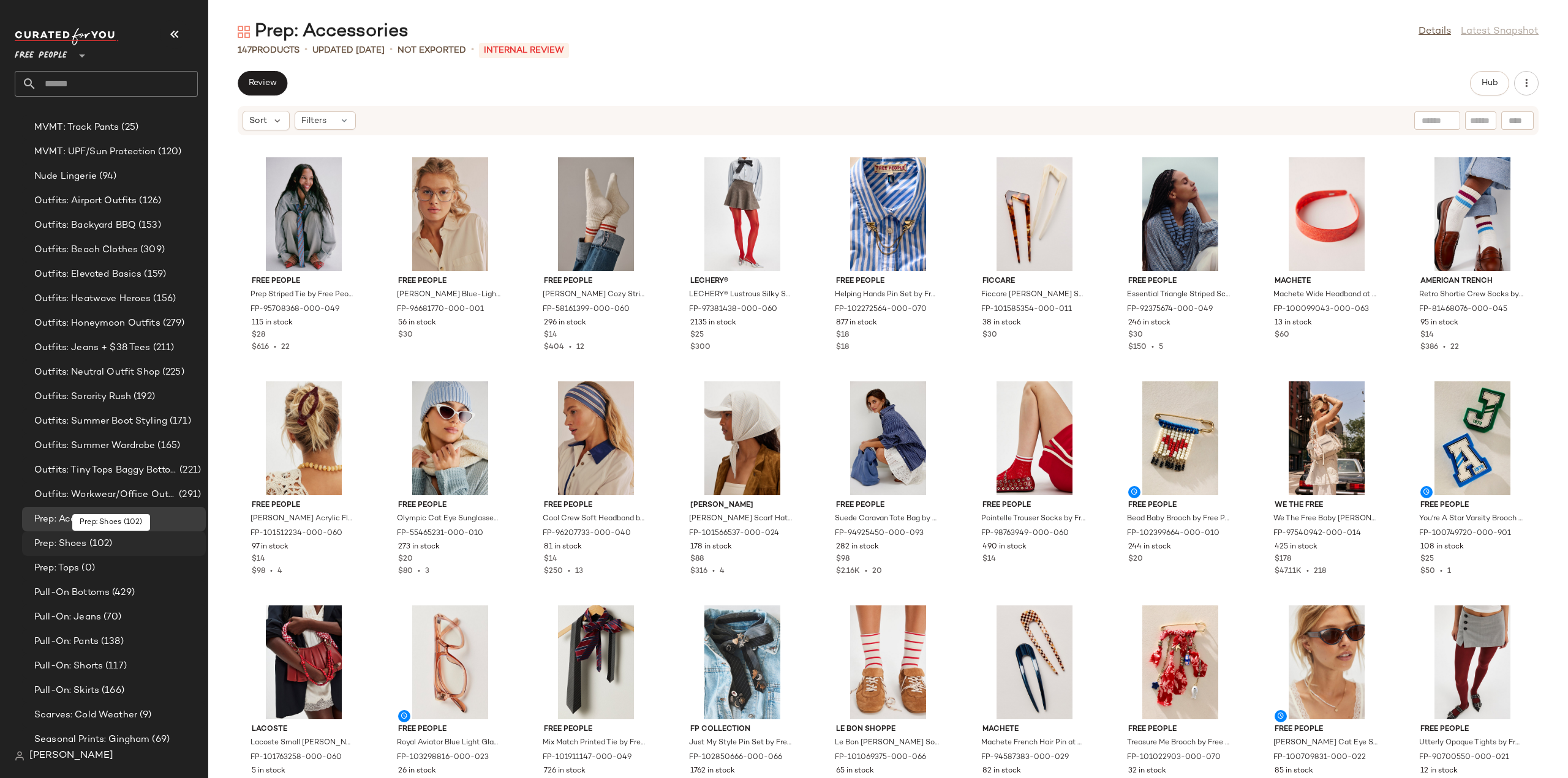
click at [53, 542] on span "Prep: Shoes" at bounding box center [61, 543] width 53 height 14
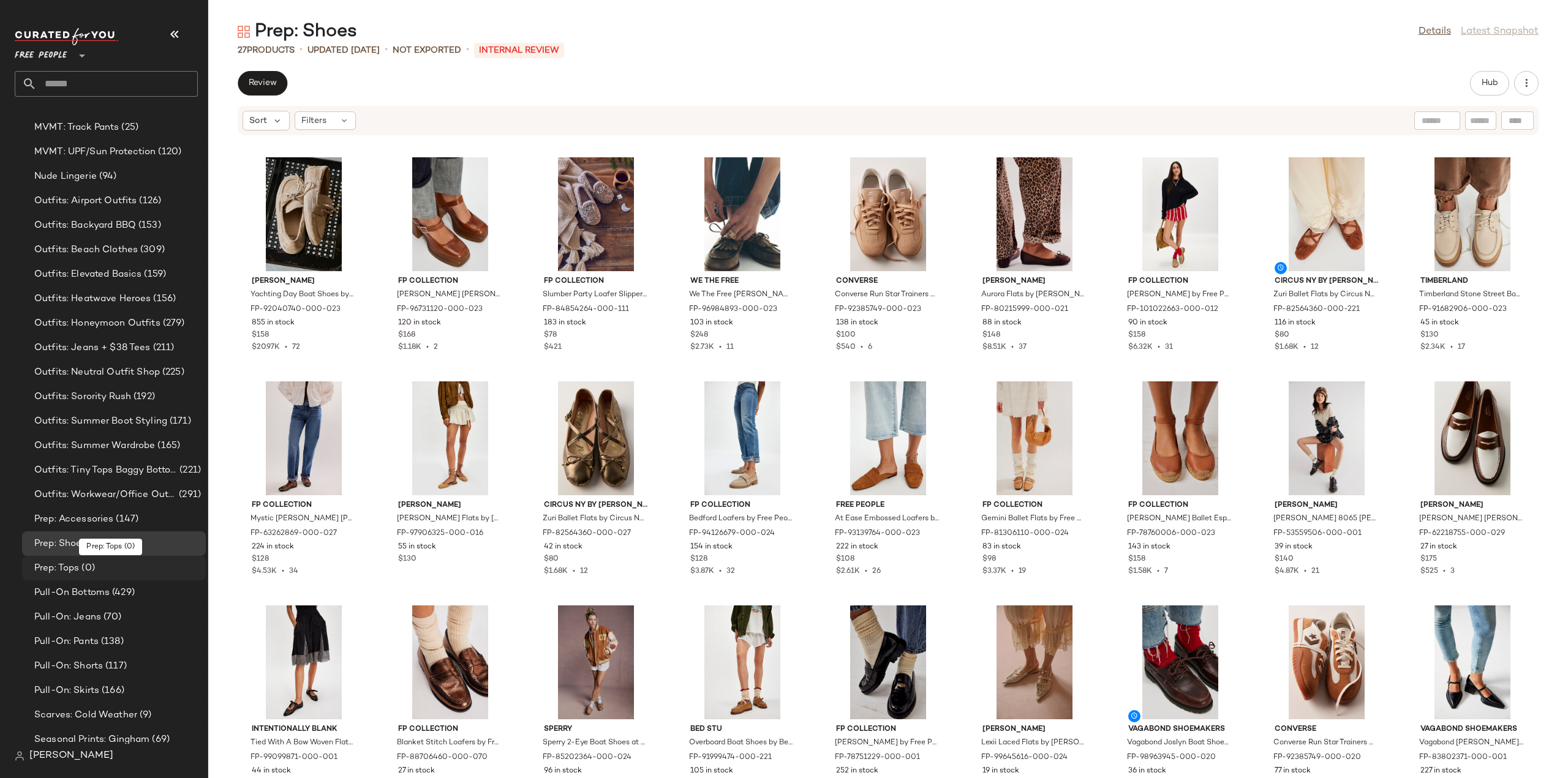
click at [46, 569] on span "Prep: Tops" at bounding box center [57, 568] width 44 height 14
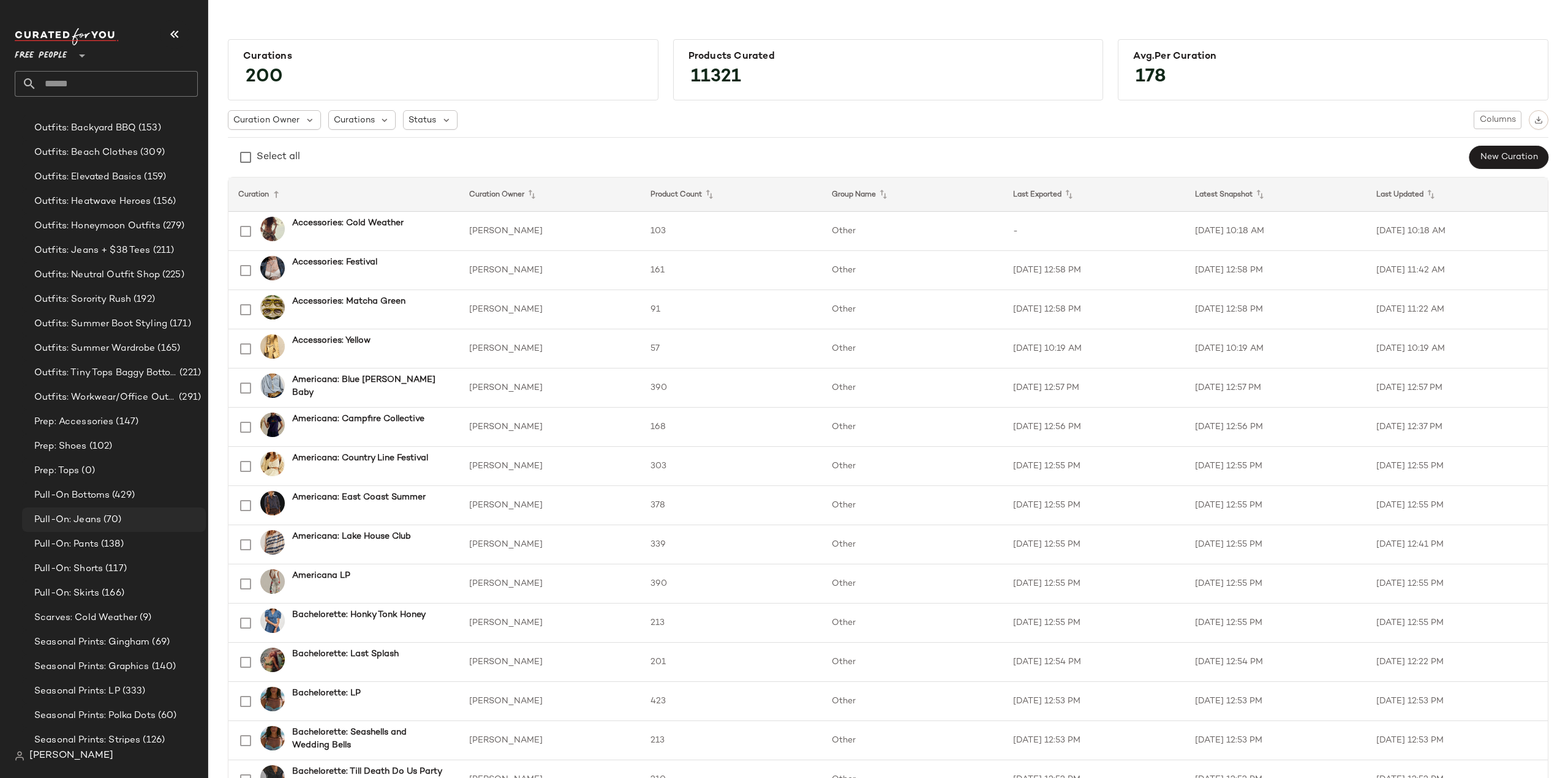
scroll to position [3305, 0]
click at [59, 592] on span "Scarves: Cold Weather" at bounding box center [86, 593] width 103 height 14
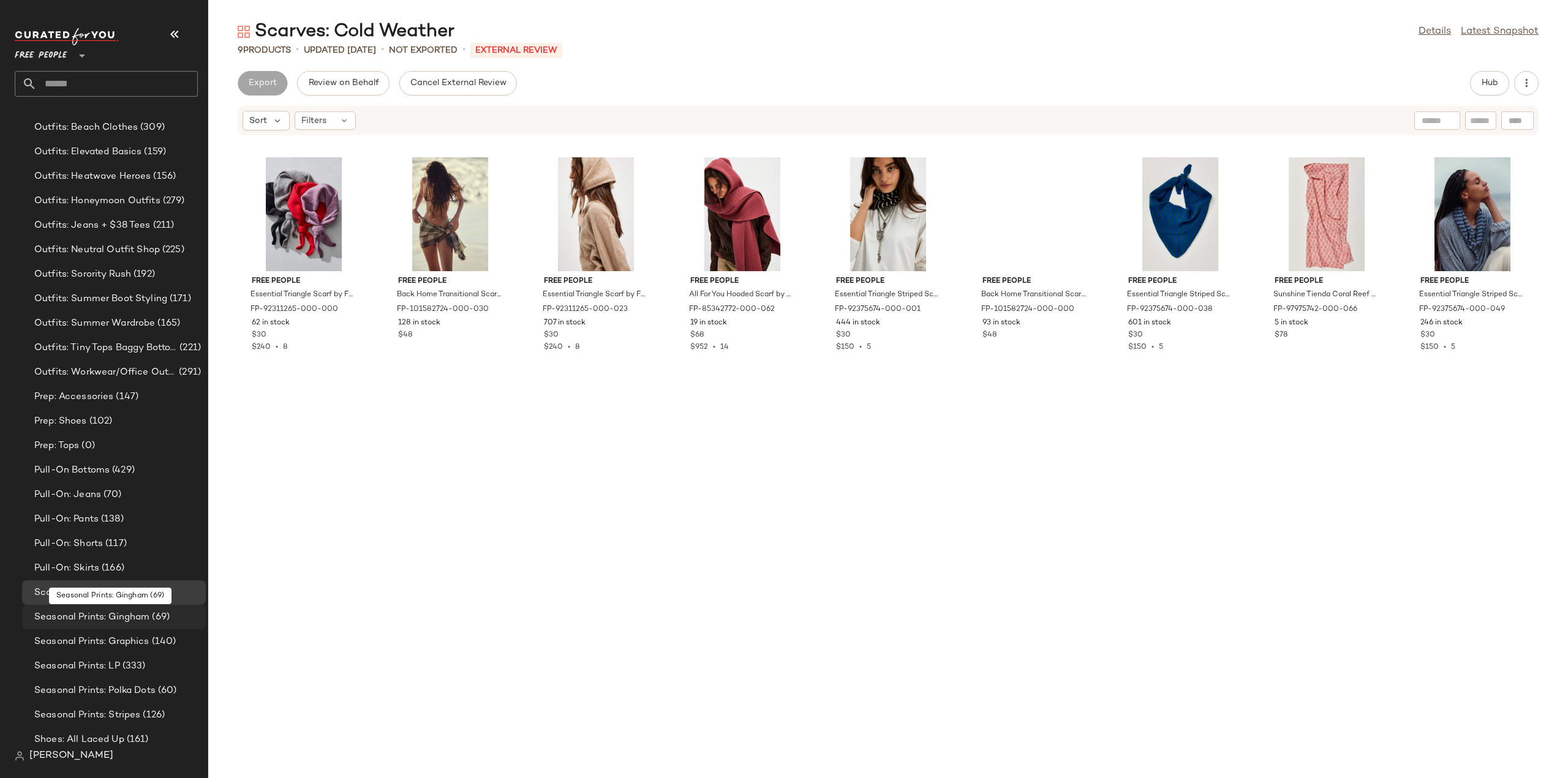
click at [59, 619] on span "Seasonal Prints: Gingham" at bounding box center [92, 617] width 115 height 14
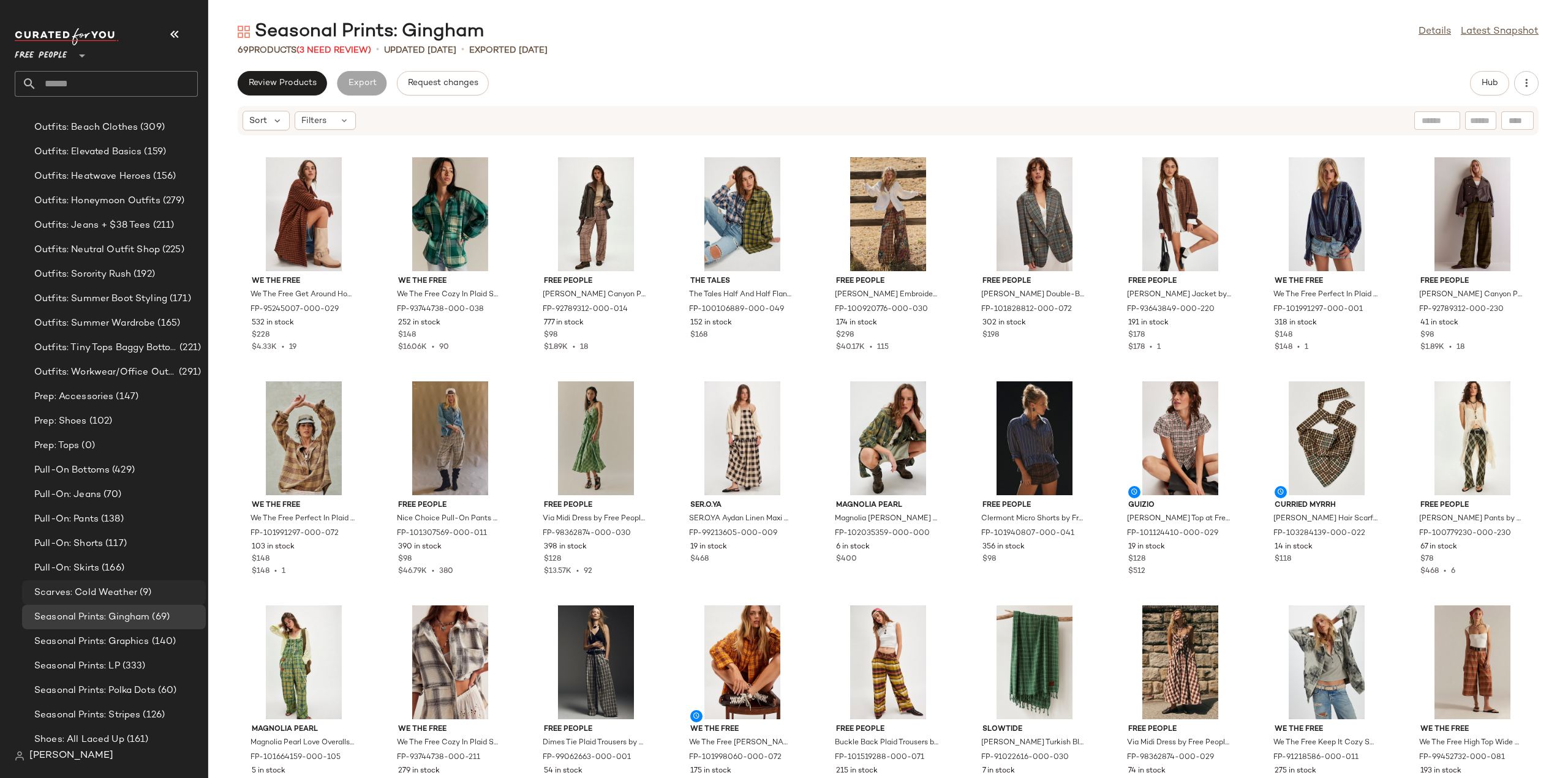
scroll to position [3366, 0]
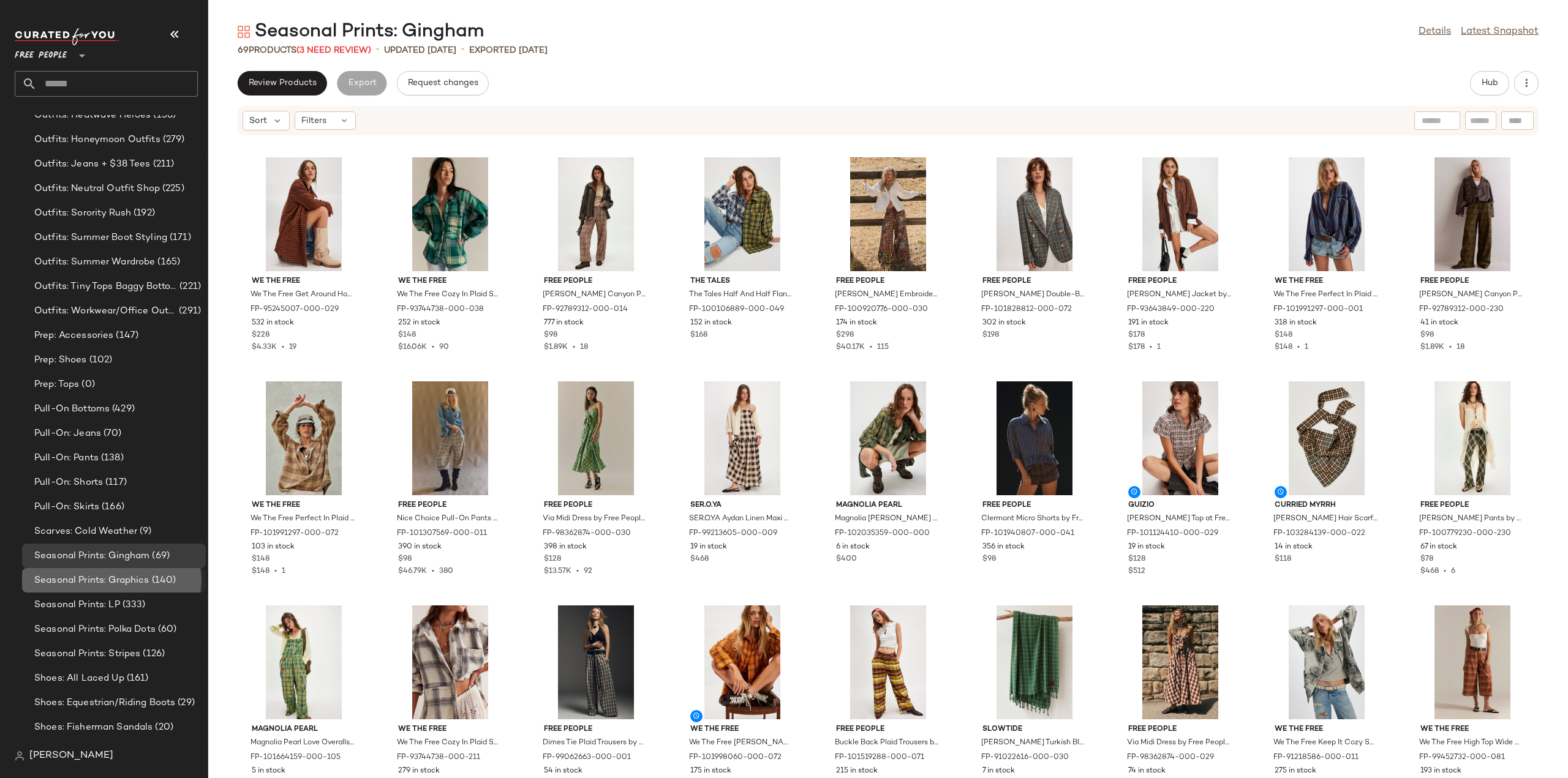
click at [56, 579] on span "Seasonal Prints: Graphics" at bounding box center [92, 580] width 115 height 14
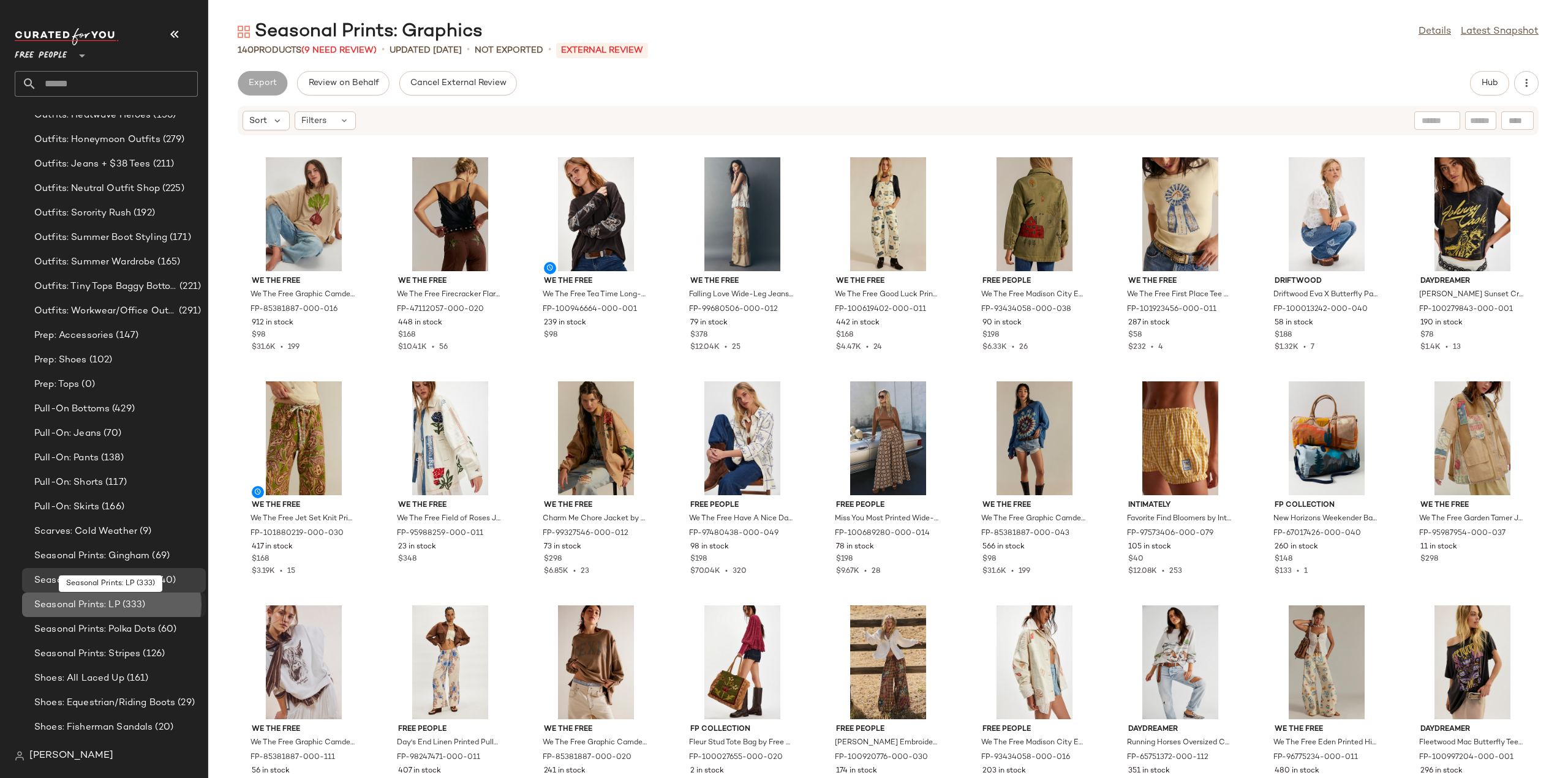
click at [52, 603] on span "Seasonal Prints: LP" at bounding box center [77, 604] width 86 height 14
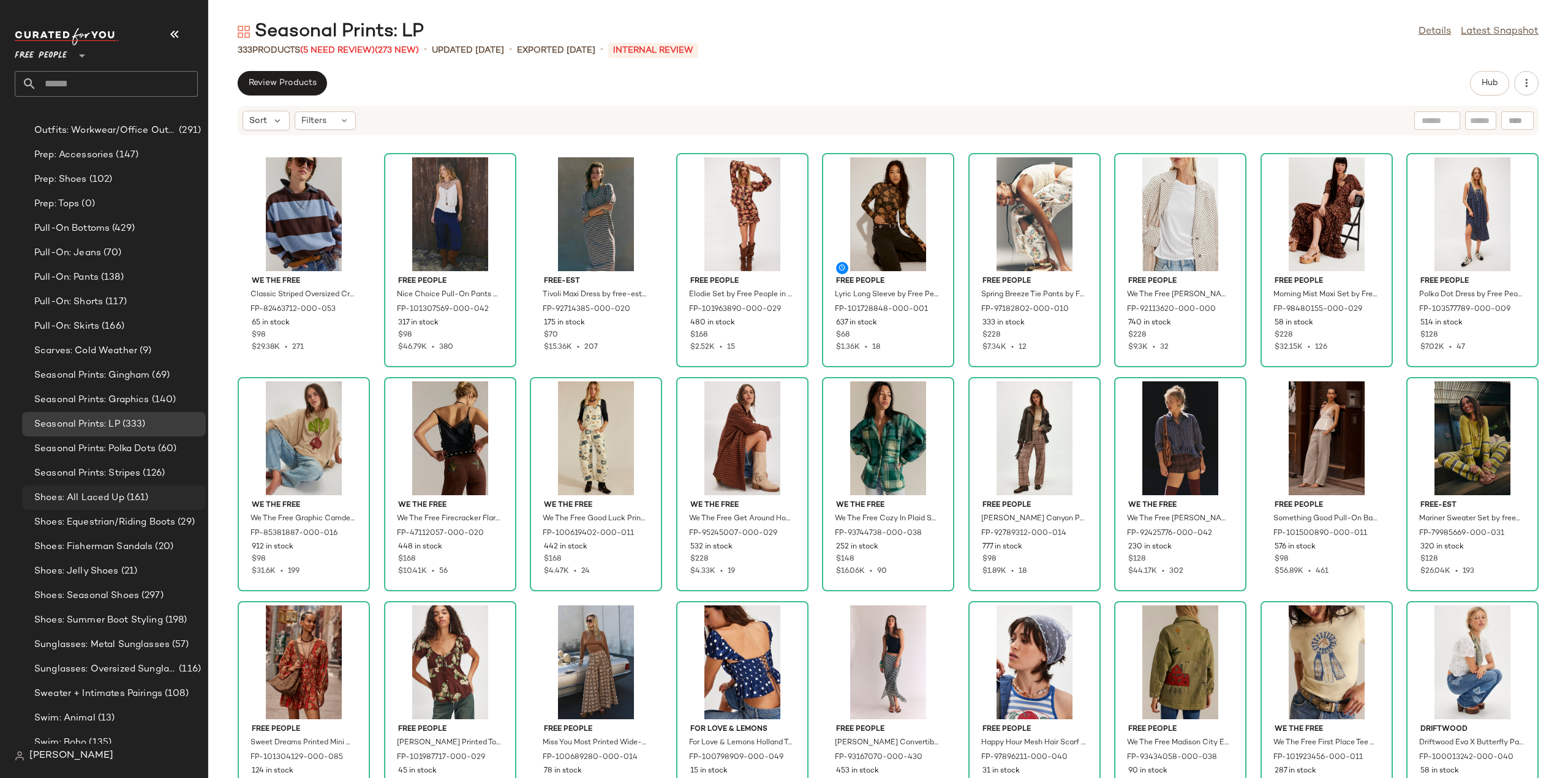
scroll to position [3550, 0]
click at [64, 517] on span "Shoes: Equestrian/Riding Boots" at bounding box center [105, 519] width 141 height 14
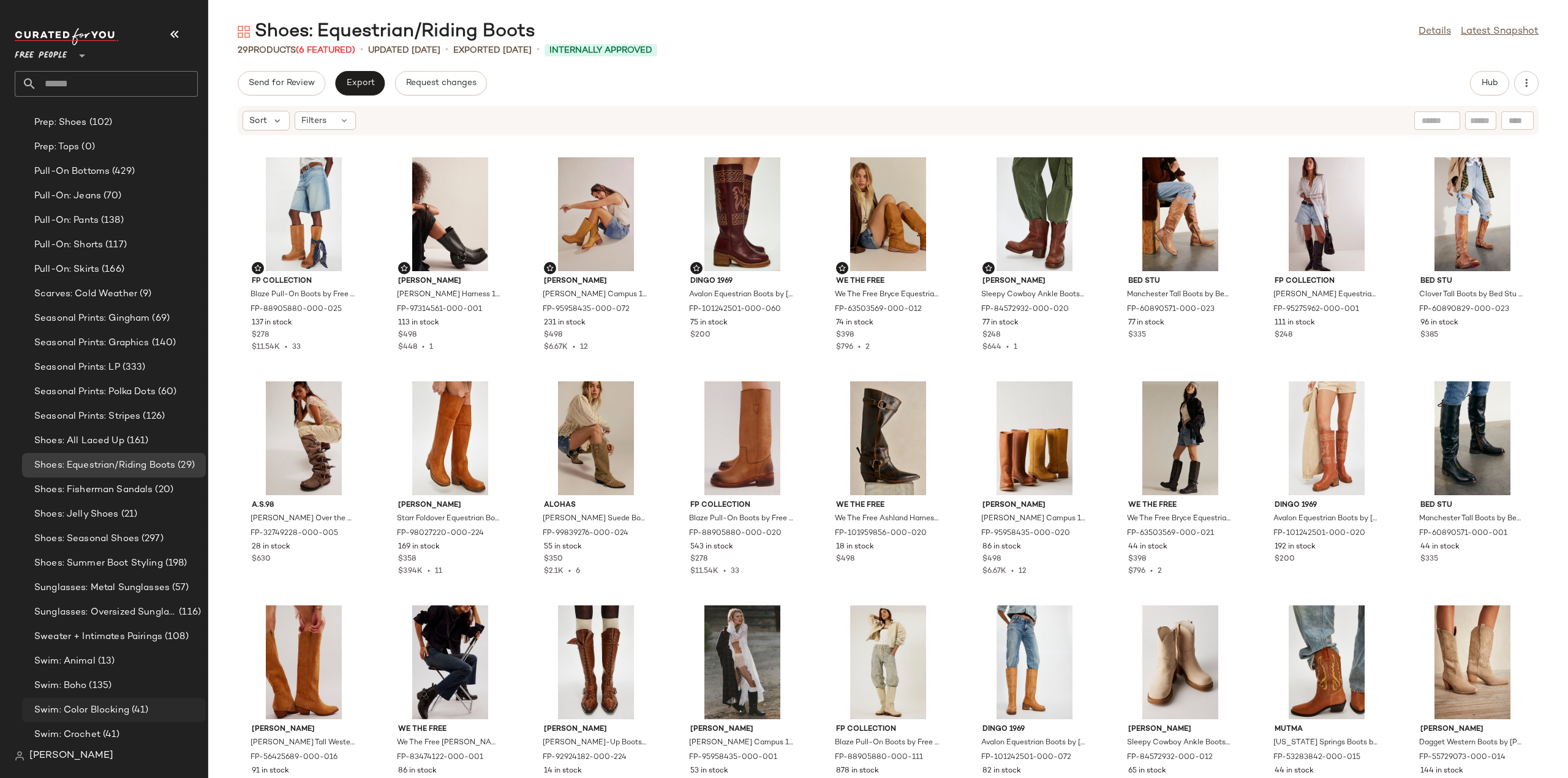
scroll to position [3673, 0]
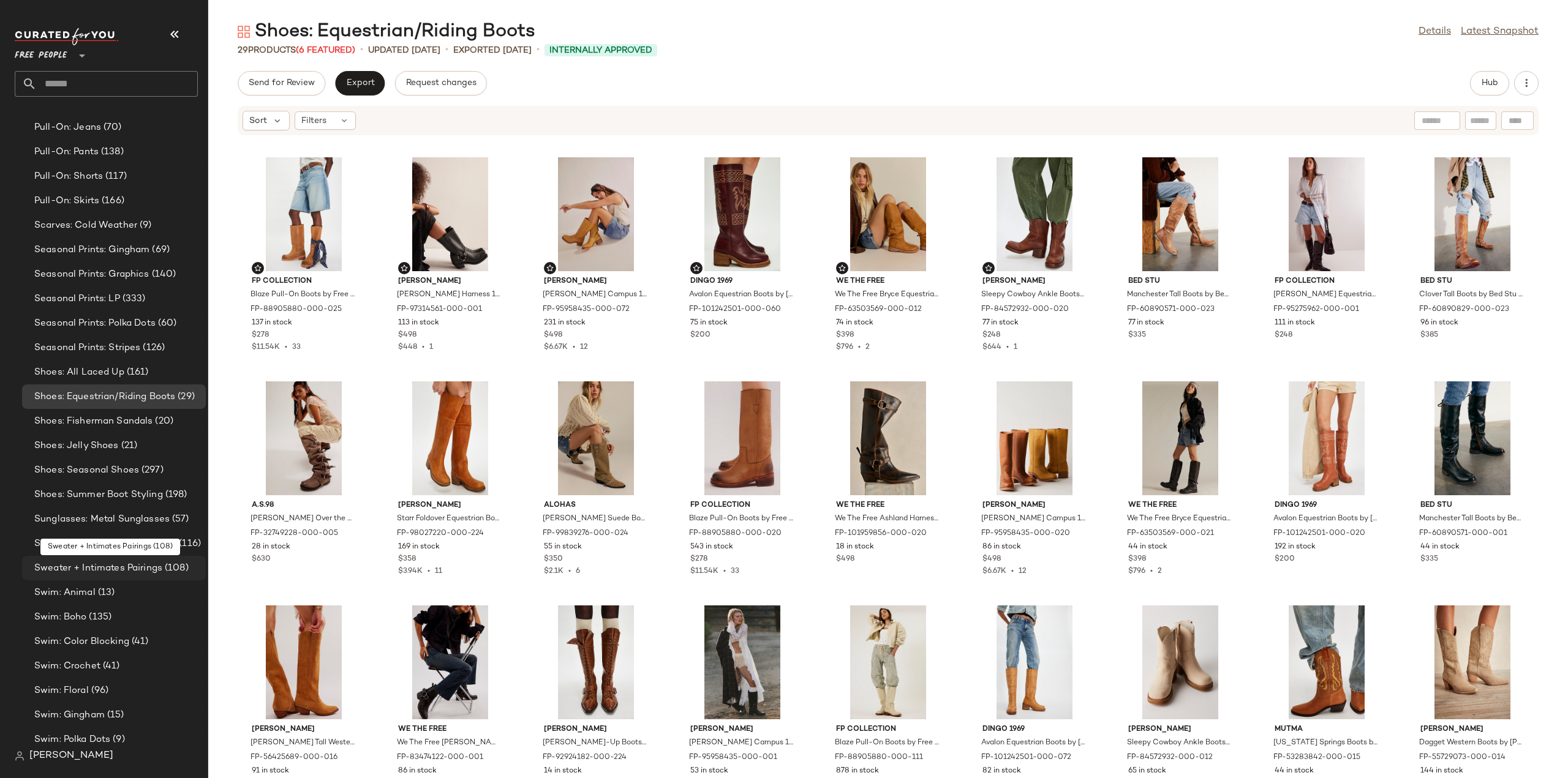
click at [59, 566] on span "Sweater + Intimates Pairings" at bounding box center [98, 568] width 128 height 14
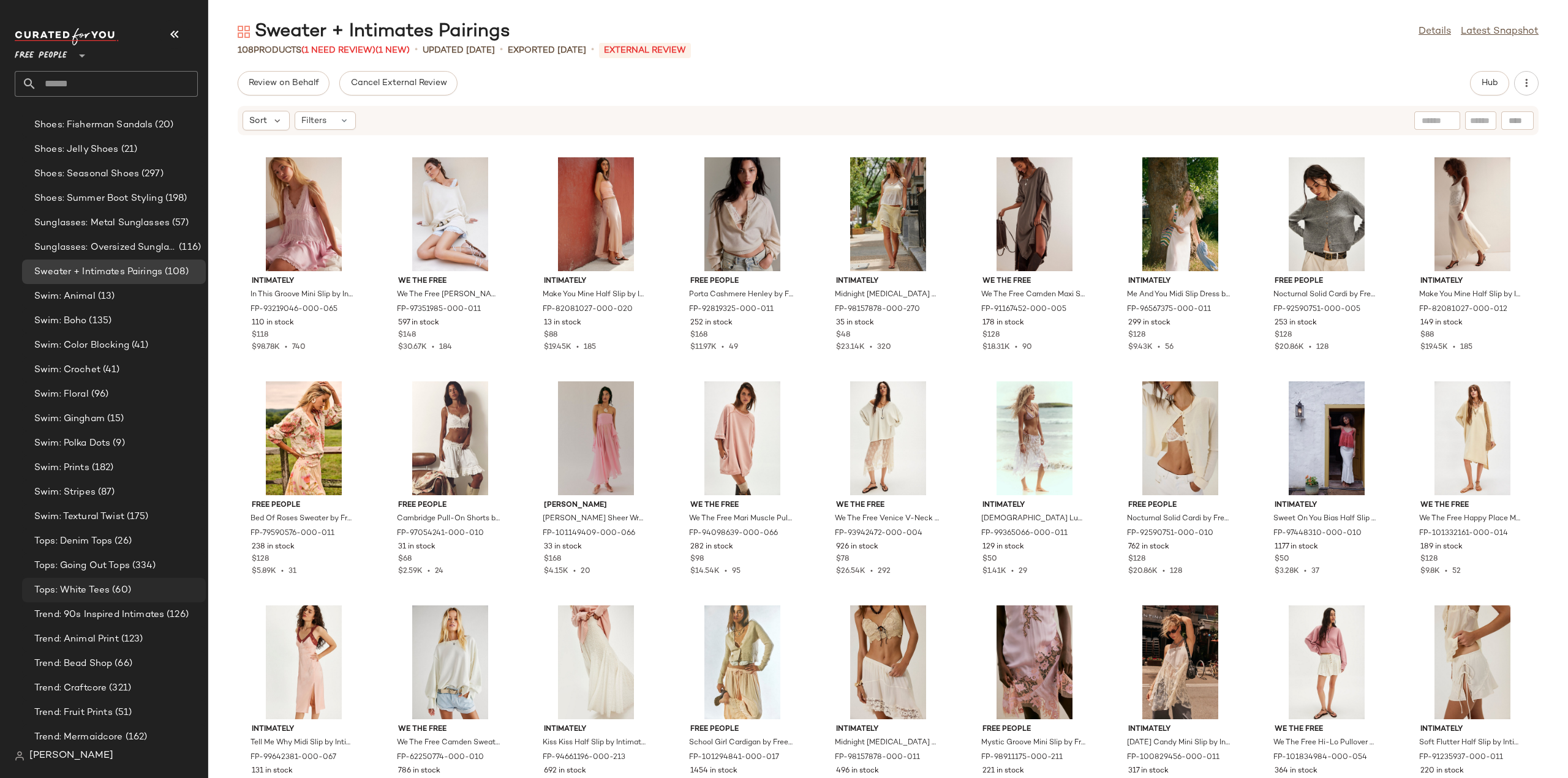
scroll to position [4039, 0]
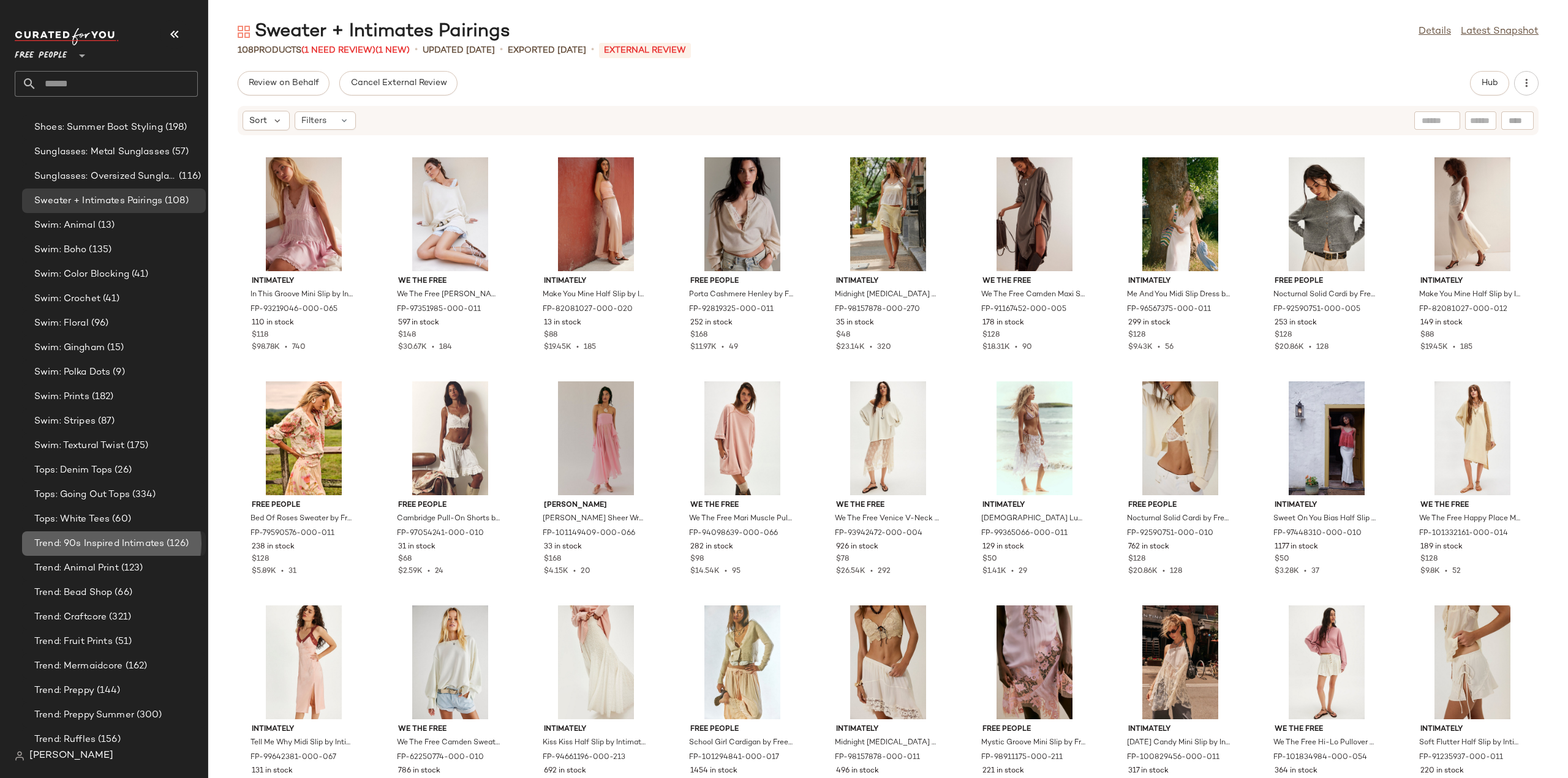
click at [88, 542] on span "Trend: 90s Inspired Intimates" at bounding box center [99, 543] width 130 height 14
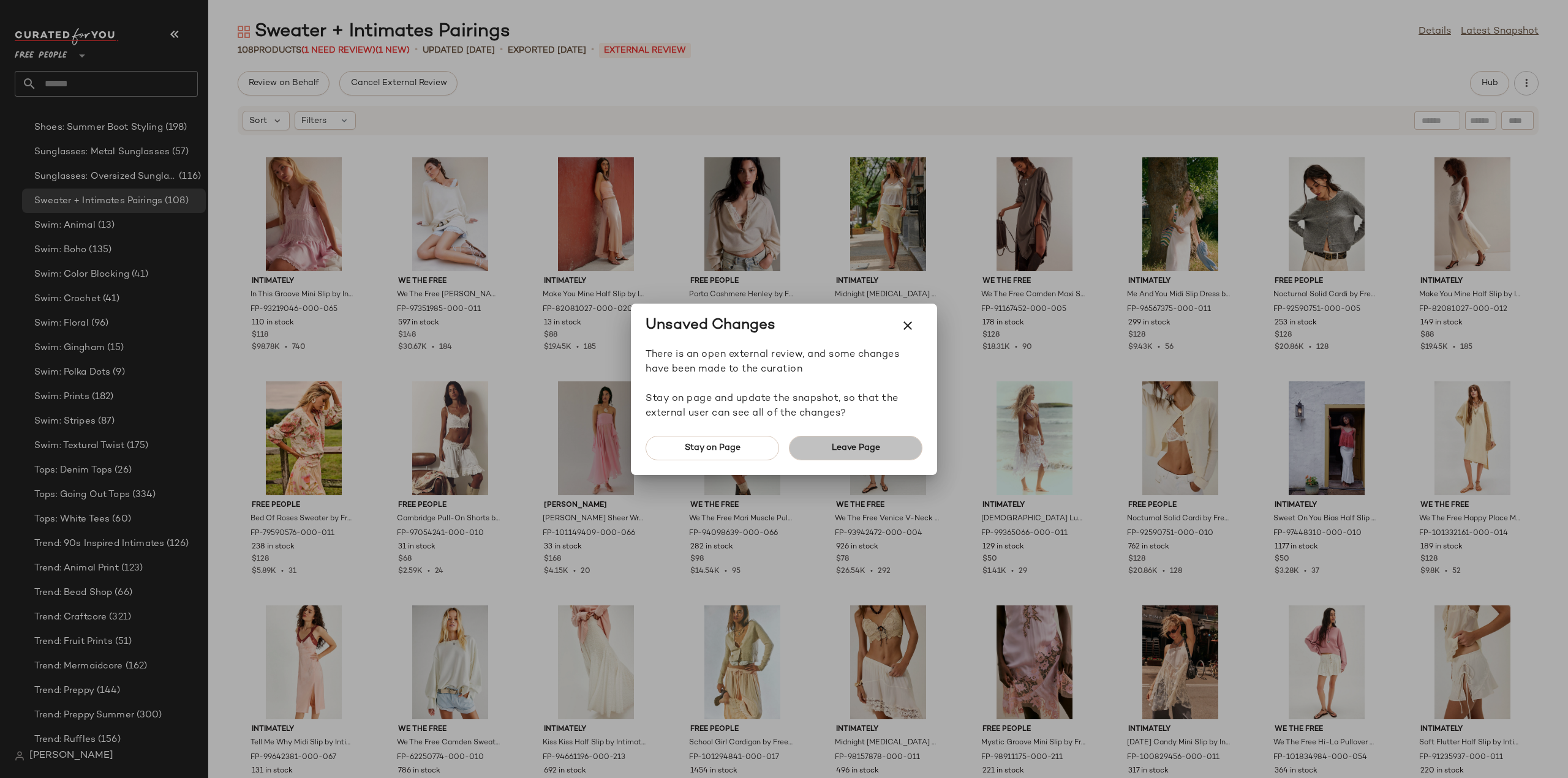
click at [872, 450] on span "Leave Page" at bounding box center [855, 448] width 49 height 10
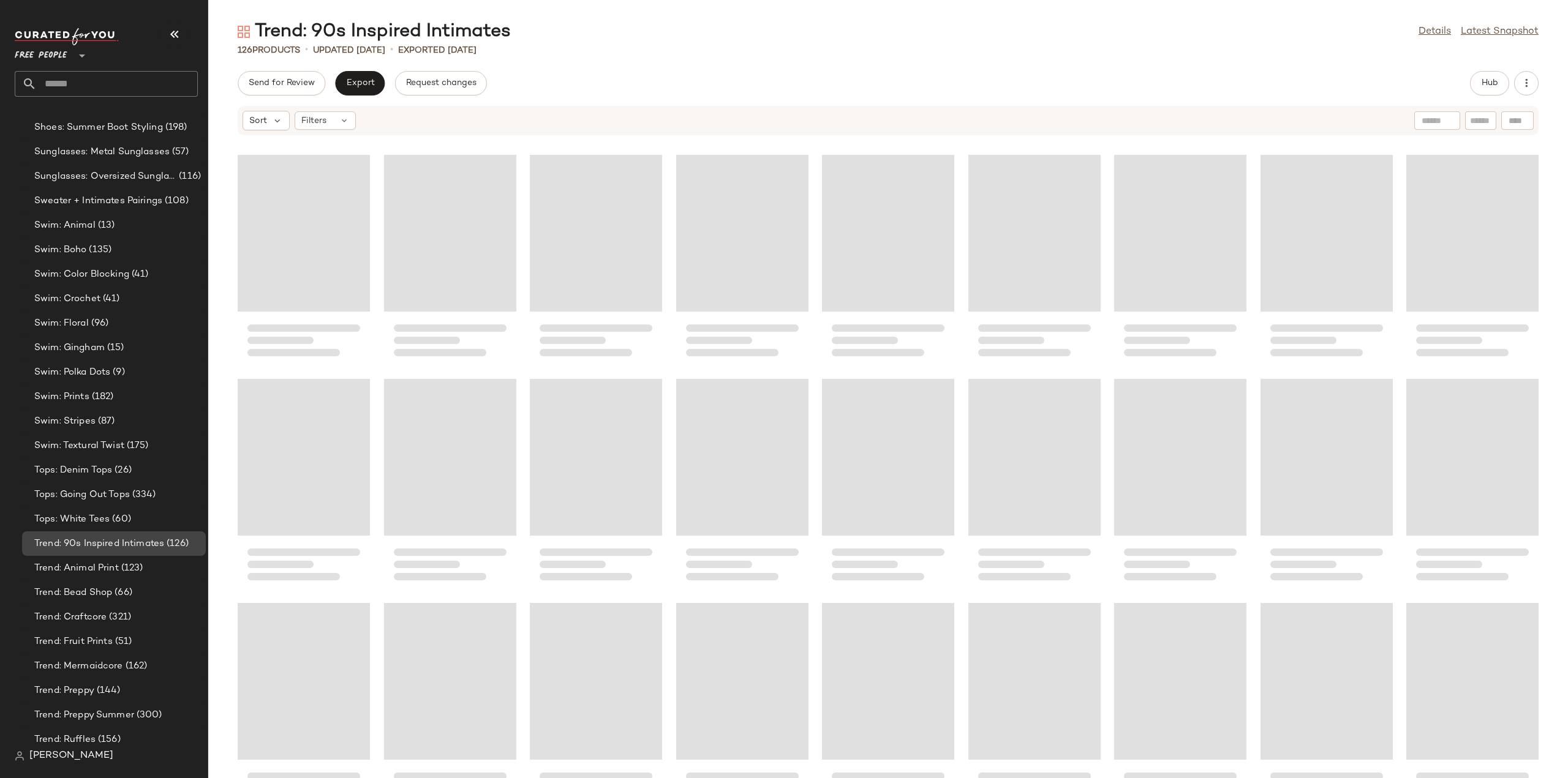
click at [120, 542] on span "Trend: 90s Inspired Intimates" at bounding box center [99, 543] width 130 height 14
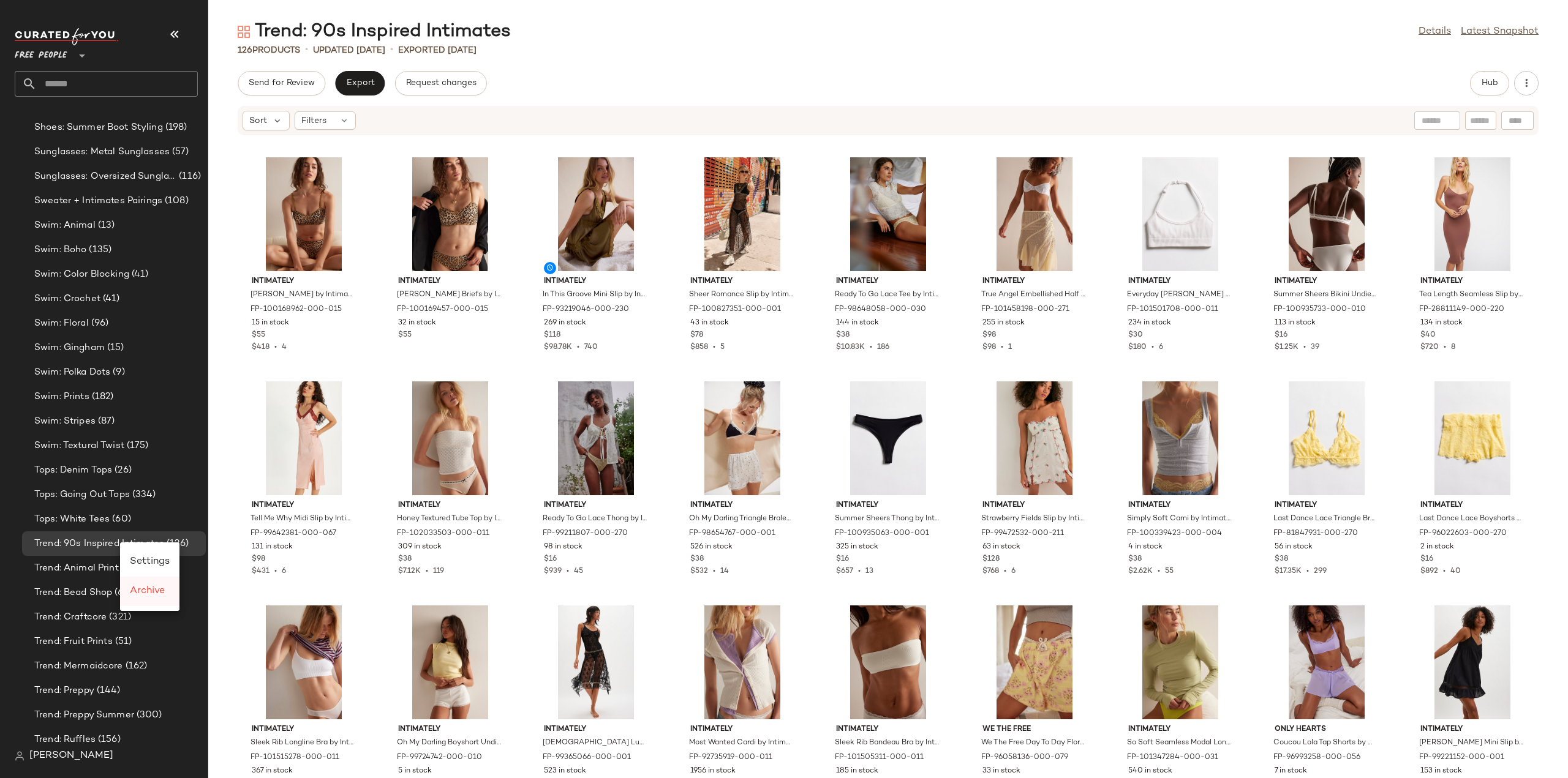
click at [146, 596] on span "Archive" at bounding box center [147, 591] width 35 height 10
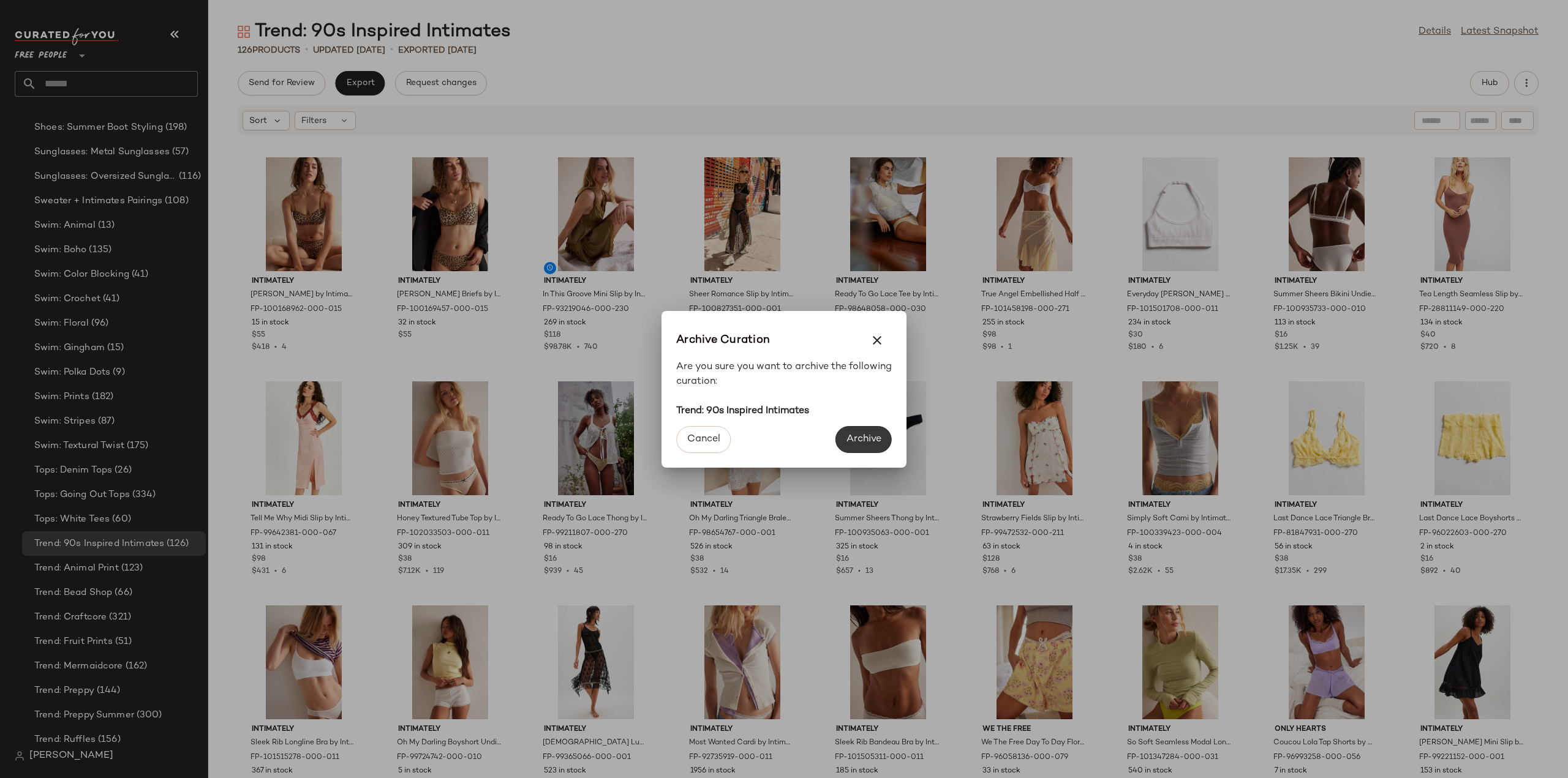
click at [861, 446] on button "Archive" at bounding box center [863, 440] width 56 height 27
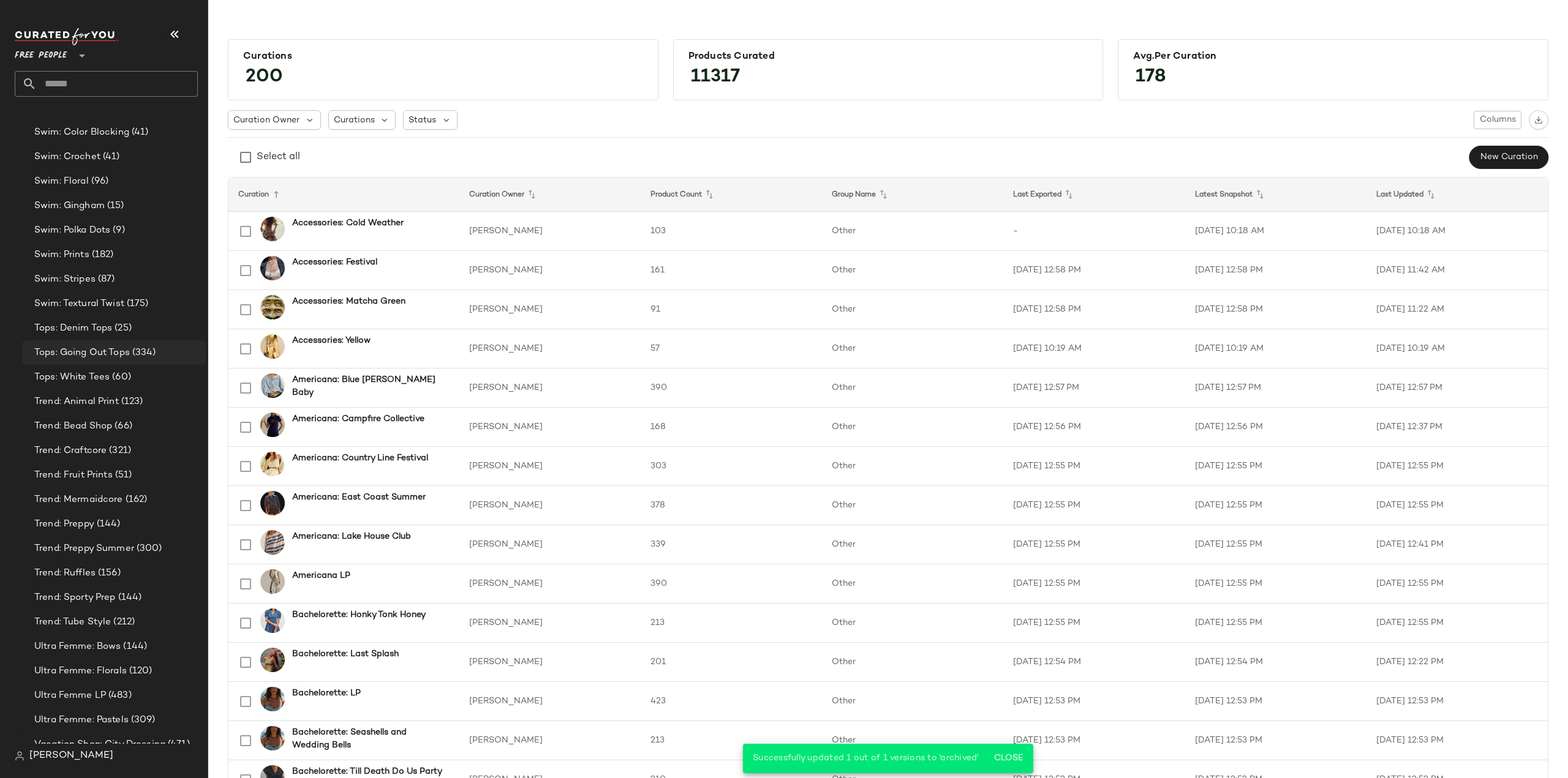
scroll to position [4120, 0]
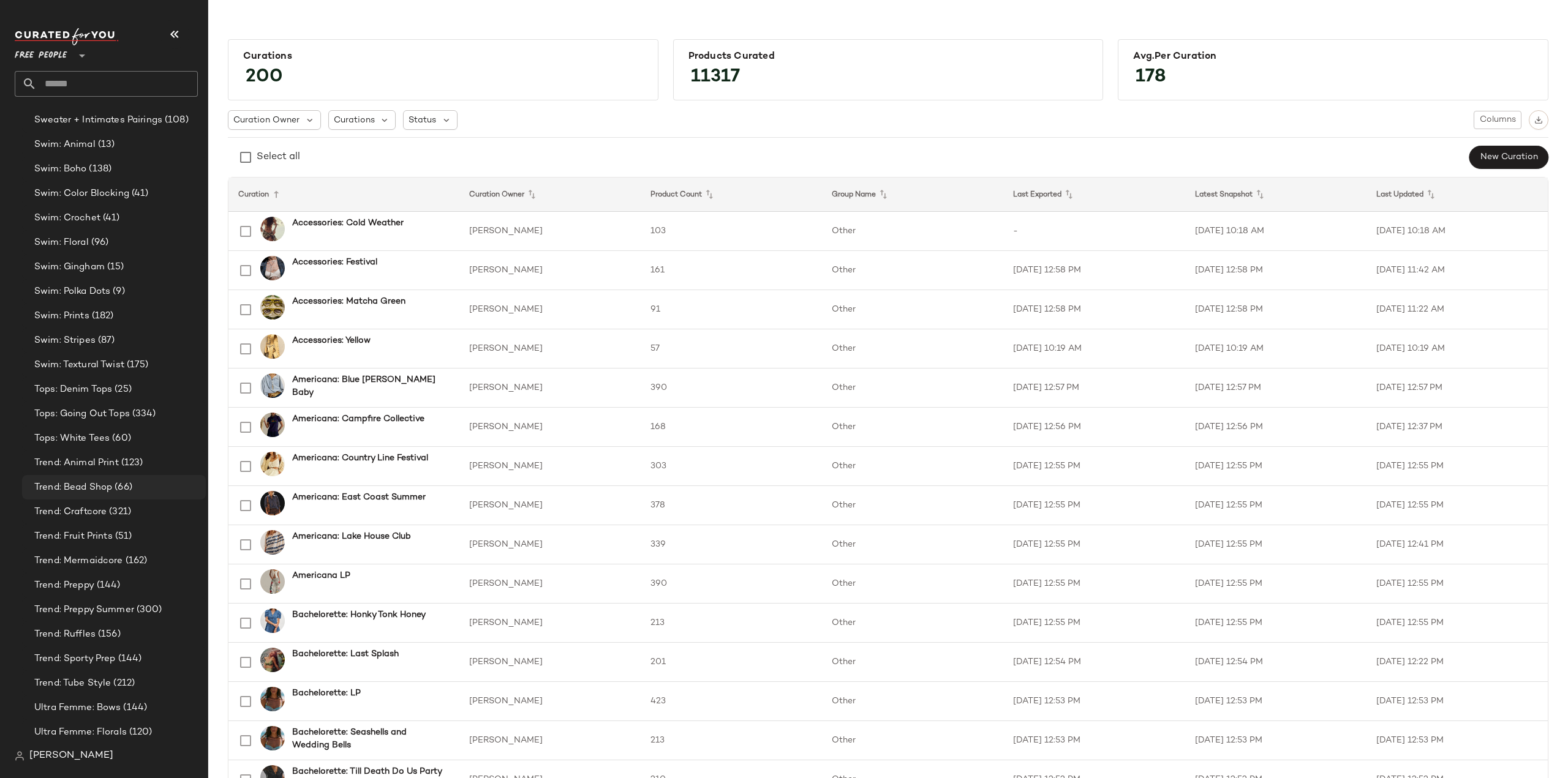
click at [74, 490] on span "Trend: Bead Shop" at bounding box center [74, 487] width 78 height 14
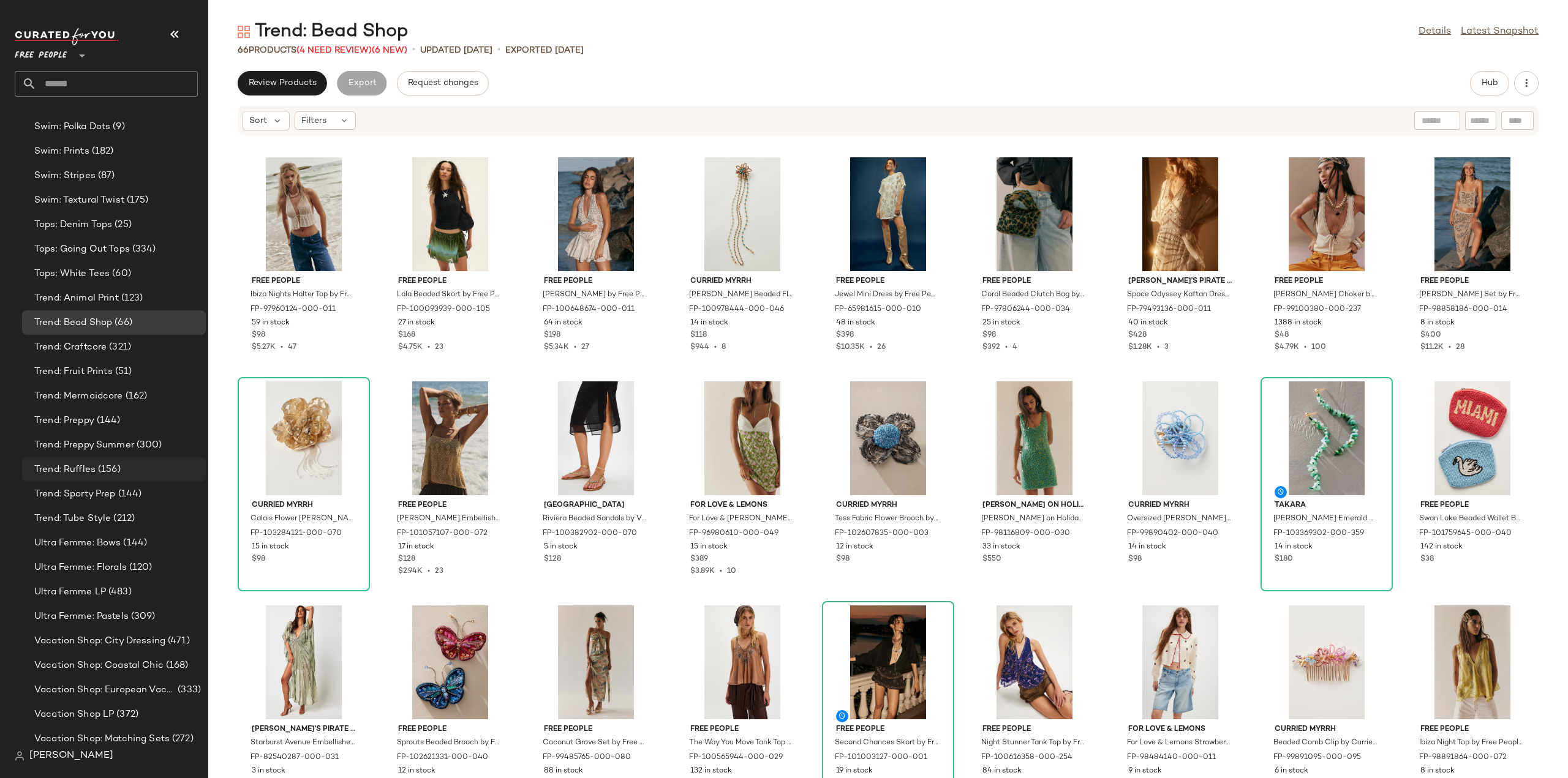
scroll to position [4304, 0]
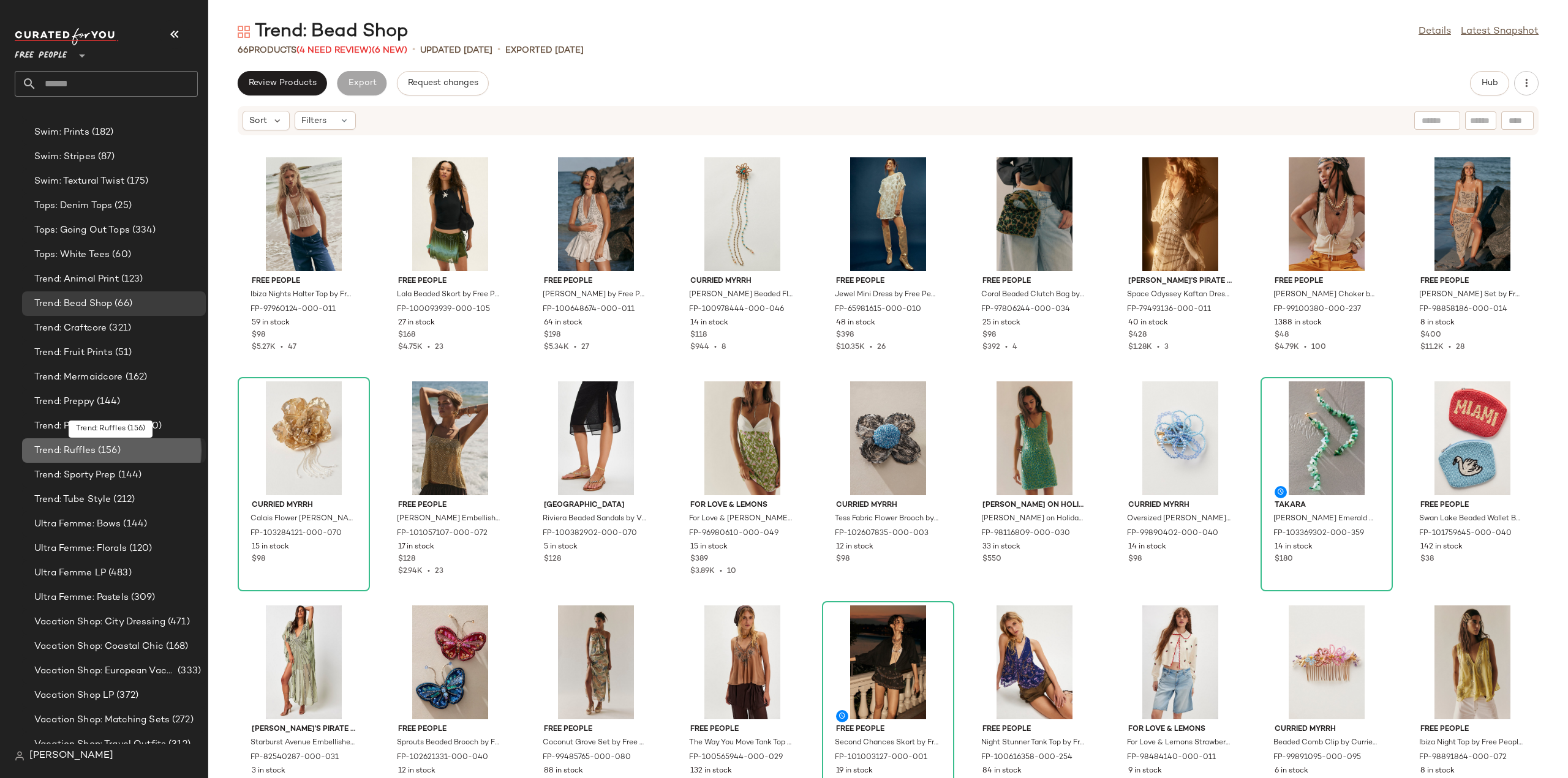
click at [53, 450] on span "Trend: Ruffles" at bounding box center [65, 451] width 61 height 14
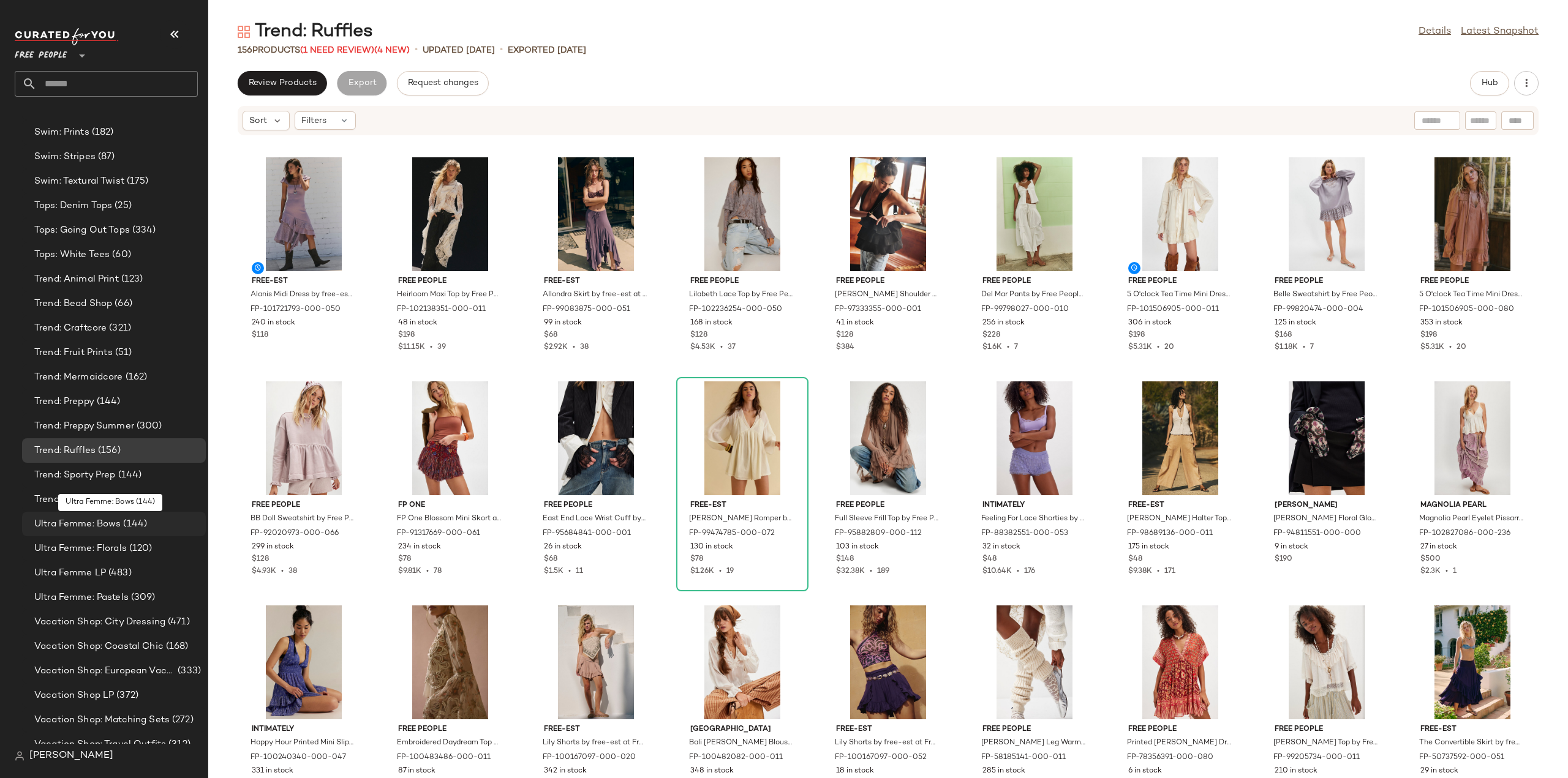
click at [54, 523] on span "Ultra Femme: Bows" at bounding box center [78, 524] width 86 height 14
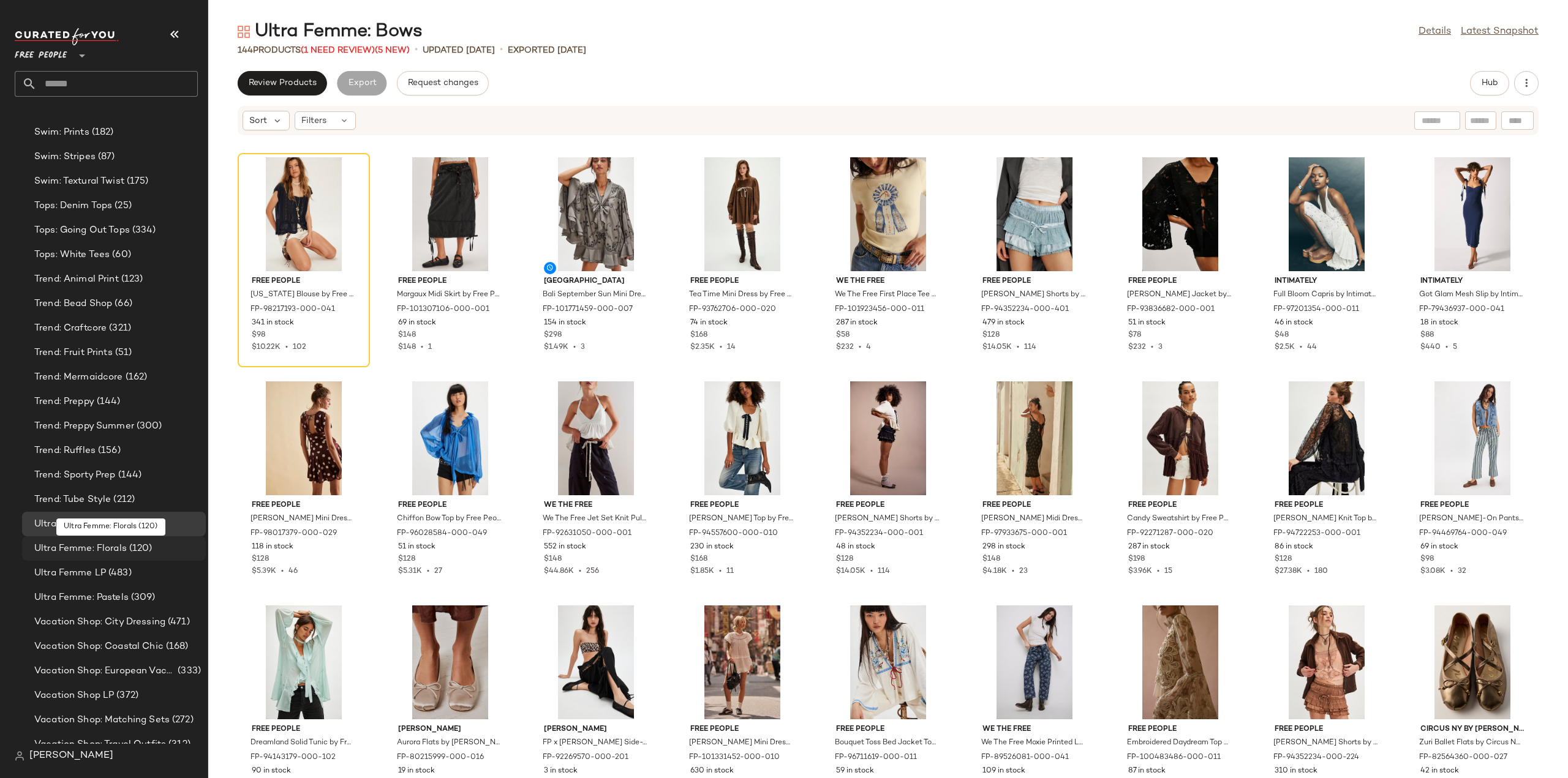
click at [61, 551] on span "Ultra Femme: Florals" at bounding box center [81, 548] width 93 height 14
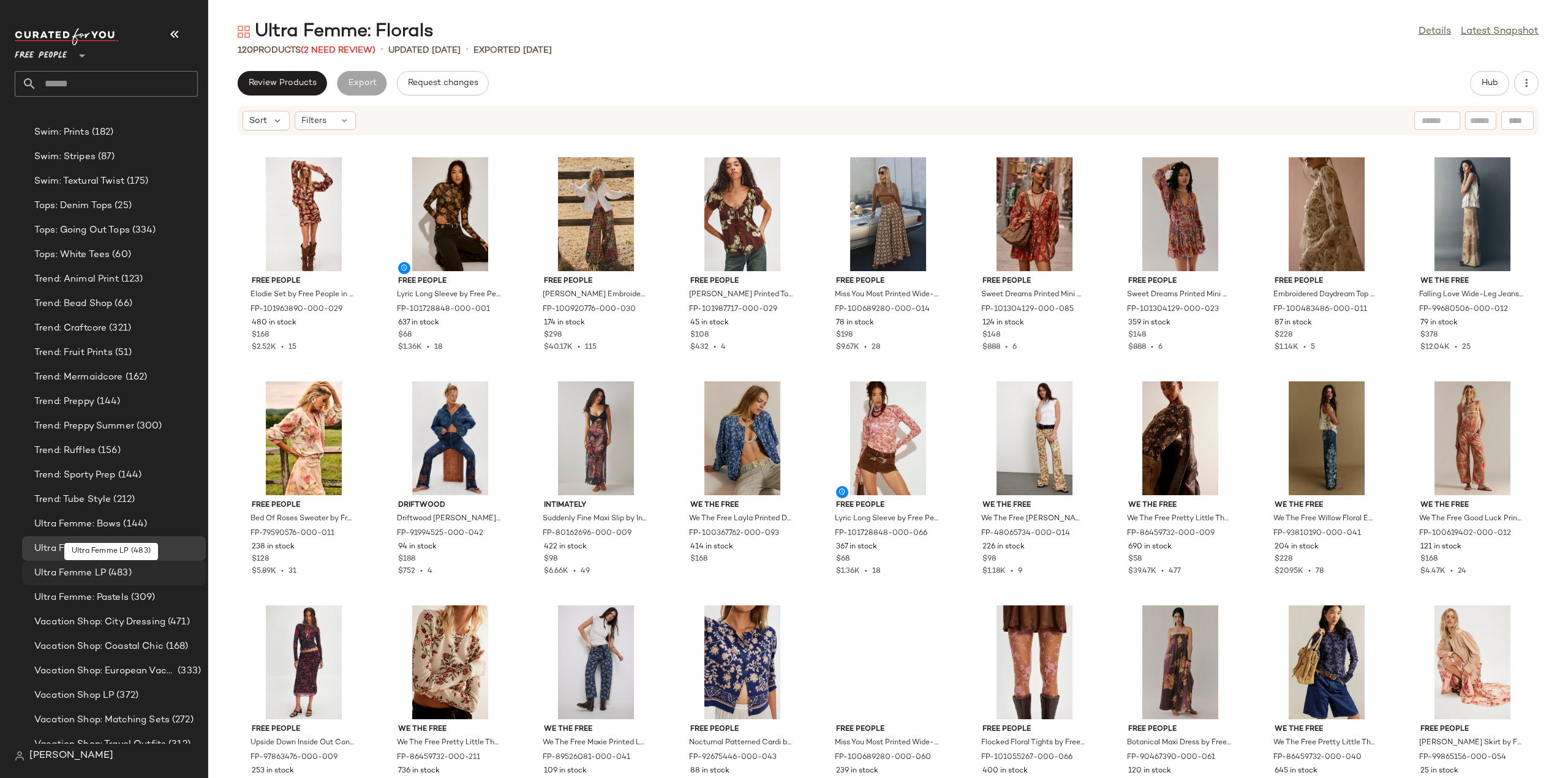
click at [54, 577] on span "Ultra Femme LP" at bounding box center [70, 573] width 72 height 14
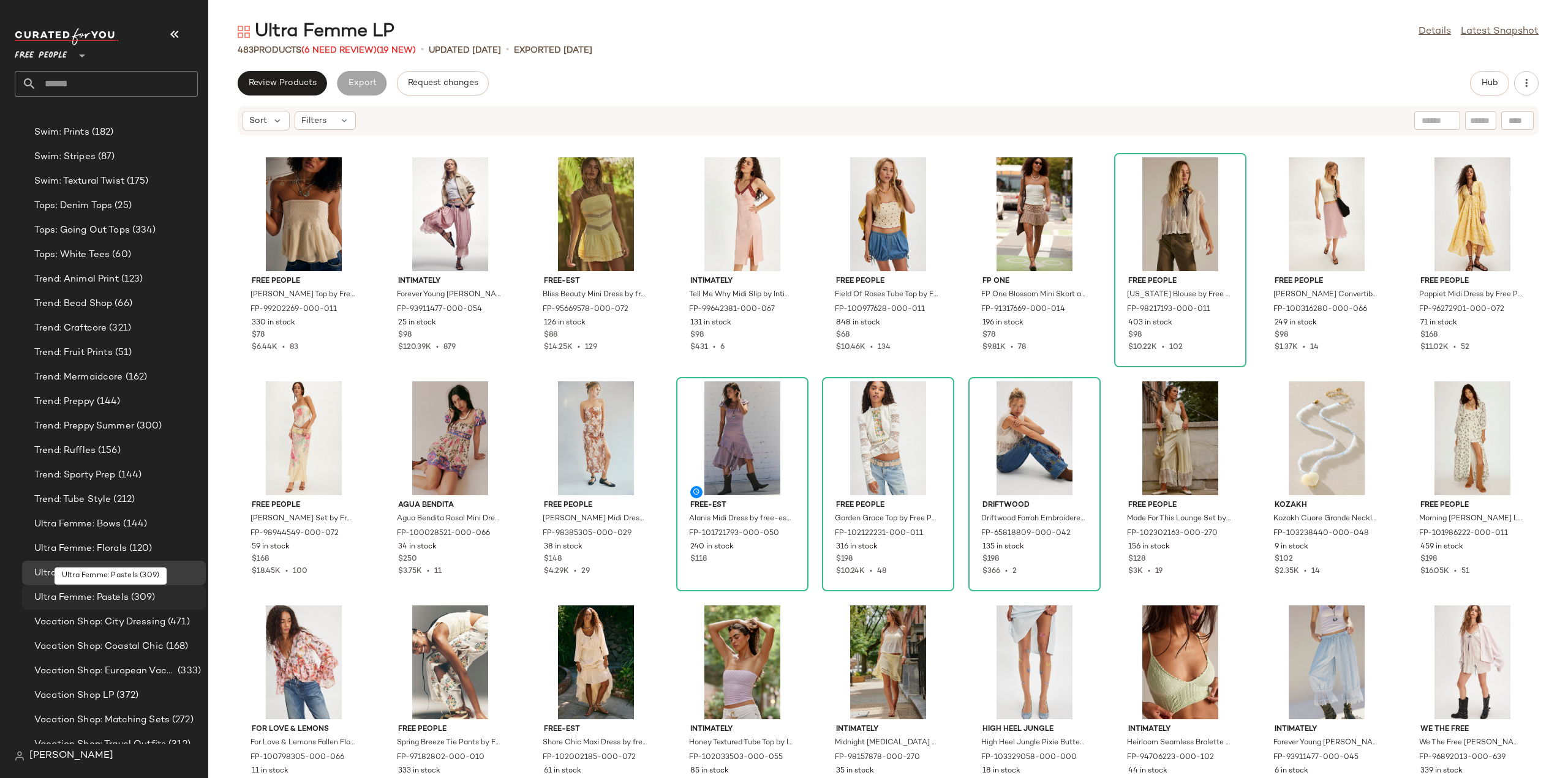
click at [44, 603] on span "Ultra Femme: Pastels" at bounding box center [82, 598] width 95 height 14
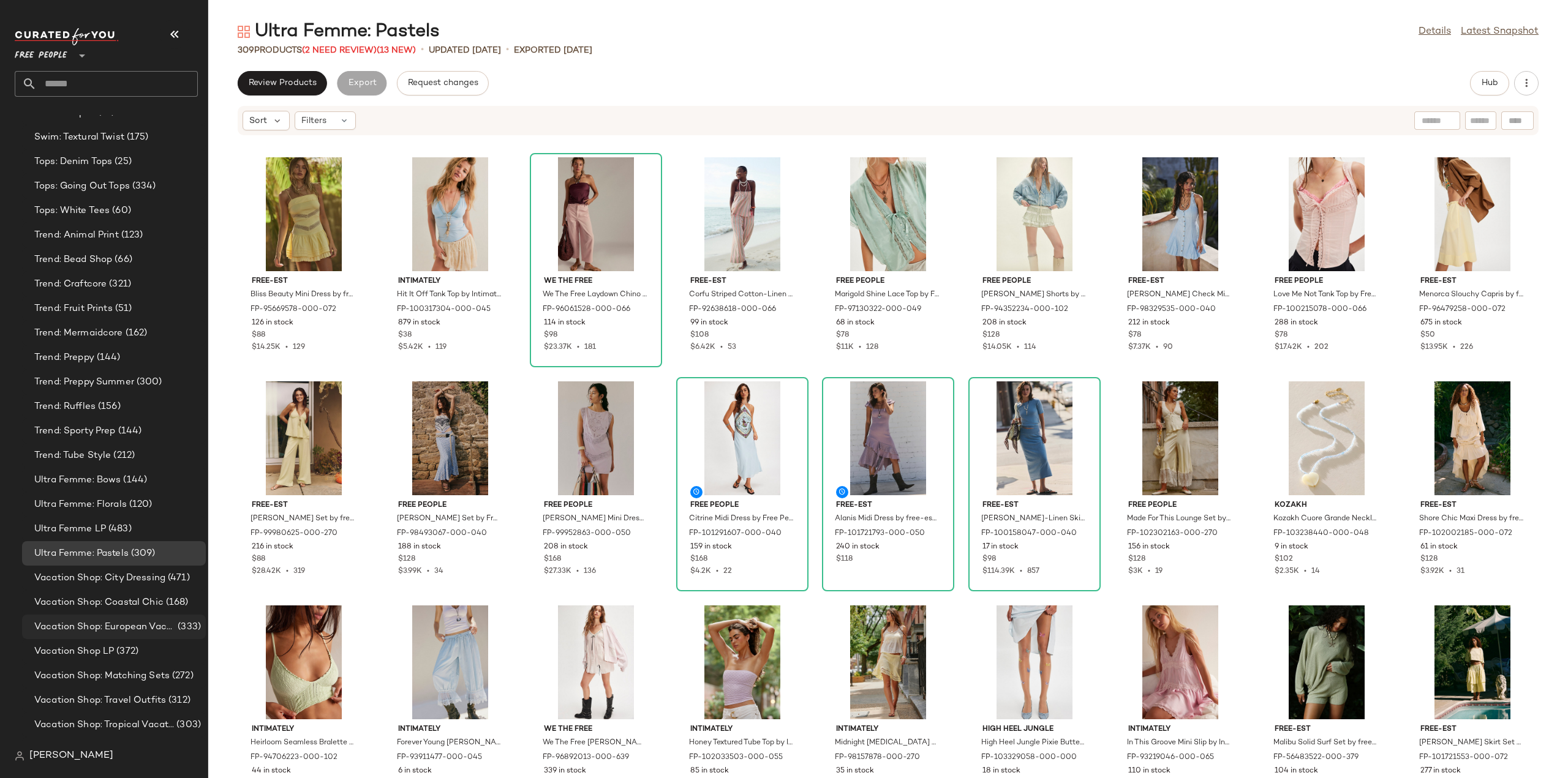
scroll to position [4365, 0]
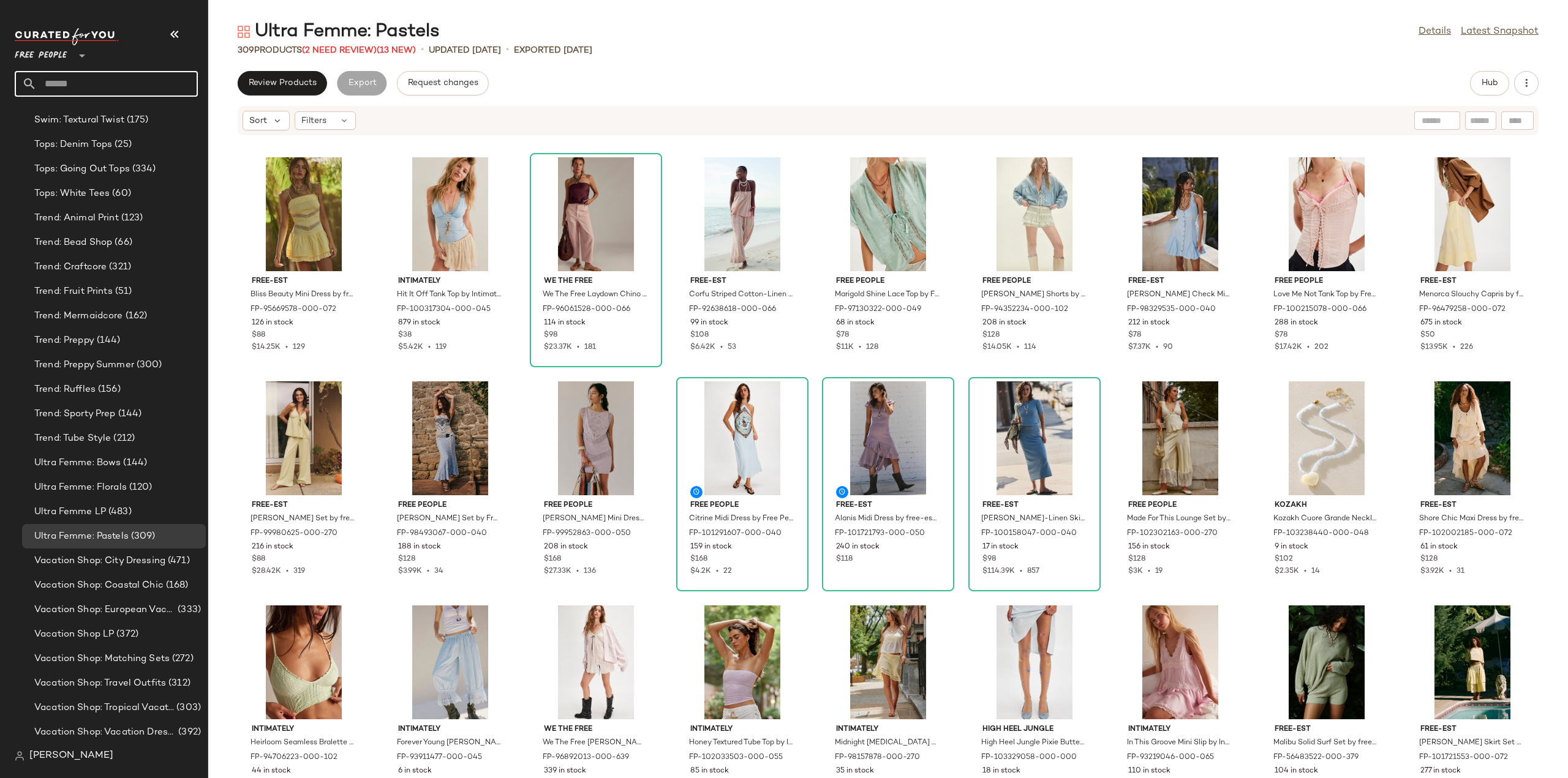
click at [116, 80] on input "text" at bounding box center [117, 84] width 161 height 26
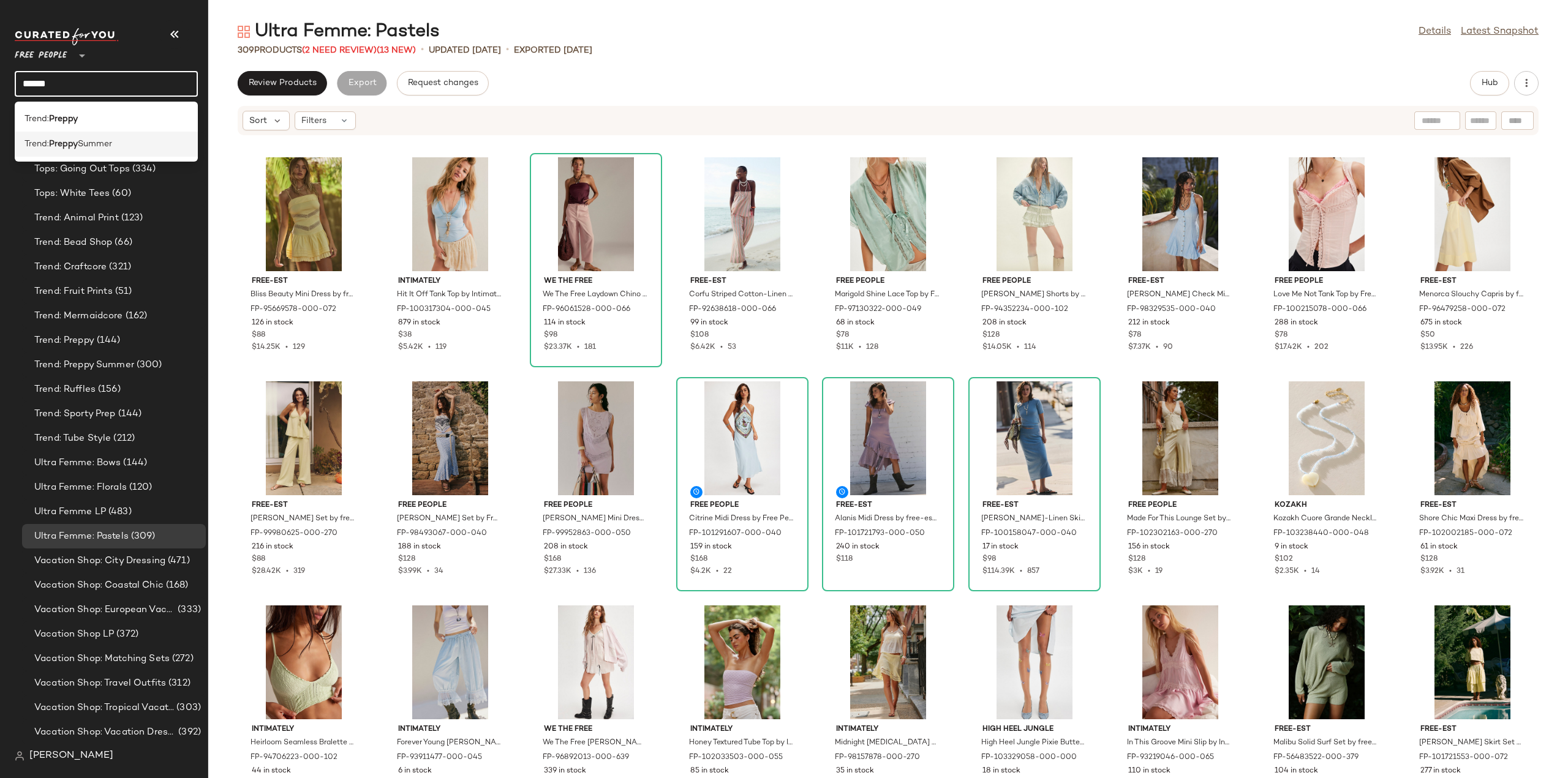
type input "******"
click at [60, 145] on b "Preppy" at bounding box center [63, 144] width 29 height 13
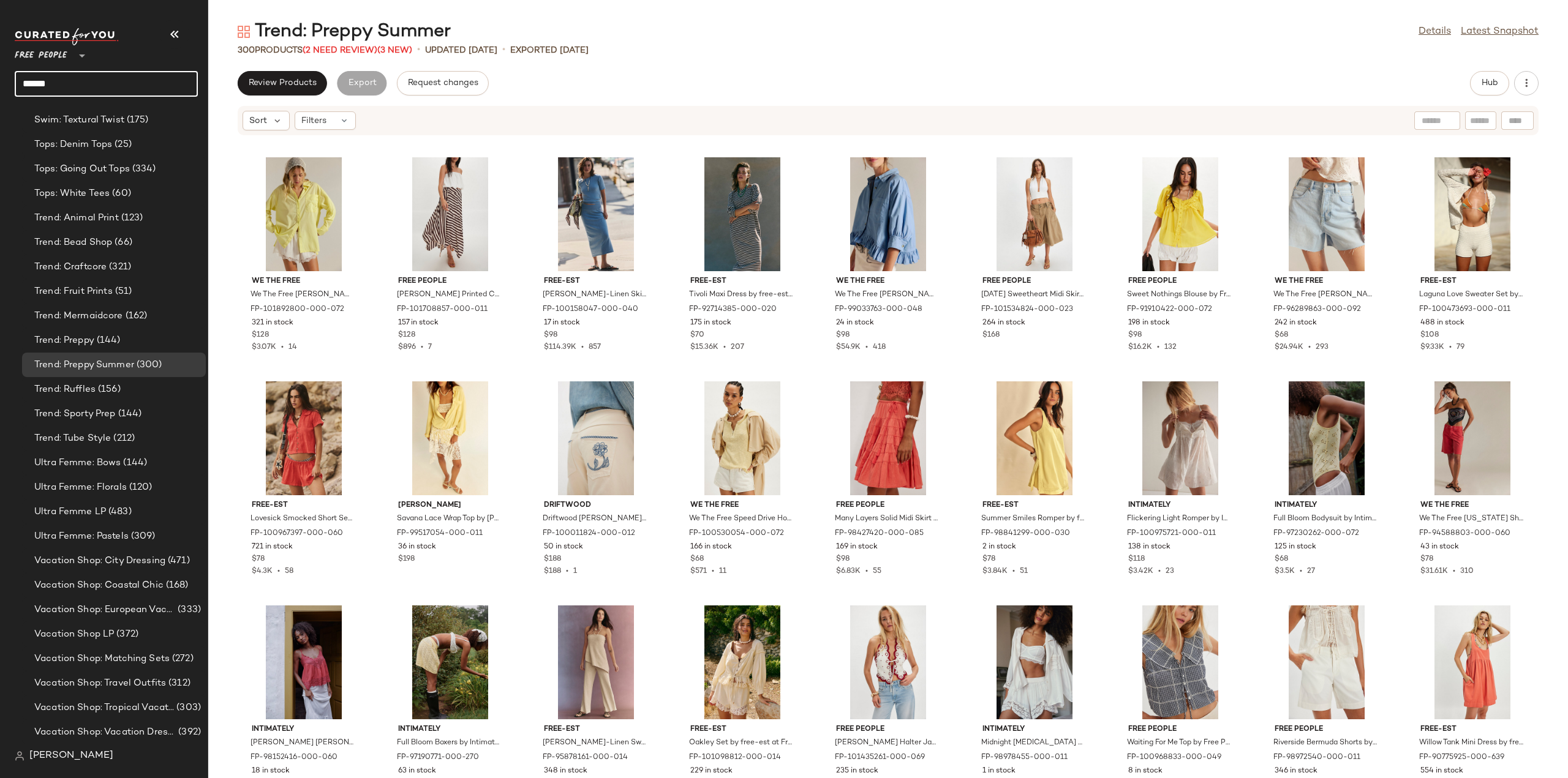
drag, startPoint x: 92, startPoint y: 86, endPoint x: 0, endPoint y: 90, distance: 92.1
click at [0, 90] on nav "Free People ** ****** Dashboard All Products Global Clipboards (34) Curations (…" at bounding box center [104, 389] width 208 height 778
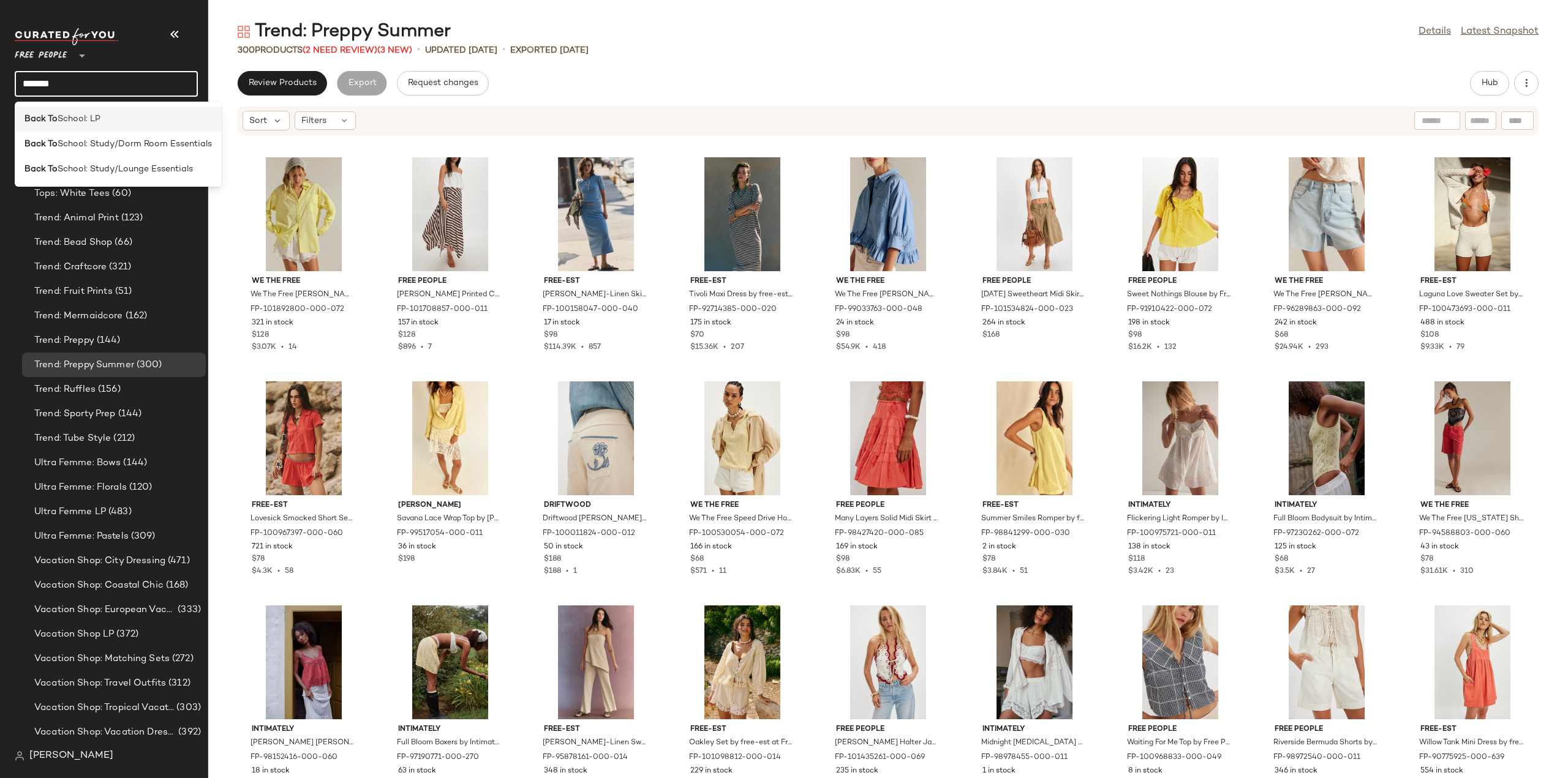
type input "*******"
click at [99, 157] on div "Back To School: LP" at bounding box center [118, 169] width 207 height 25
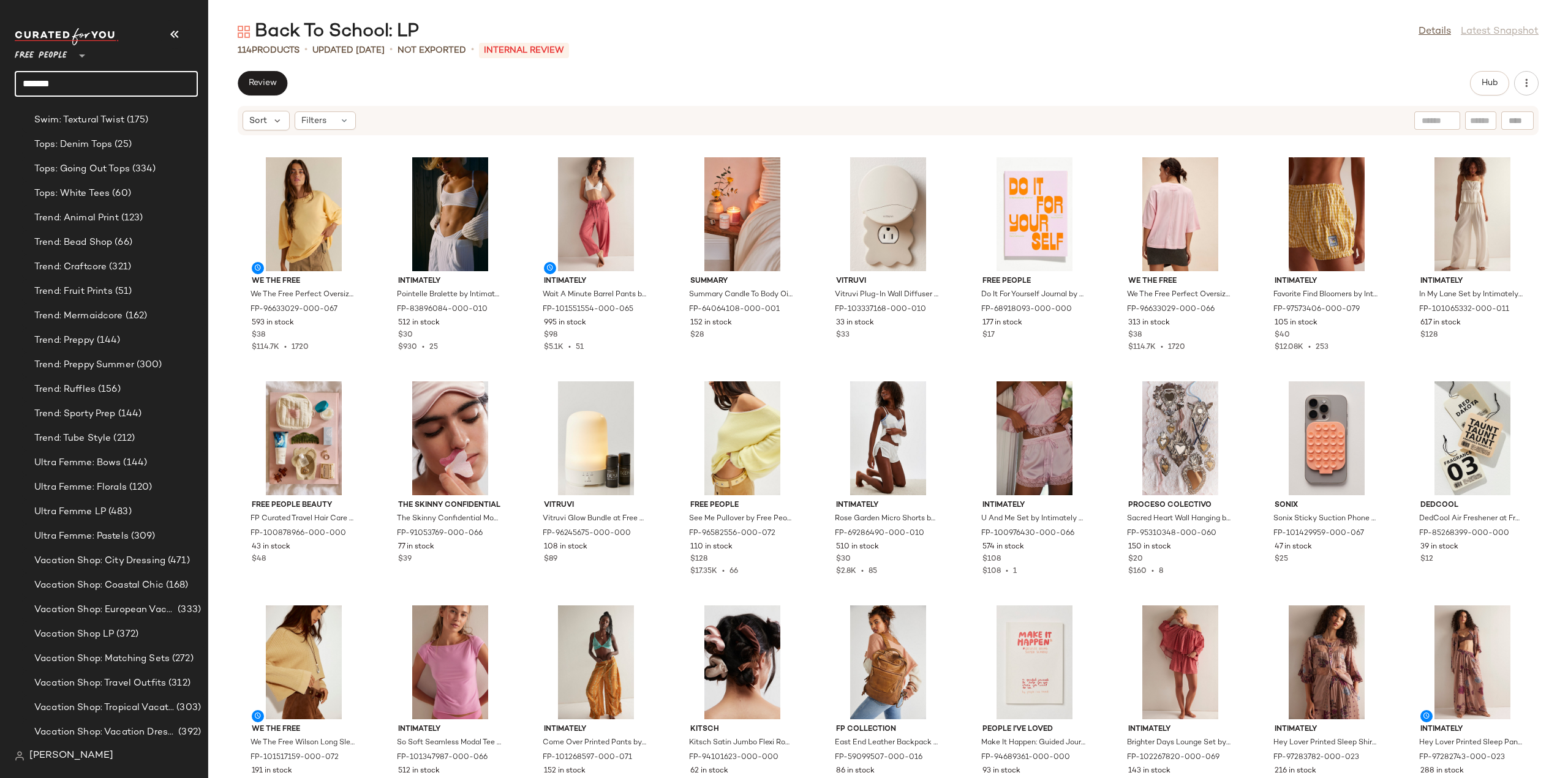
click at [104, 88] on input "*******" at bounding box center [106, 84] width 183 height 26
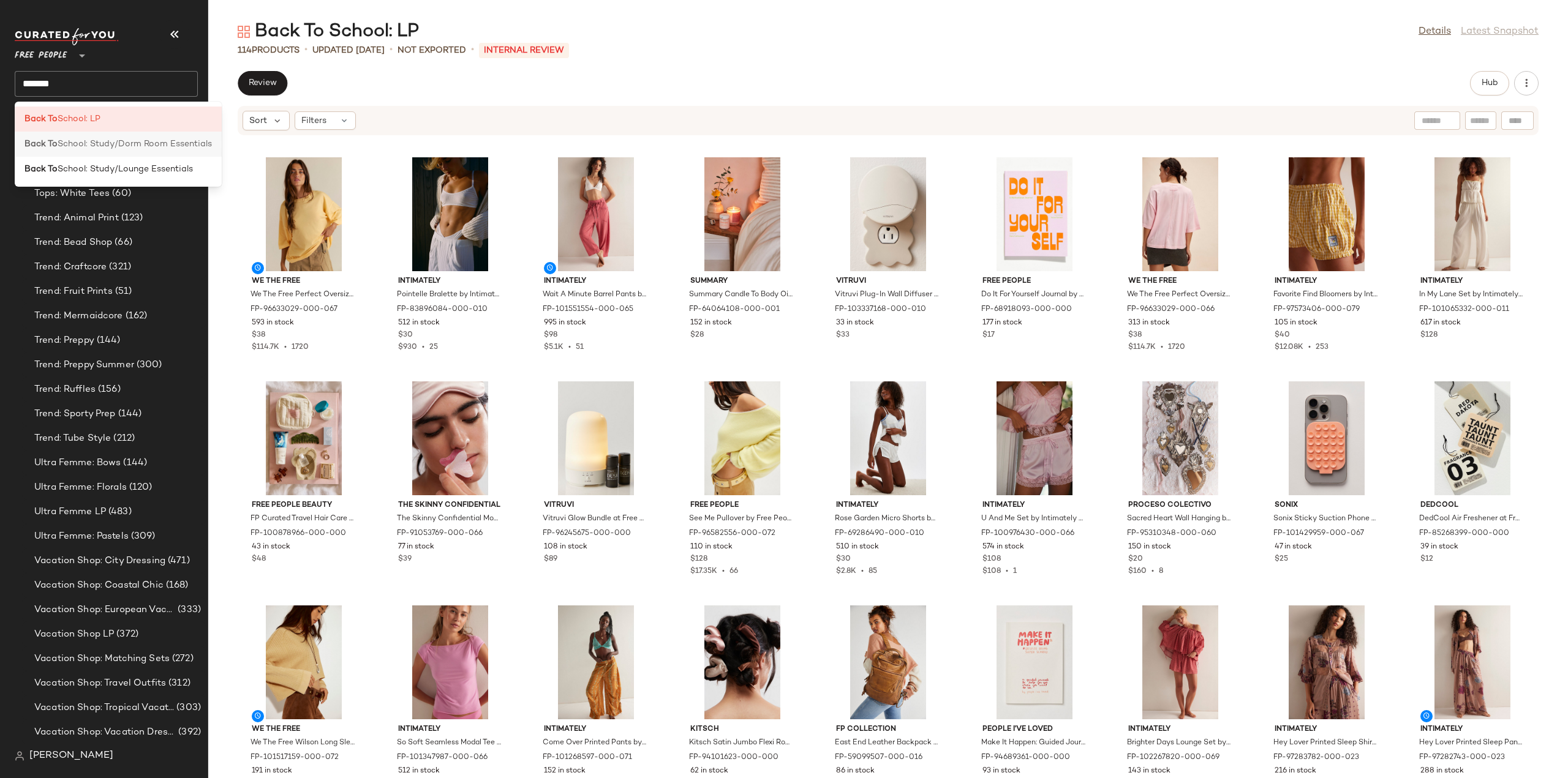
click at [101, 143] on span "School: Study/Dorm Room Essentials" at bounding box center [135, 144] width 154 height 13
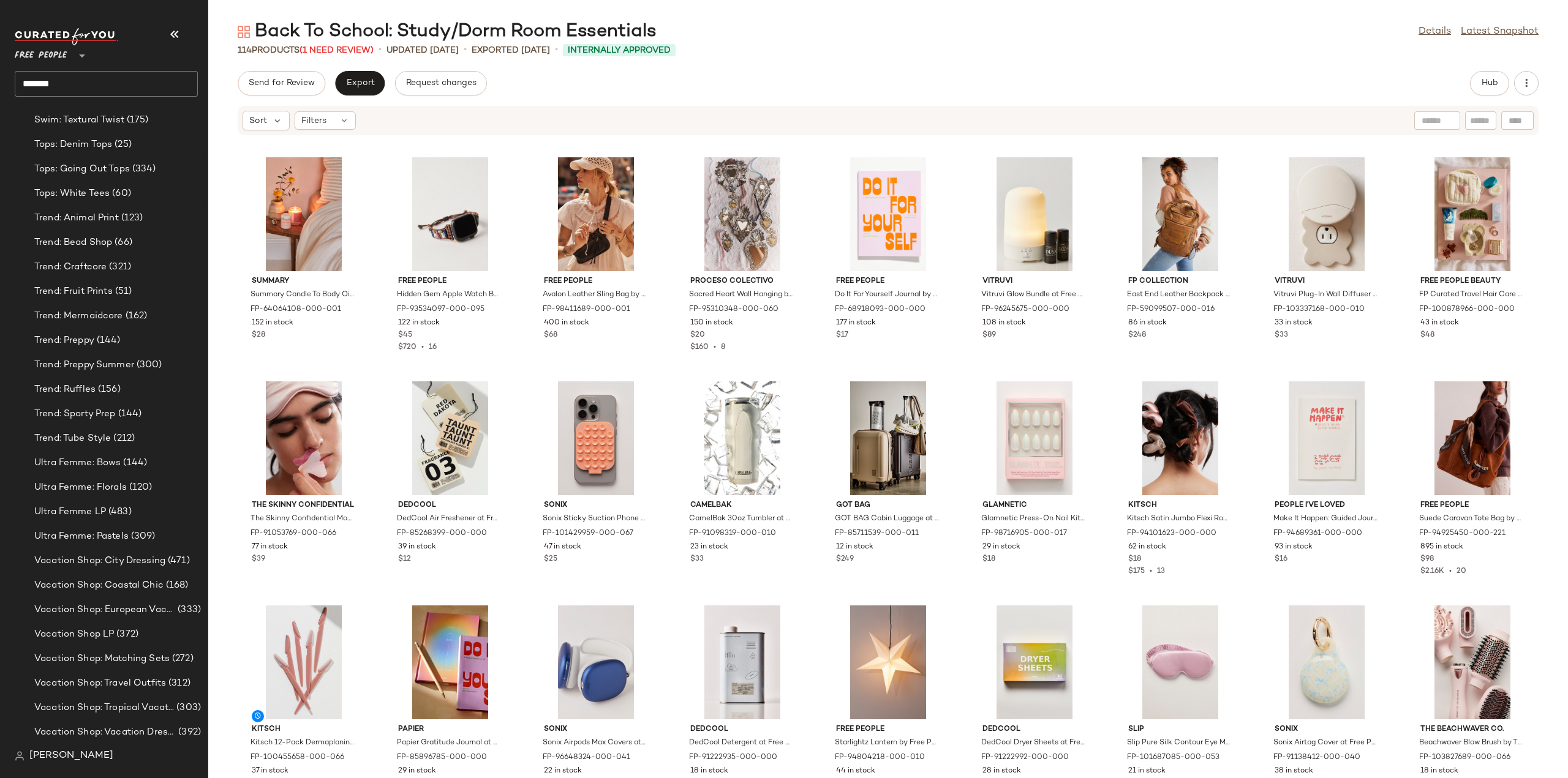
click at [99, 86] on input "*******" at bounding box center [106, 84] width 183 height 26
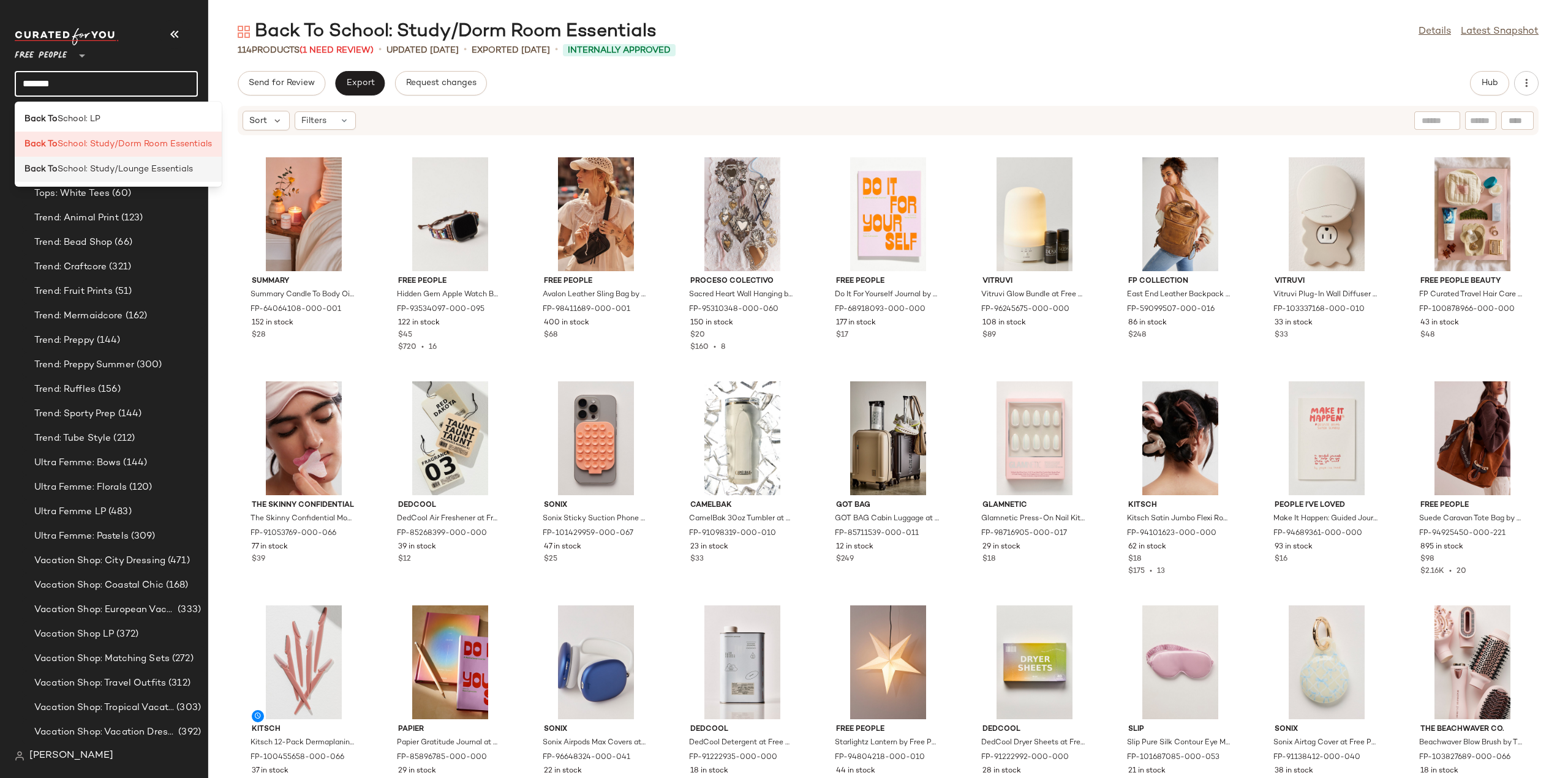
click at [93, 171] on span "School: Study/Lounge Essentials" at bounding box center [125, 169] width 135 height 13
